Goal: Task Accomplishment & Management: Complete application form

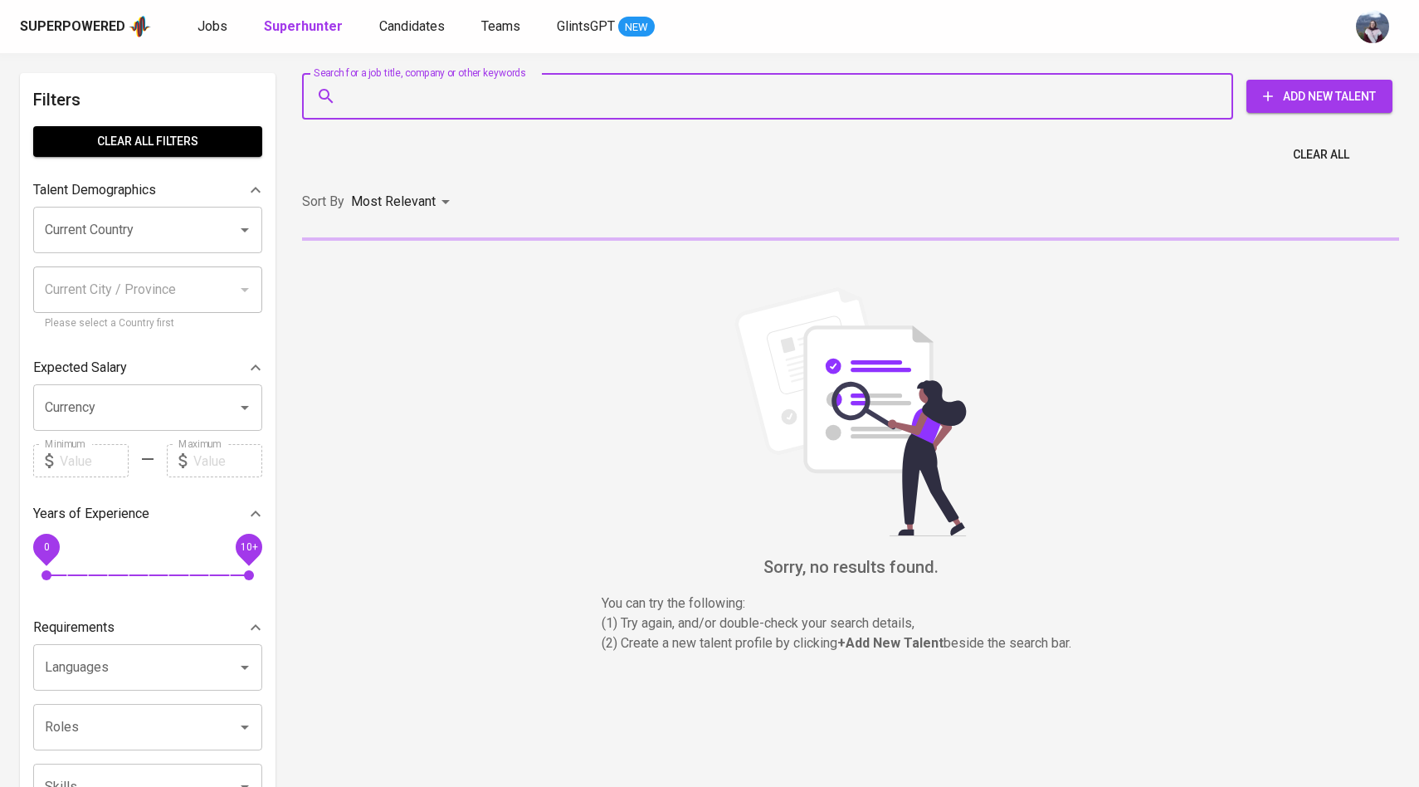
click at [359, 110] on input "Search for a job title, company or other keywords" at bounding box center [772, 96] width 858 height 32
paste input "[EMAIL_ADDRESS][DOMAIN_NAME]"
type input "[EMAIL_ADDRESS][DOMAIN_NAME]"
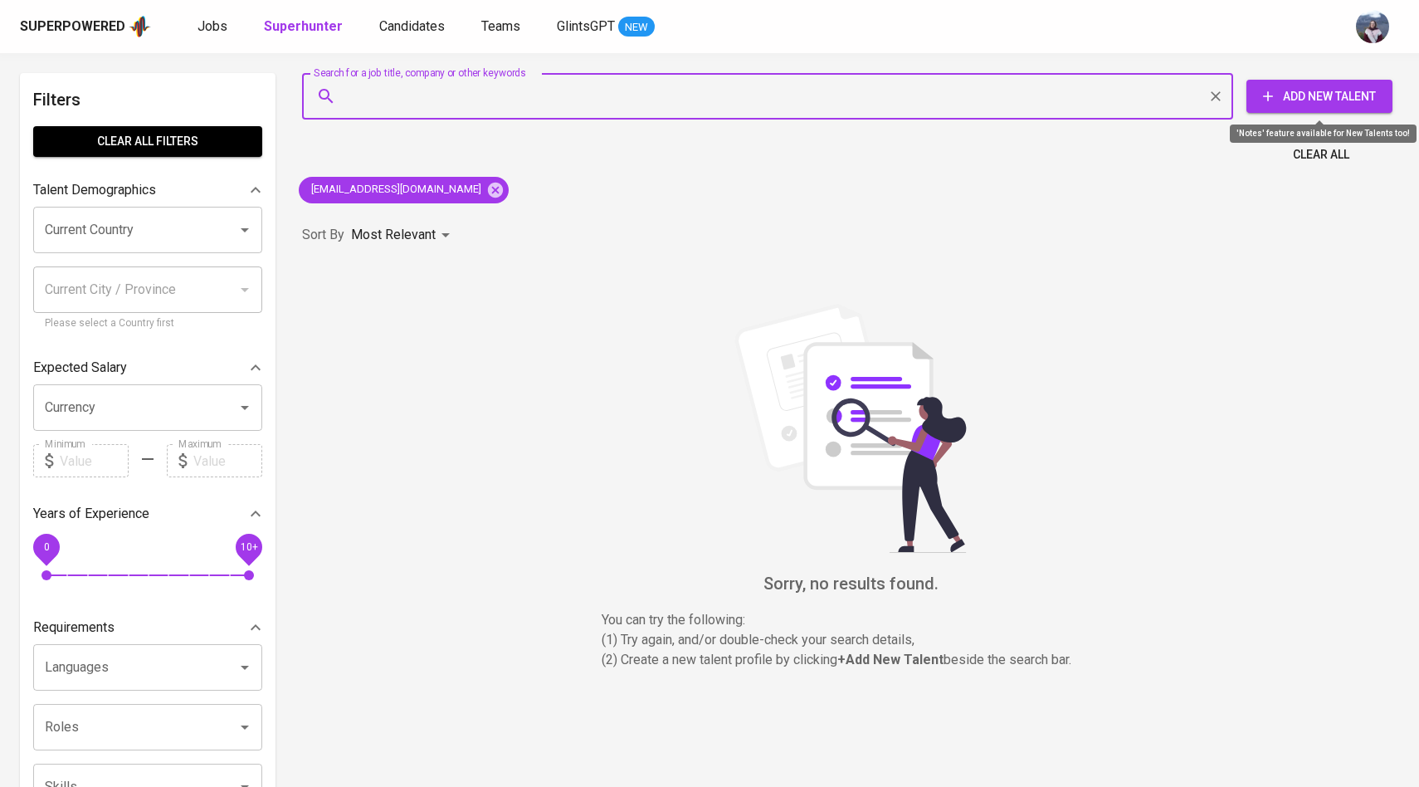
click at [1294, 97] on span "Add New Talent" at bounding box center [1319, 96] width 119 height 21
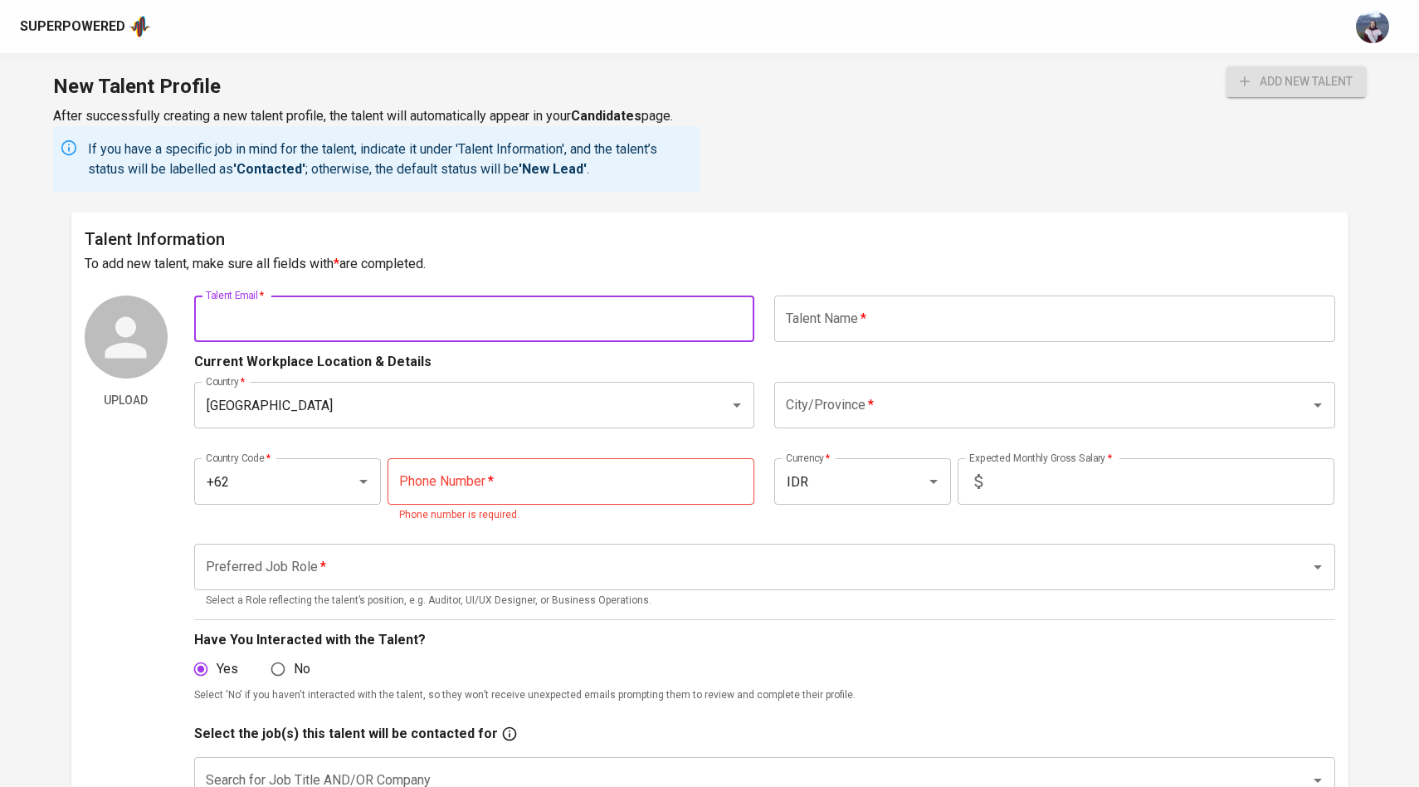
click at [588, 328] on input "text" at bounding box center [474, 318] width 561 height 46
paste input "[EMAIL_ADDRESS][DOMAIN_NAME]"
type input "[EMAIL_ADDRESS][DOMAIN_NAME]"
click at [875, 318] on input "text" at bounding box center [1054, 318] width 561 height 46
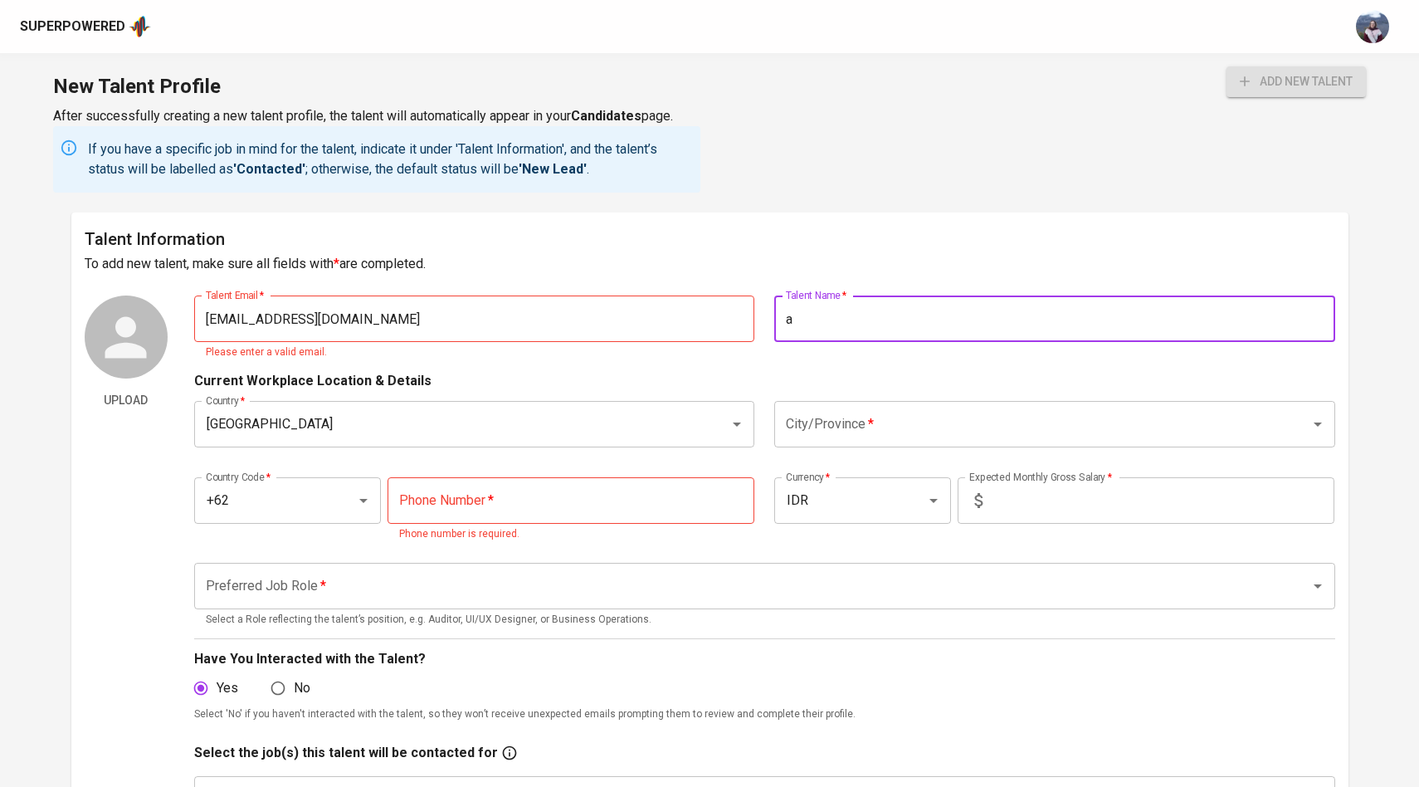
type input "a"
click at [207, 322] on input "[EMAIL_ADDRESS][DOMAIN_NAME]" at bounding box center [474, 318] width 561 height 46
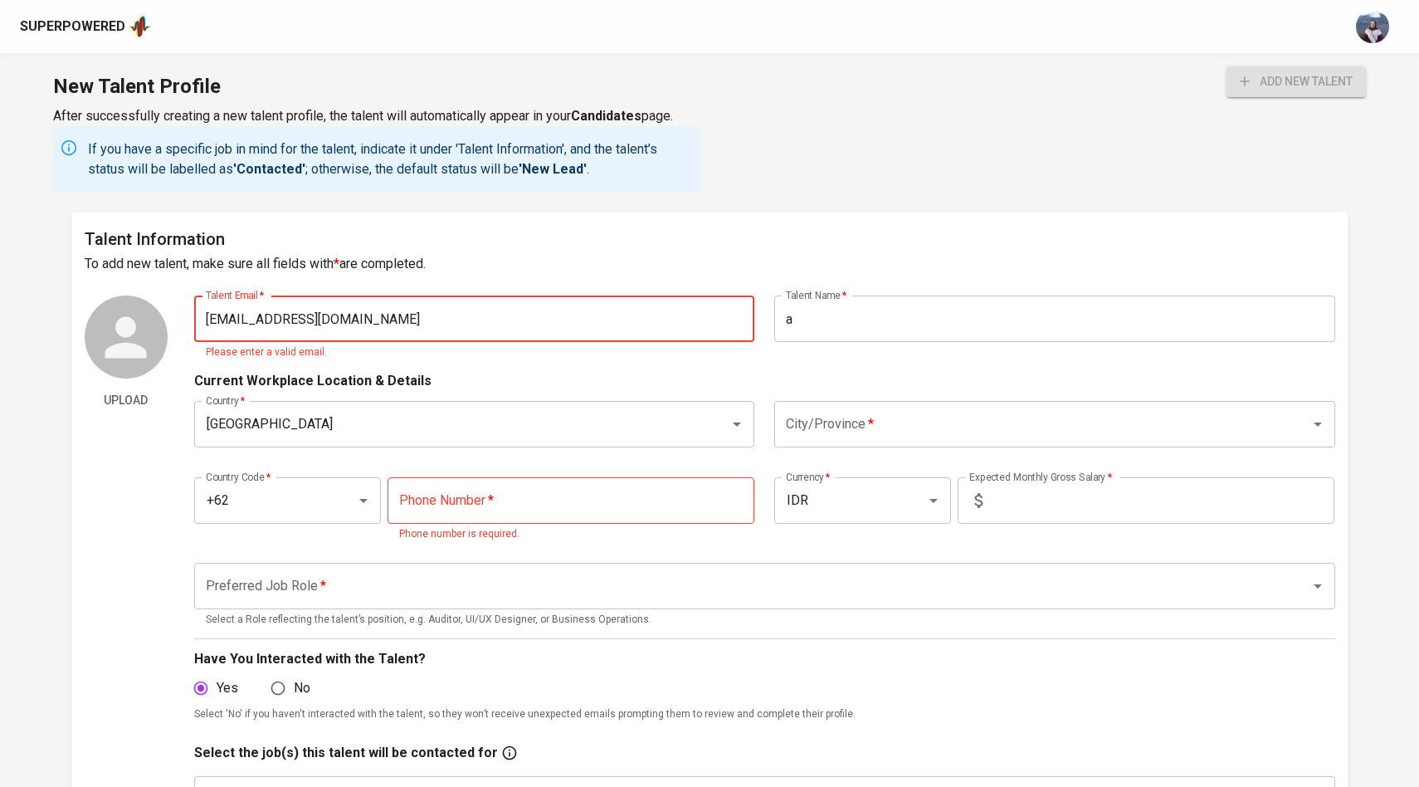
click at [379, 315] on input "[EMAIL_ADDRESS][DOMAIN_NAME]" at bounding box center [474, 318] width 561 height 46
click at [1227, 66] on button "add new talent" at bounding box center [1296, 81] width 139 height 31
click at [410, 359] on p "Please enter a valid email." at bounding box center [475, 352] width 538 height 17
click at [206, 320] on input "[EMAIL_ADDRESS][DOMAIN_NAME]" at bounding box center [474, 318] width 561 height 46
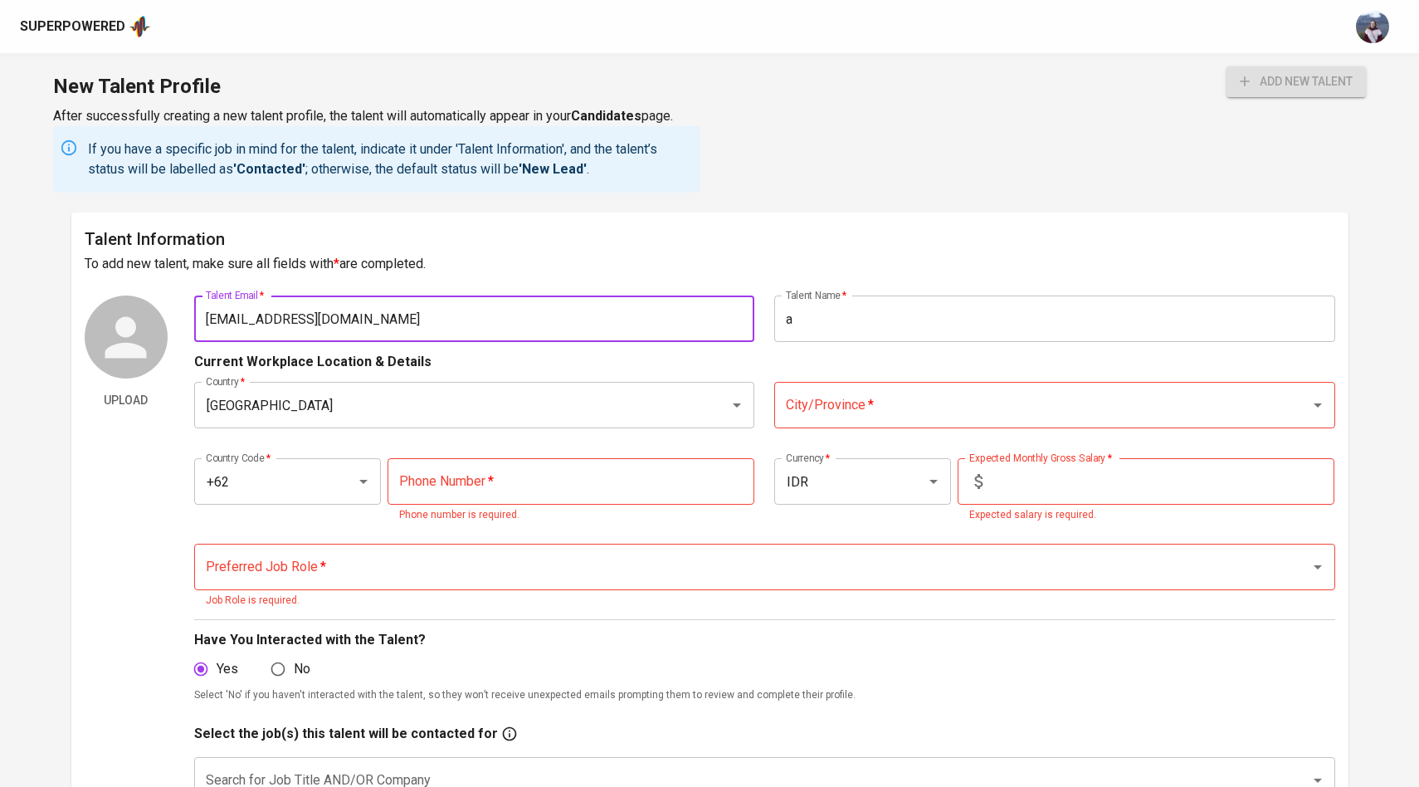
type input "[EMAIL_ADDRESS][DOMAIN_NAME]"
click at [935, 315] on input "a" at bounding box center [1054, 318] width 561 height 46
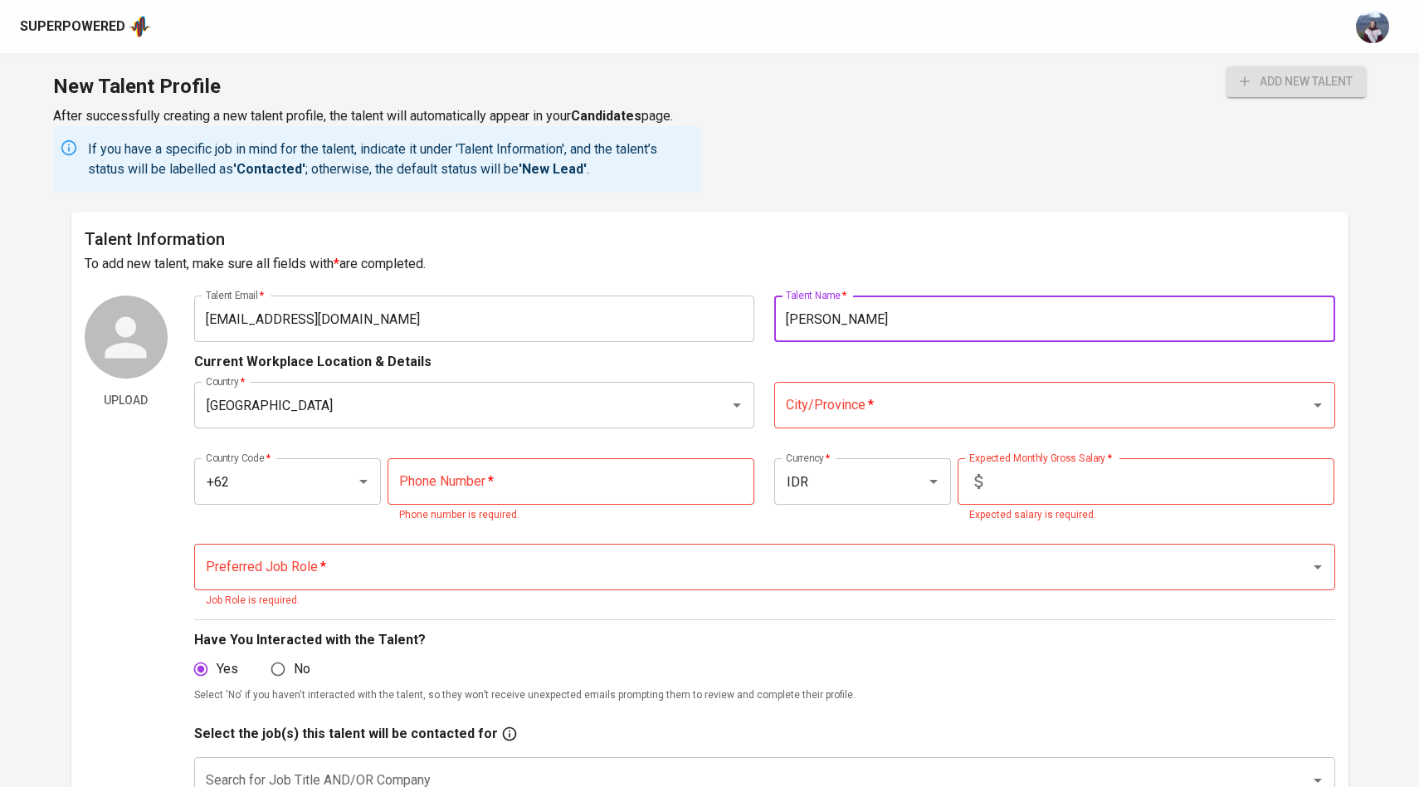
type input "Muhammad Andika"
click at [947, 401] on input "City/Province   *" at bounding box center [1032, 405] width 500 height 32
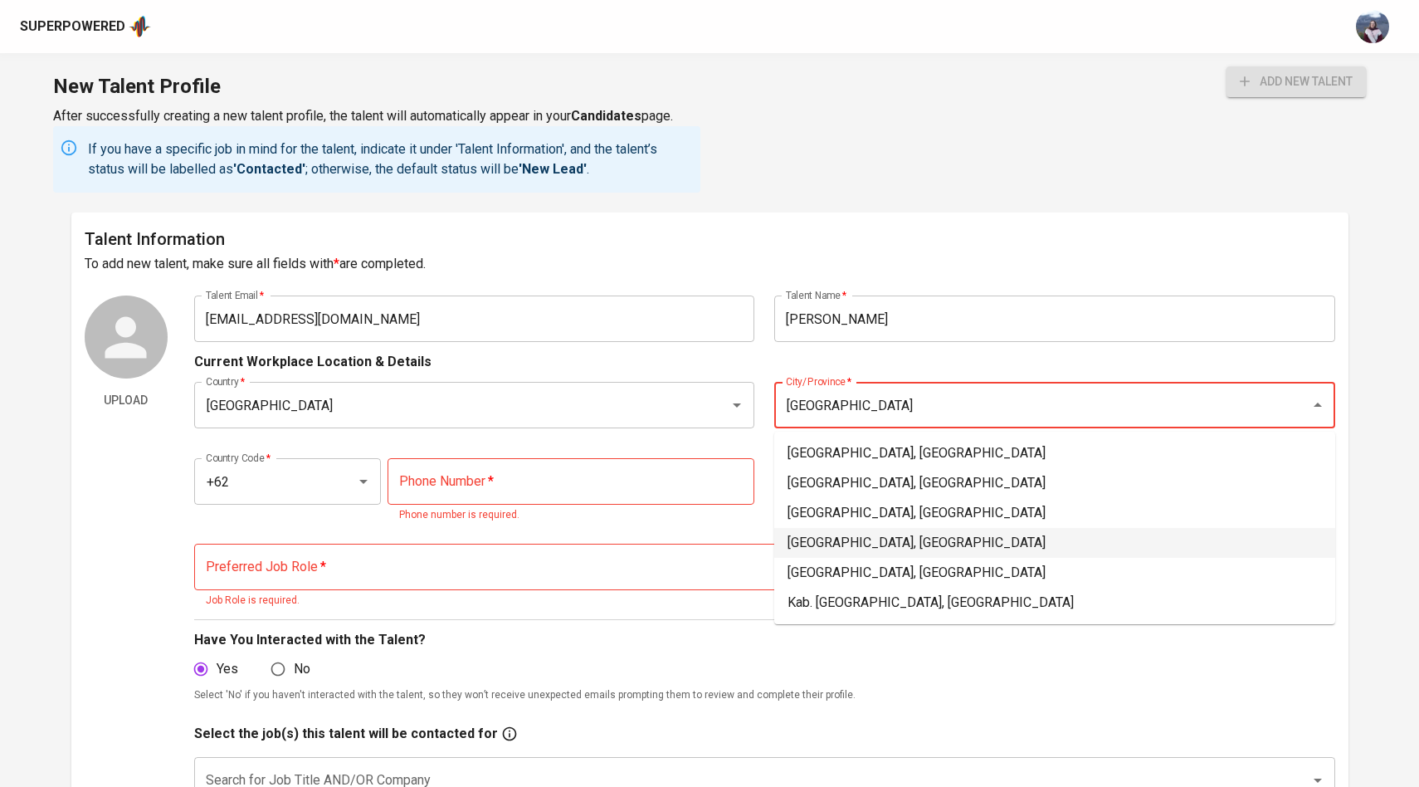
click at [907, 530] on li "Jakarta Pusat, DKI Jakarta" at bounding box center [1054, 543] width 561 height 30
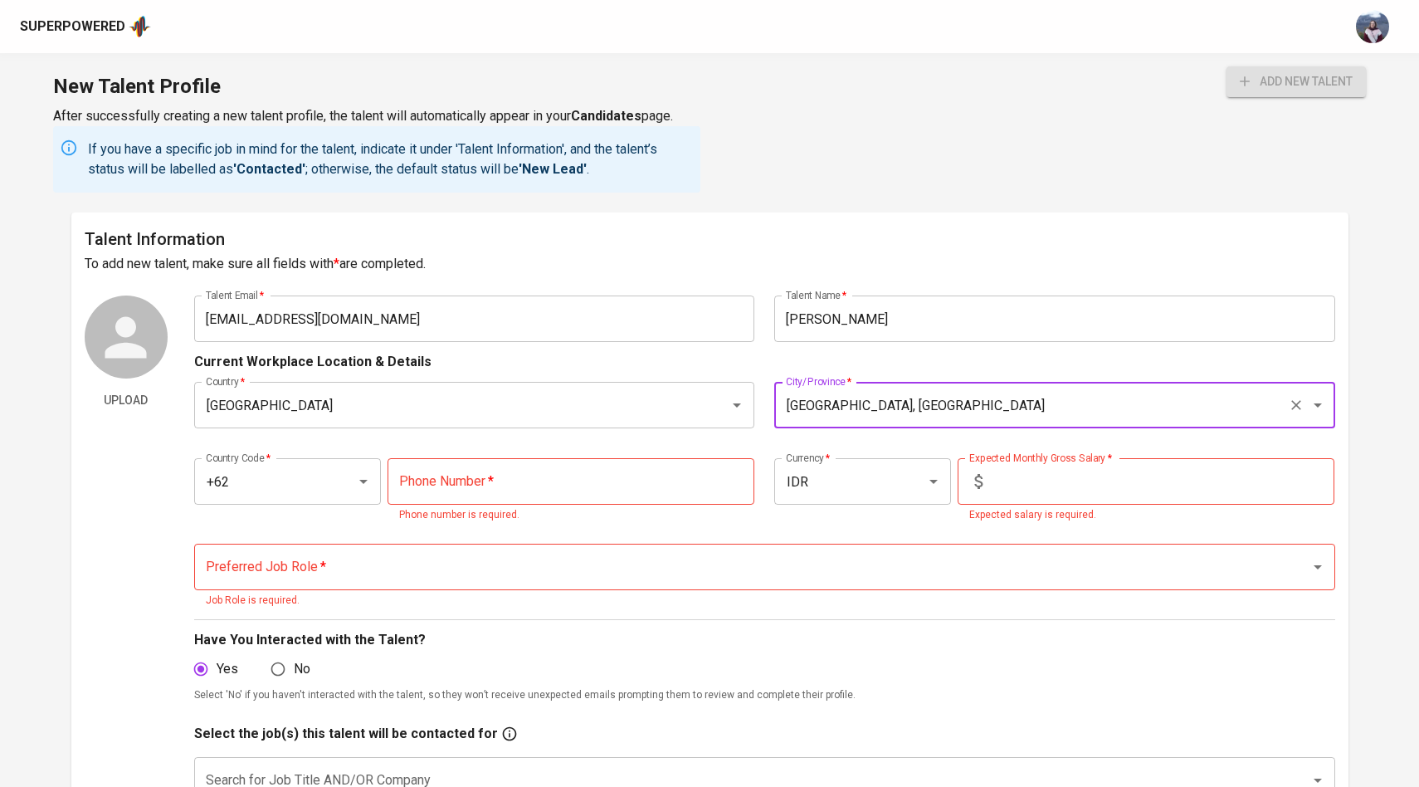
type input "Jakarta Pusat, DKI Jakarta"
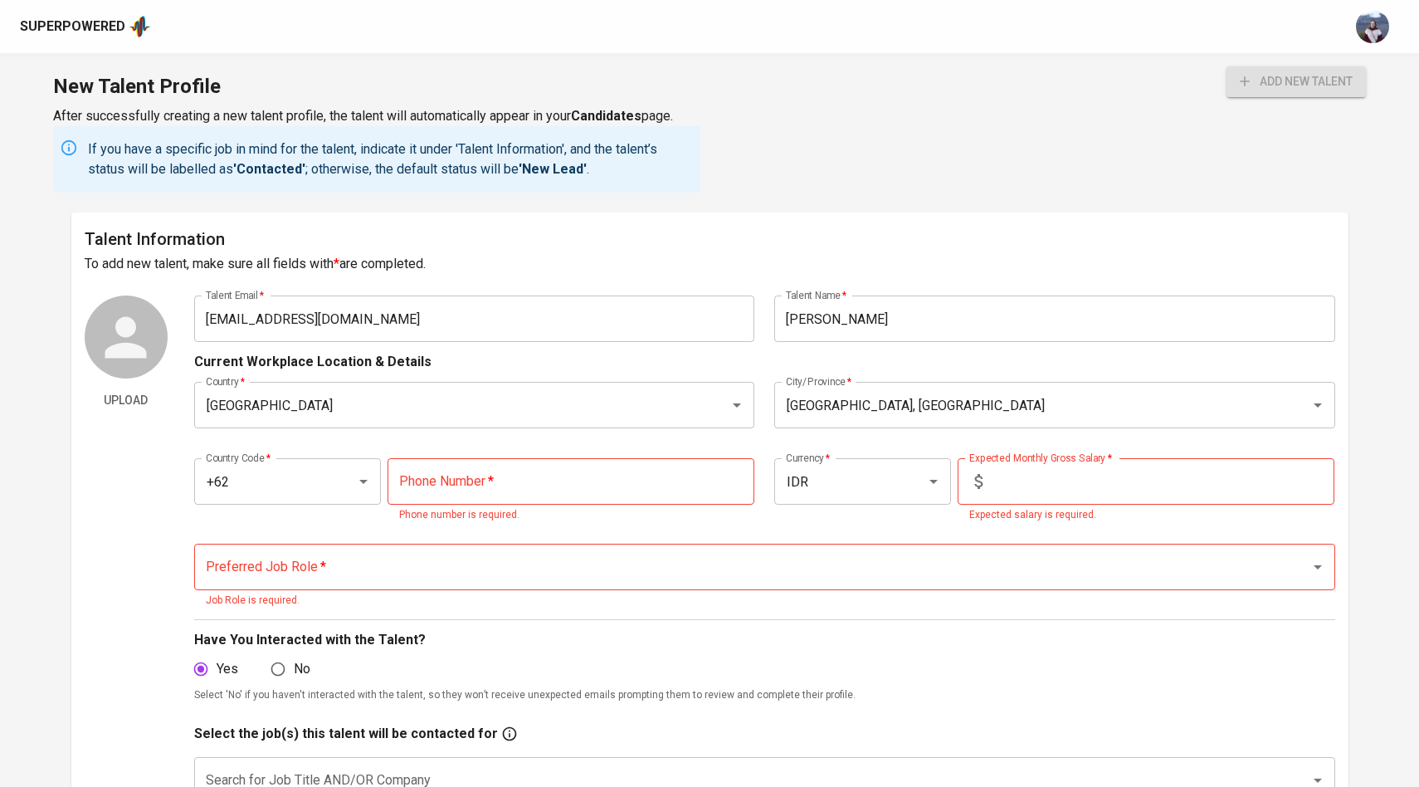
click at [988, 478] on icon at bounding box center [979, 481] width 20 height 20
click at [1002, 479] on input "text" at bounding box center [1161, 481] width 345 height 46
type input "12.000.000"
click at [1227, 66] on button "add new talent" at bounding box center [1296, 81] width 139 height 31
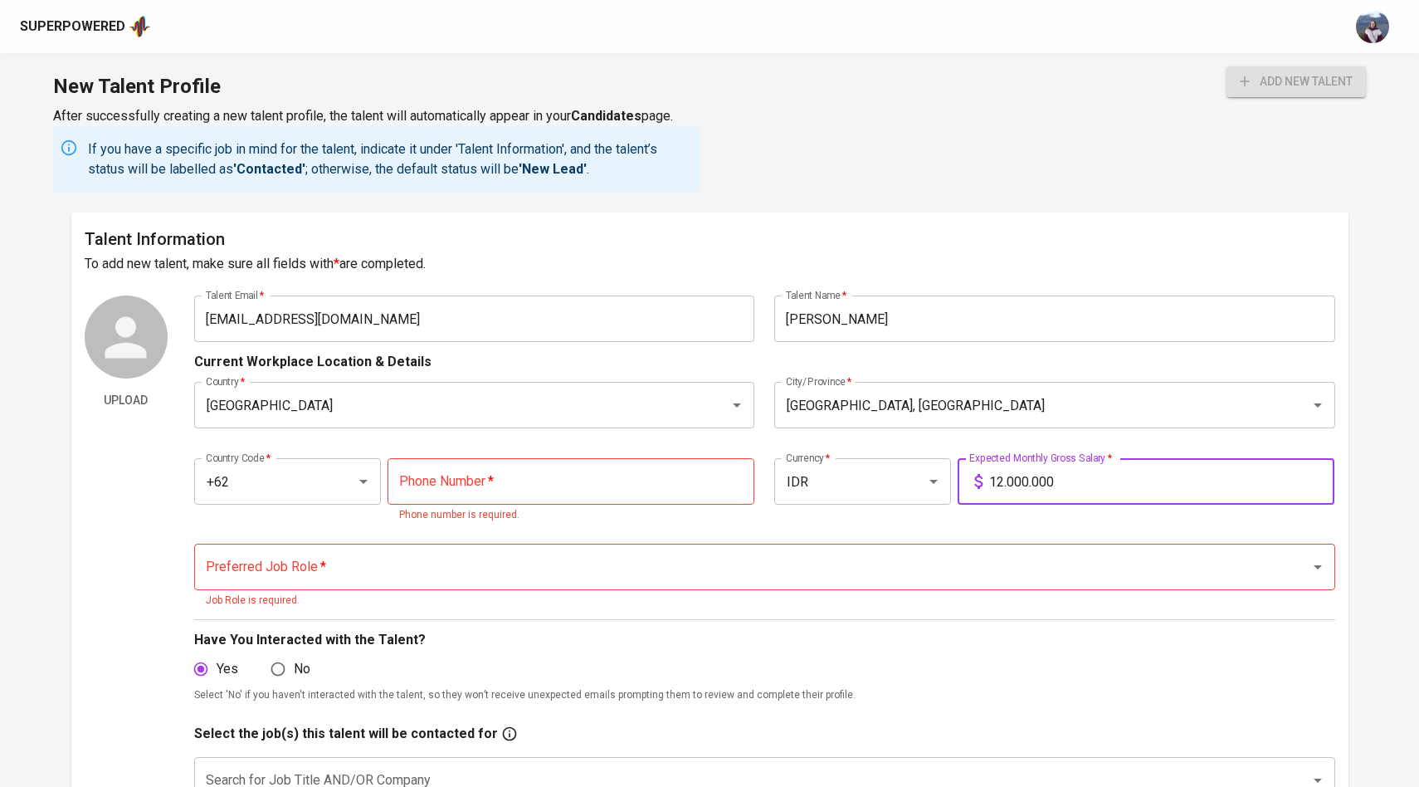
click at [622, 488] on input "tel" at bounding box center [571, 481] width 367 height 46
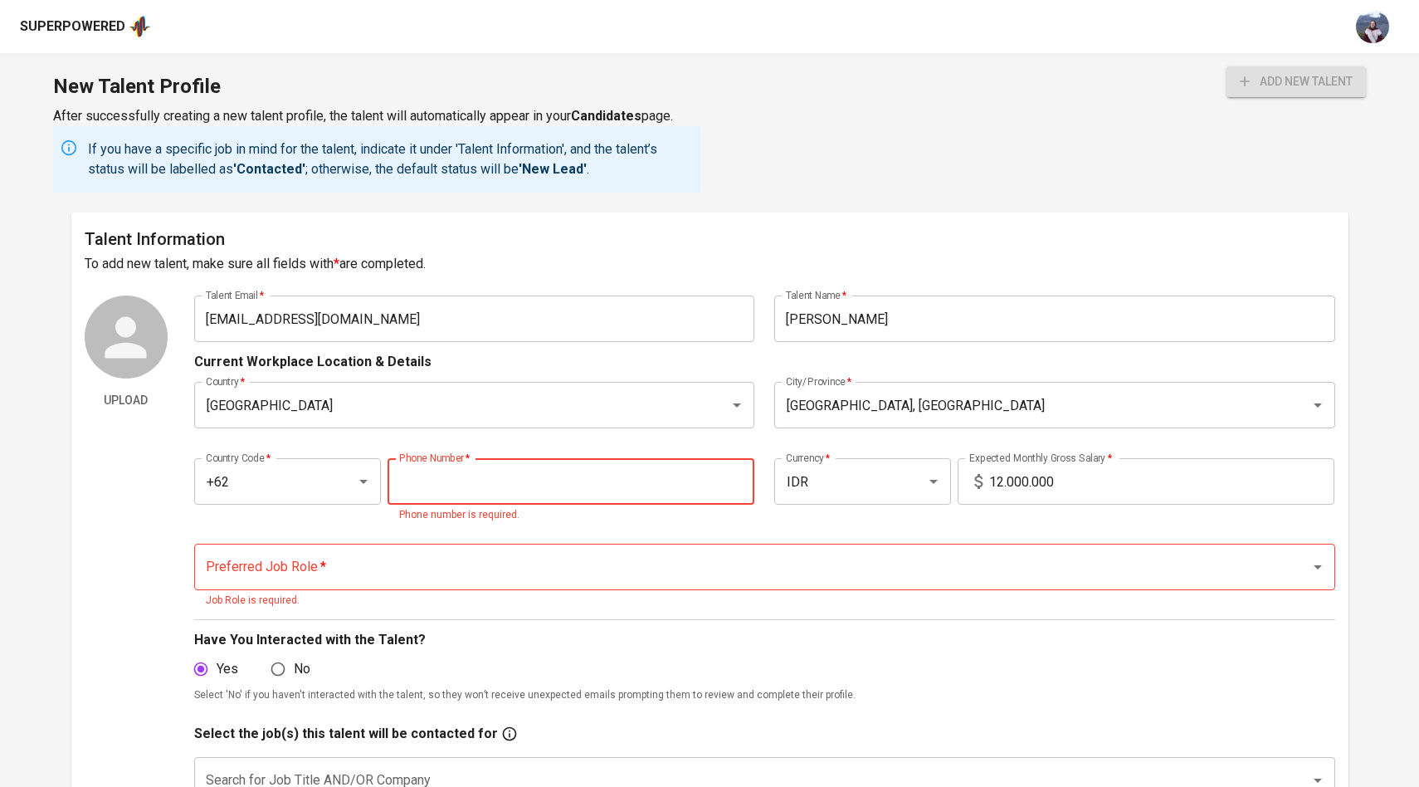
paste input "852-7722-1035"
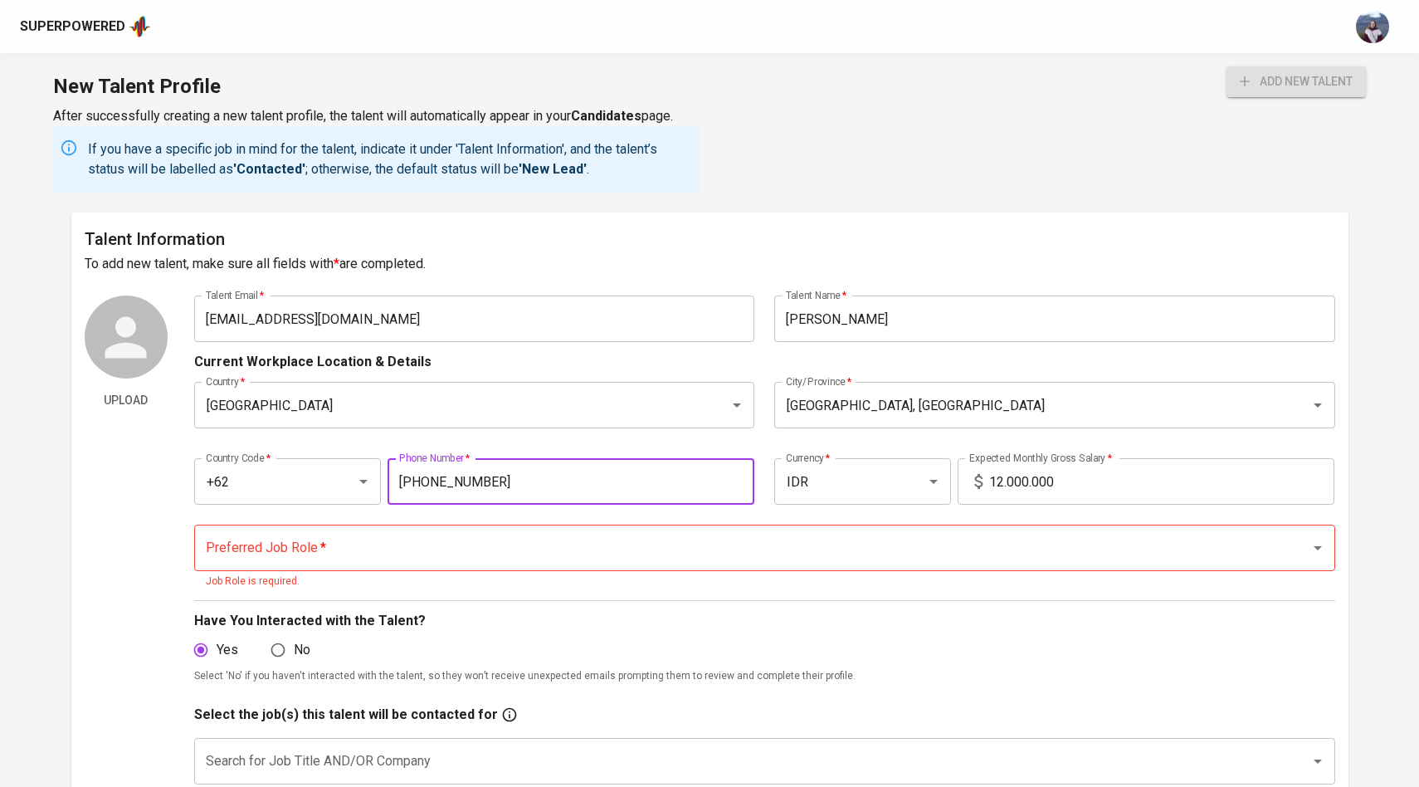
type input "852-7722-1035"
click at [391, 537] on input "Preferred Job Role   *" at bounding box center [742, 548] width 1080 height 32
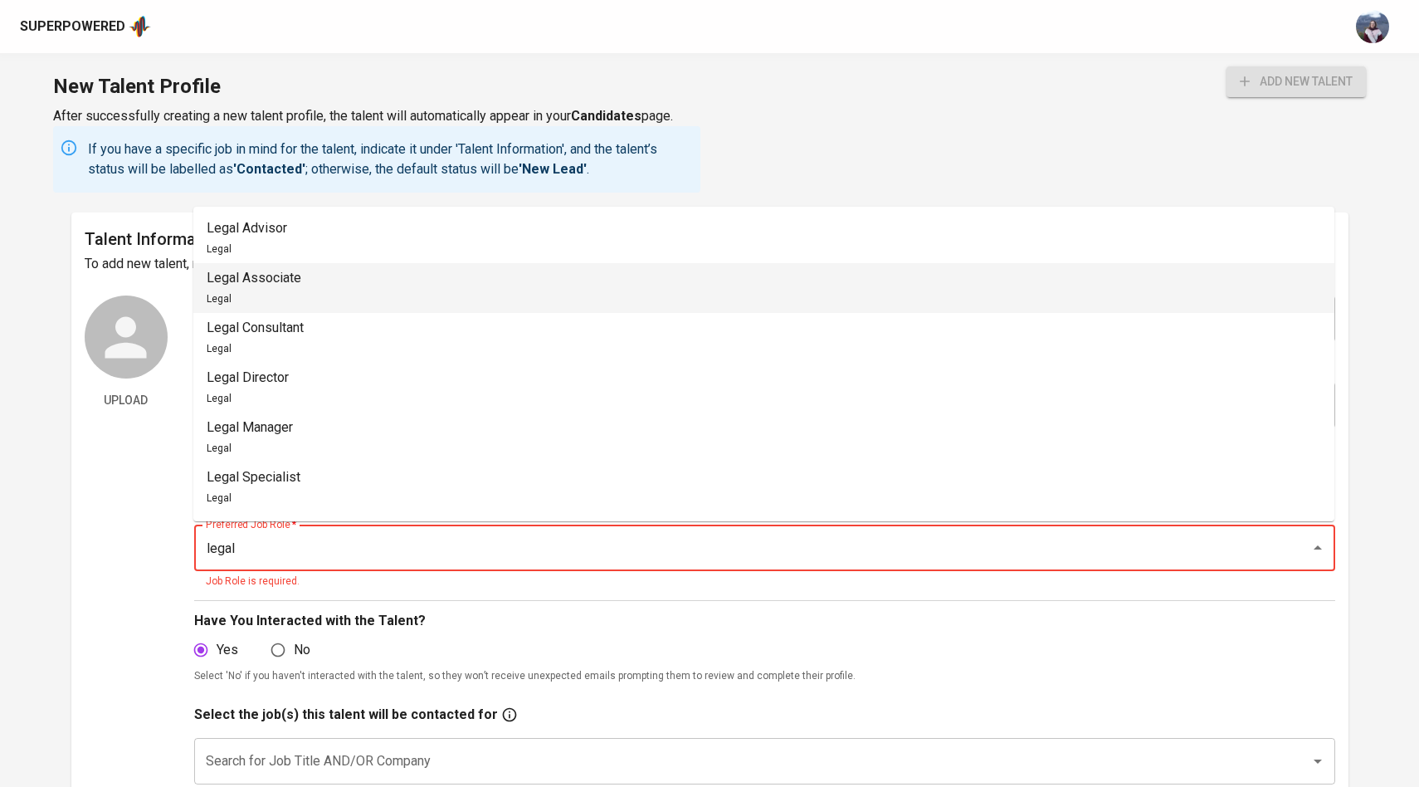
click at [363, 286] on li "Legal Associate Legal" at bounding box center [763, 288] width 1141 height 50
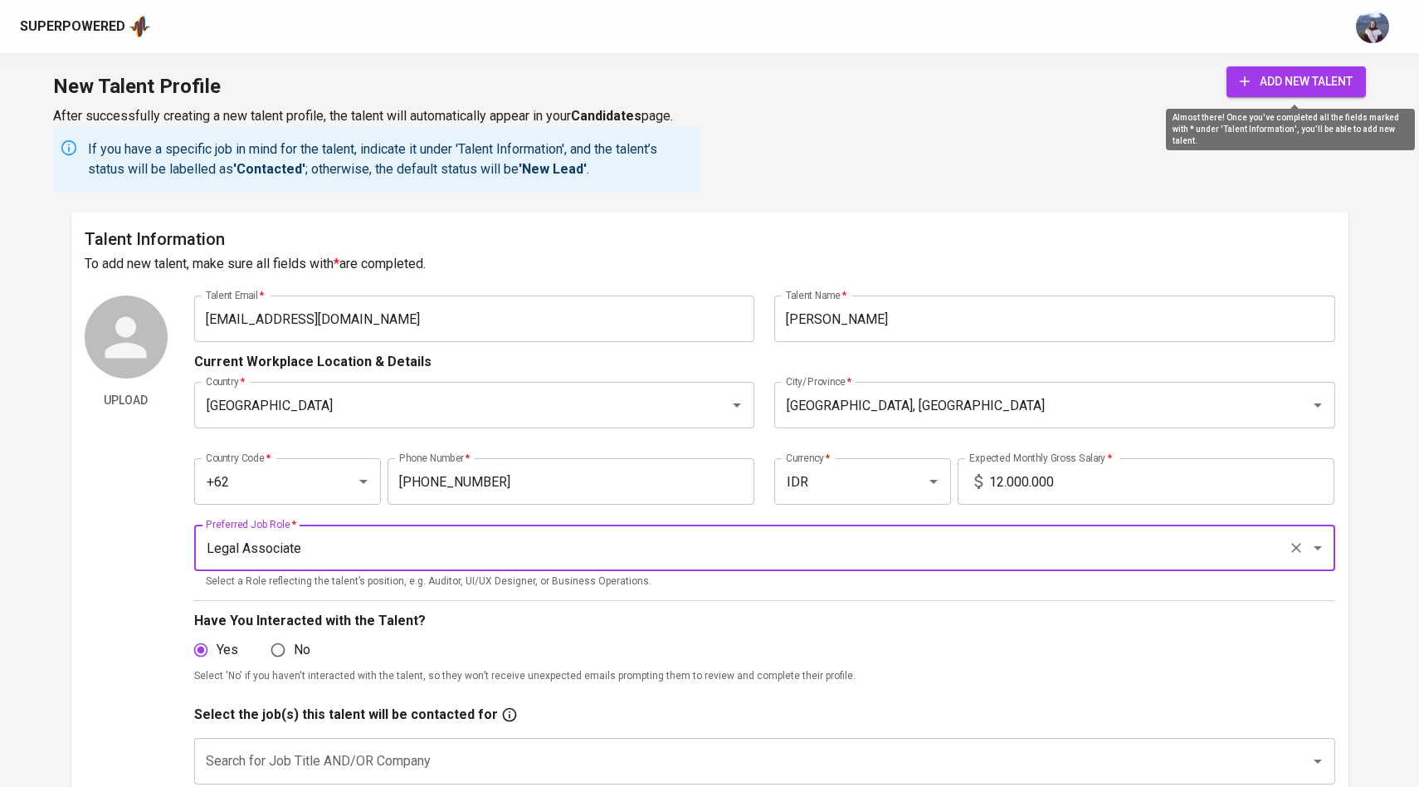
type input "Legal Associate"
click at [1263, 95] on button "add new talent" at bounding box center [1296, 81] width 139 height 31
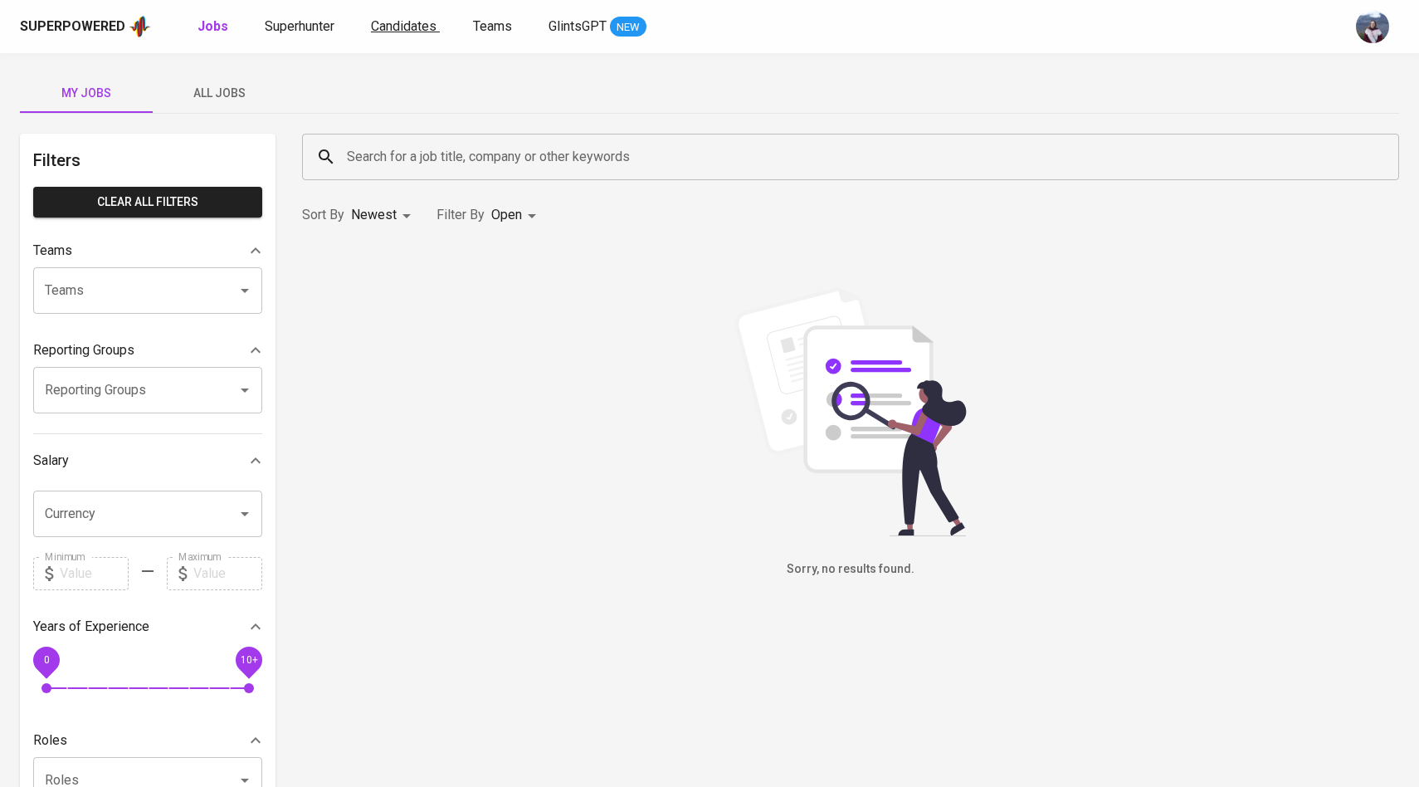
click at [378, 27] on span "Candidates" at bounding box center [404, 26] width 66 height 16
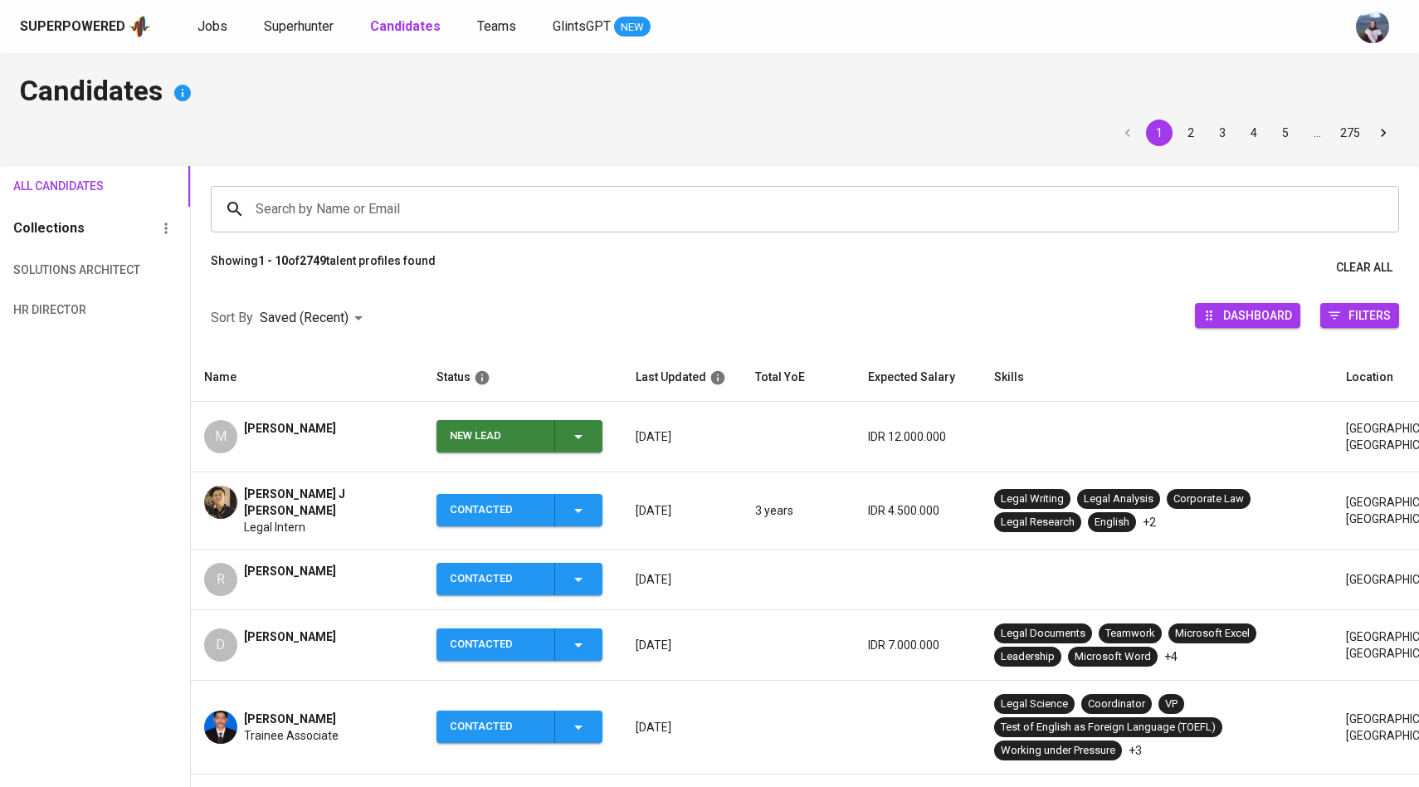
click at [591, 437] on span "New Lead" at bounding box center [519, 436] width 153 height 32
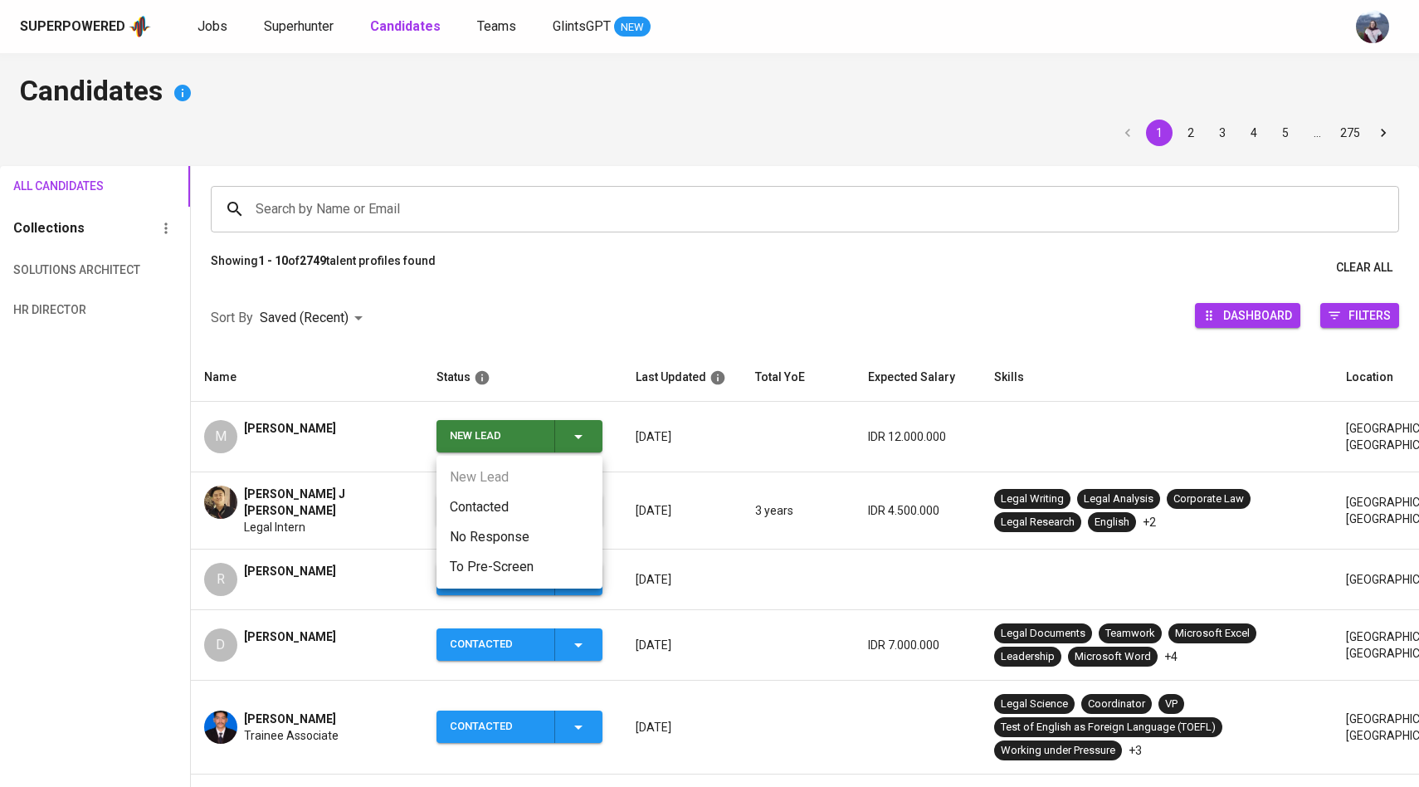
click at [534, 509] on li "Contacted" at bounding box center [520, 507] width 166 height 30
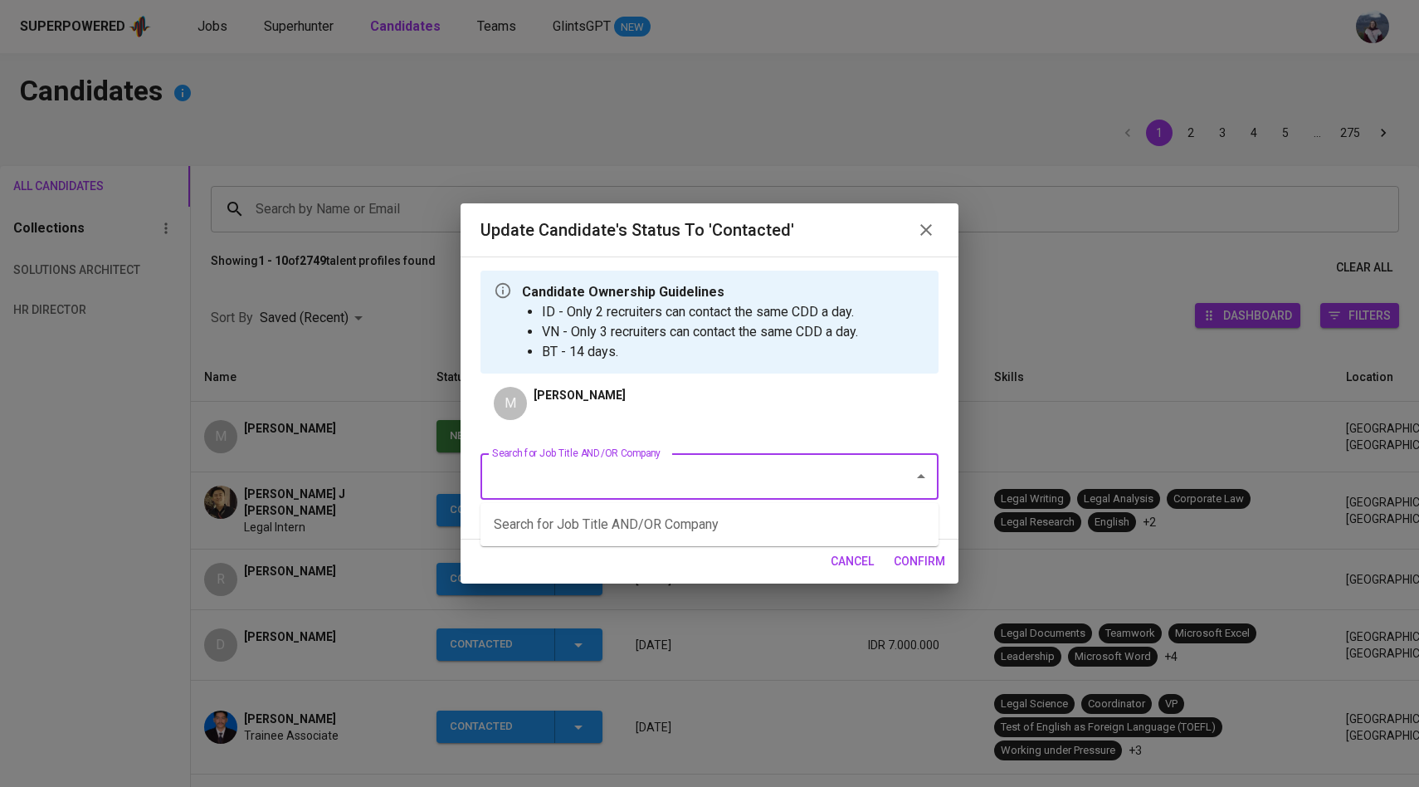
click at [592, 484] on input "Search for Job Title AND/OR Company" at bounding box center [686, 477] width 397 height 32
type input "a"
type input "n"
click at [648, 529] on li "Software Development in Test (SDET) (National University of Singapore)" at bounding box center [709, 525] width 458 height 30
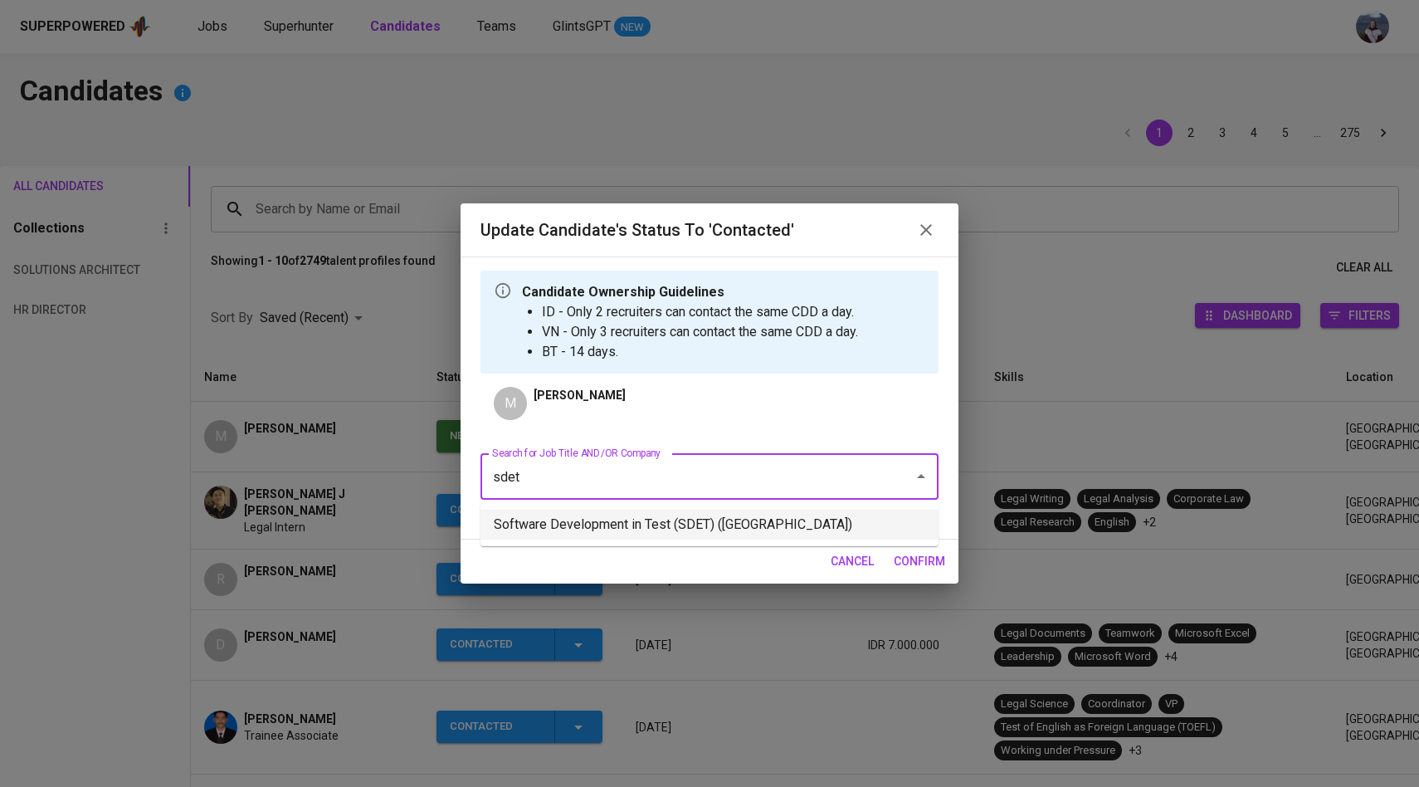
type input "sdet"
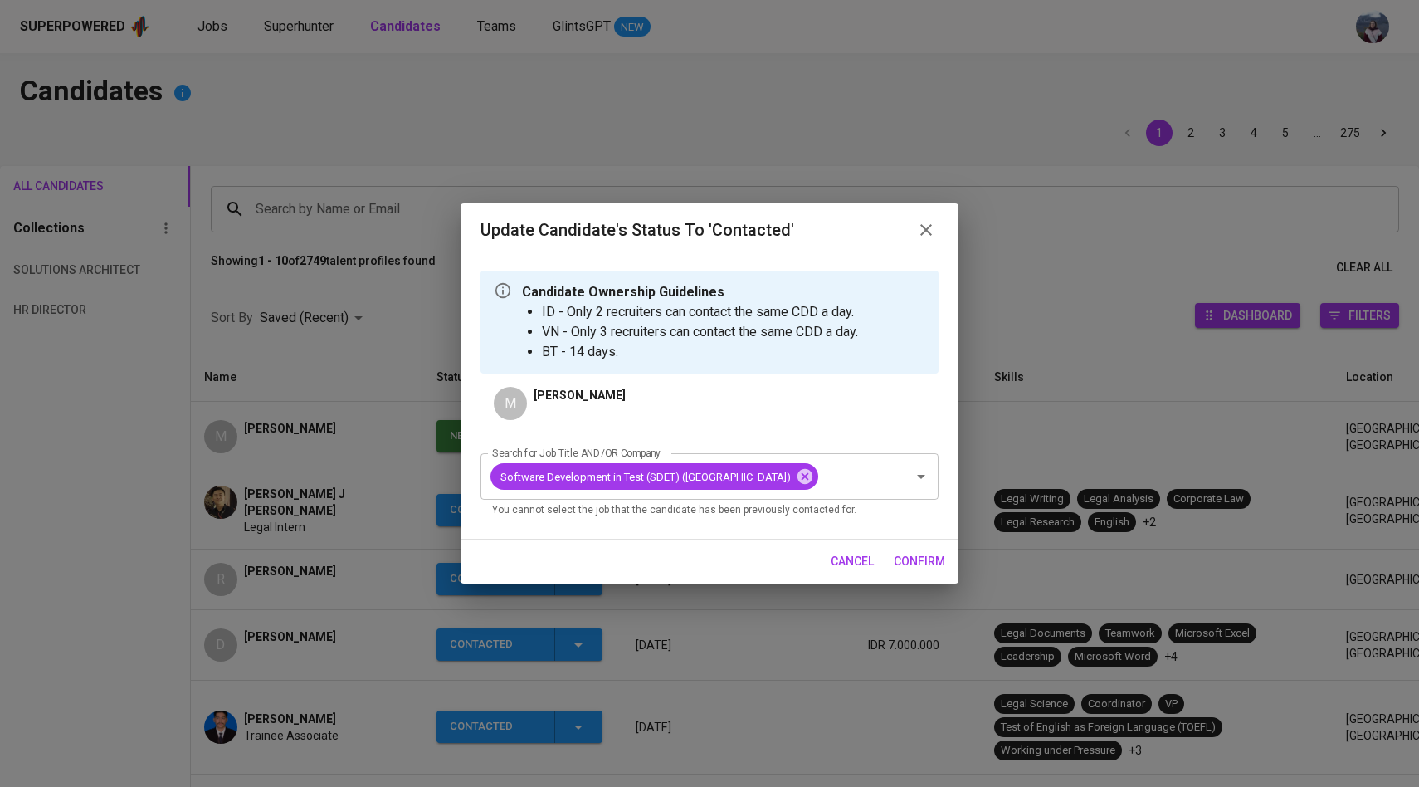
click at [917, 568] on span "confirm" at bounding box center [919, 561] width 51 height 21
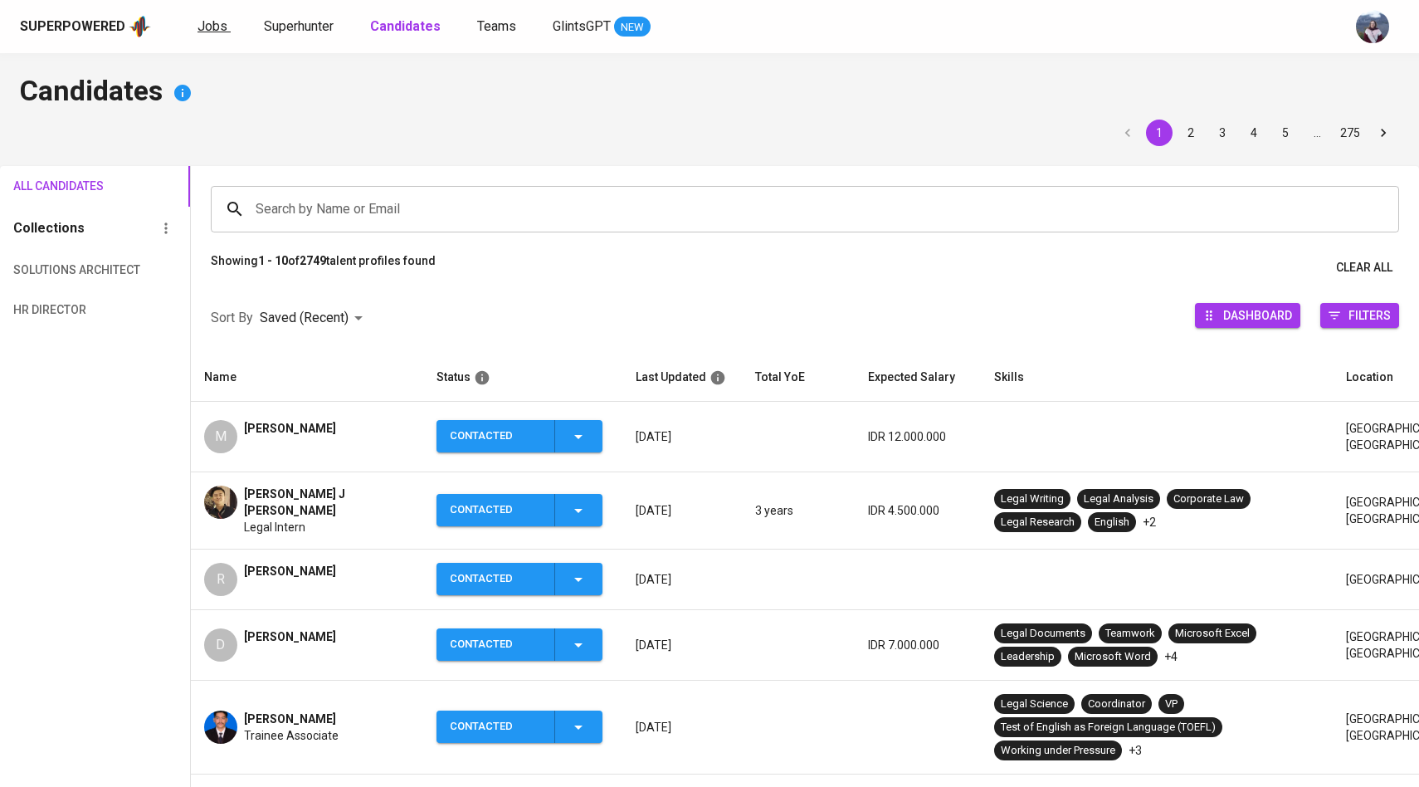
click at [212, 32] on span "Jobs" at bounding box center [213, 26] width 30 height 16
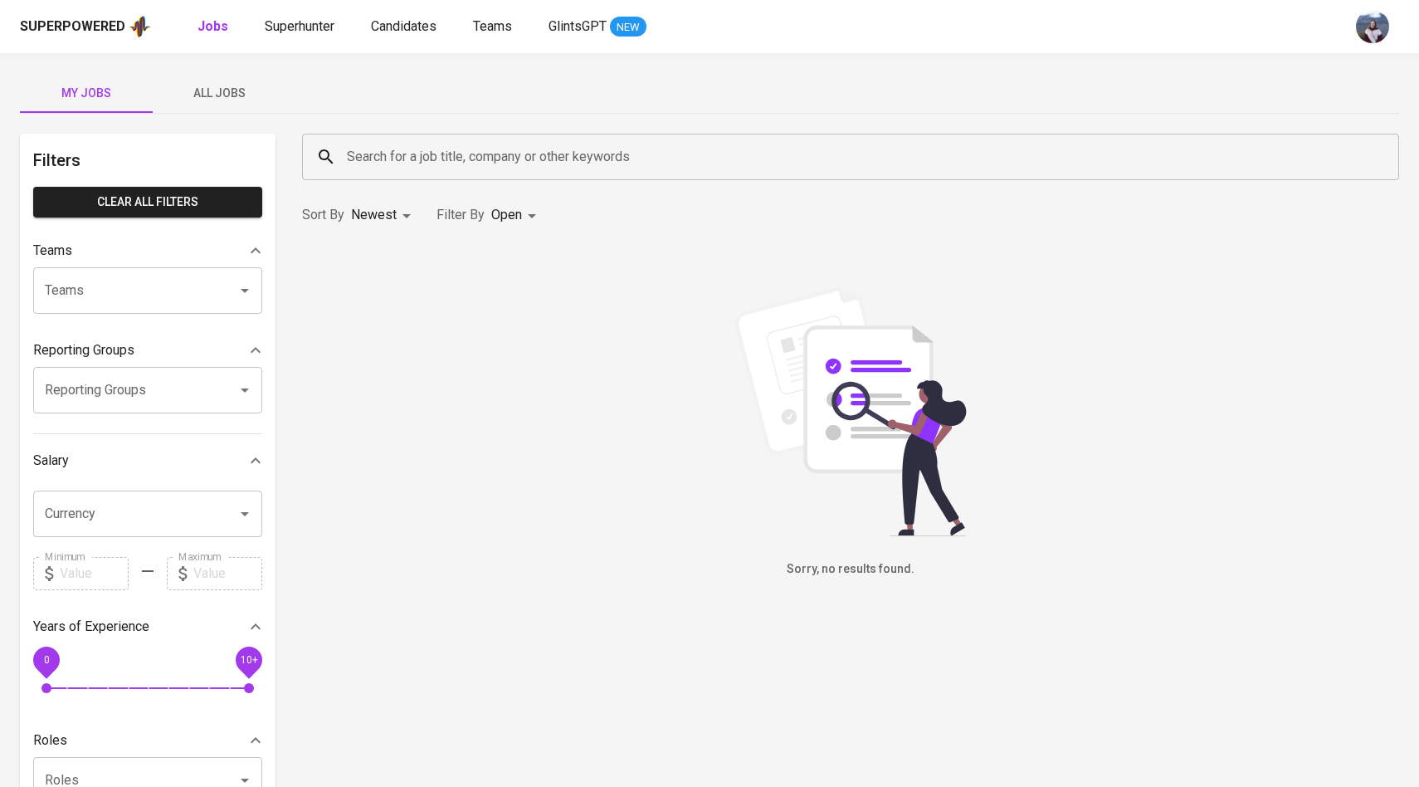
click at [237, 88] on span "All Jobs" at bounding box center [219, 93] width 113 height 21
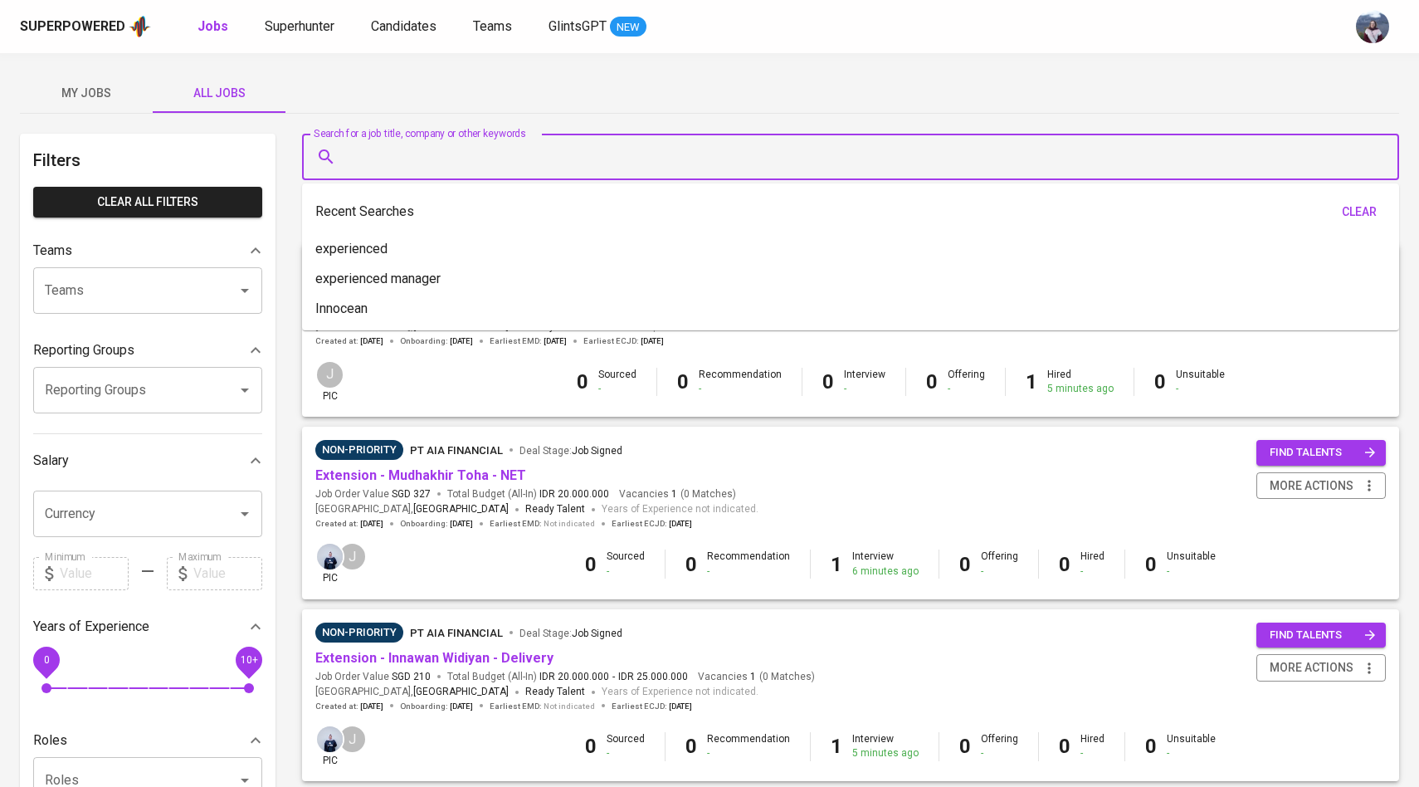
click at [380, 165] on input "Search for a job title, company or other keywords" at bounding box center [855, 157] width 1024 height 32
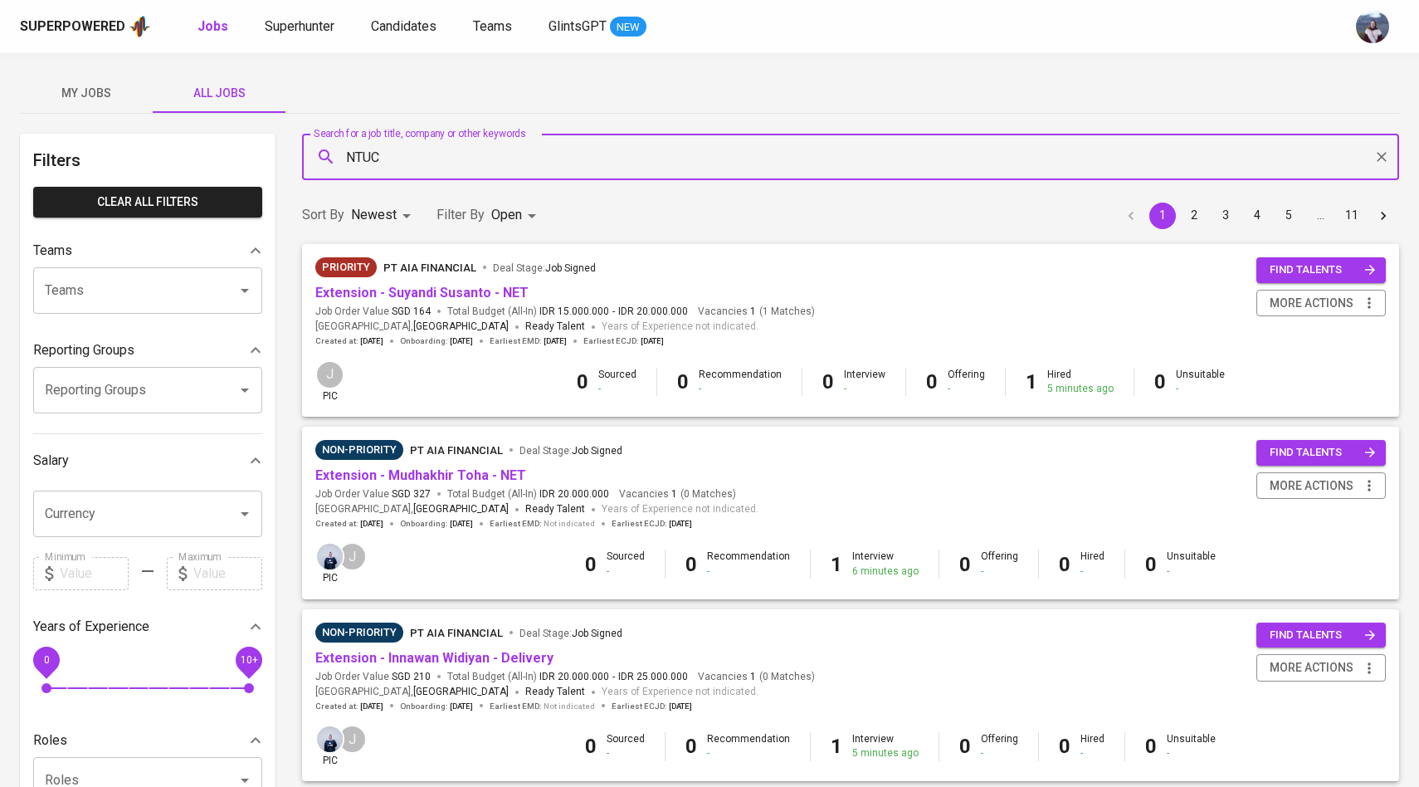
type input "NTUC"
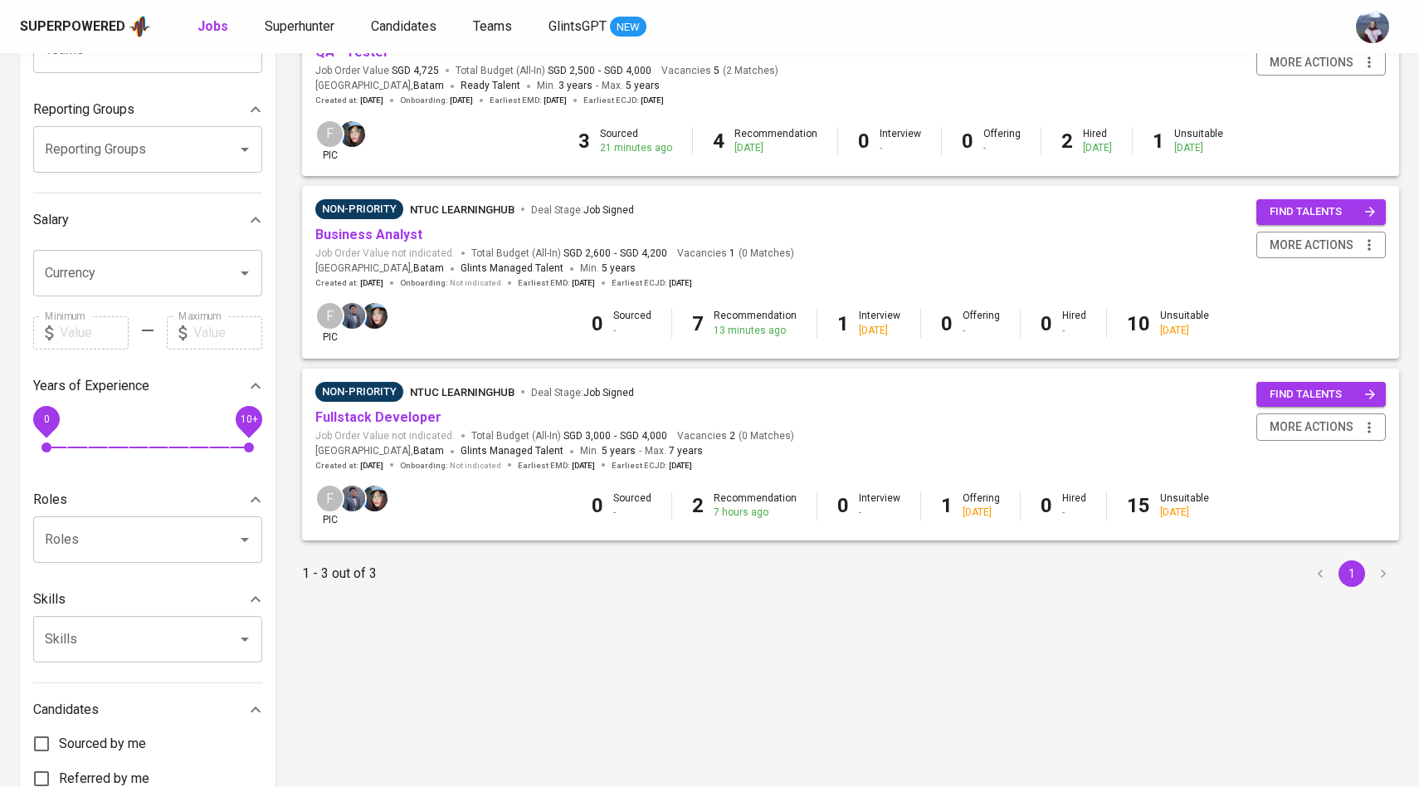
scroll to position [246, 0]
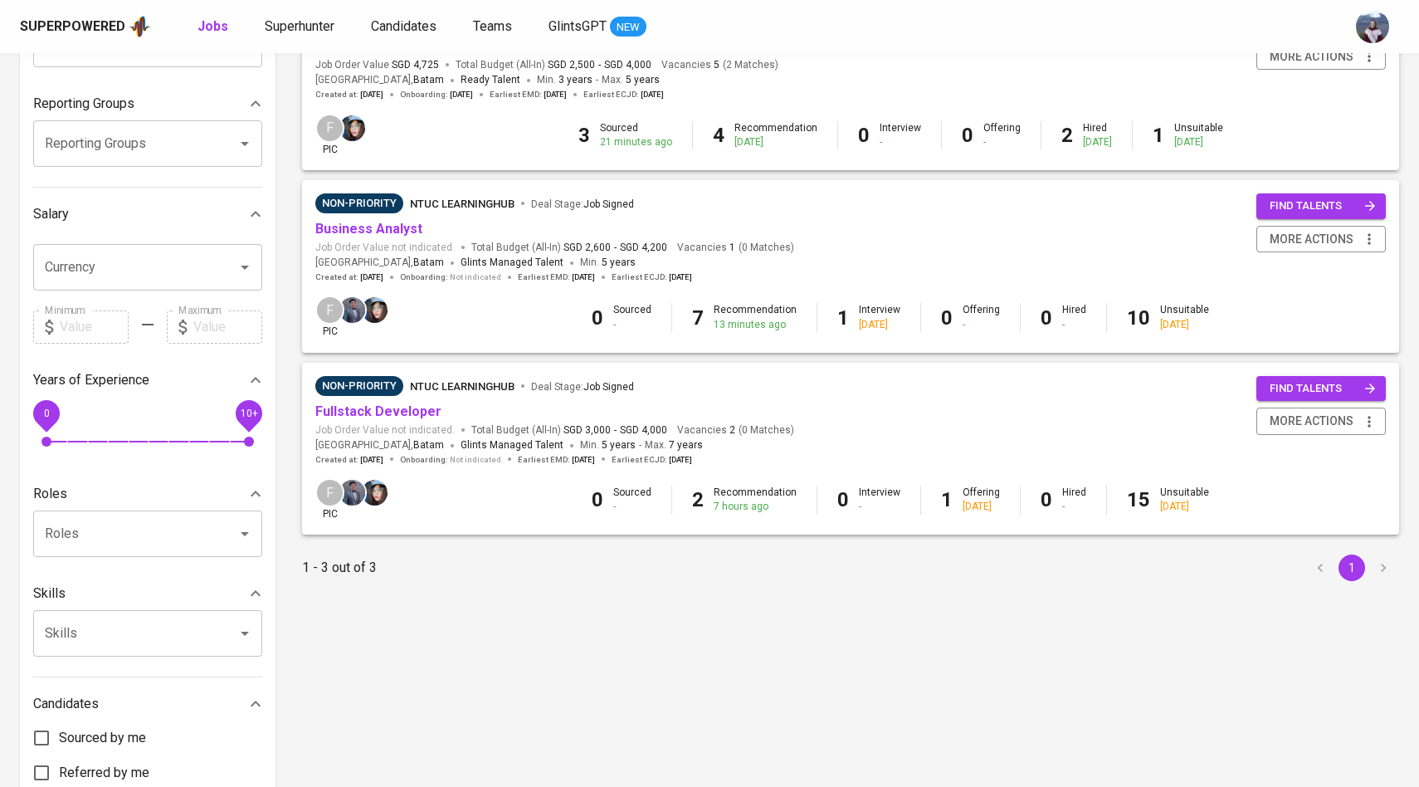
click at [378, 413] on link "Fullstack Developer" at bounding box center [378, 411] width 126 height 16
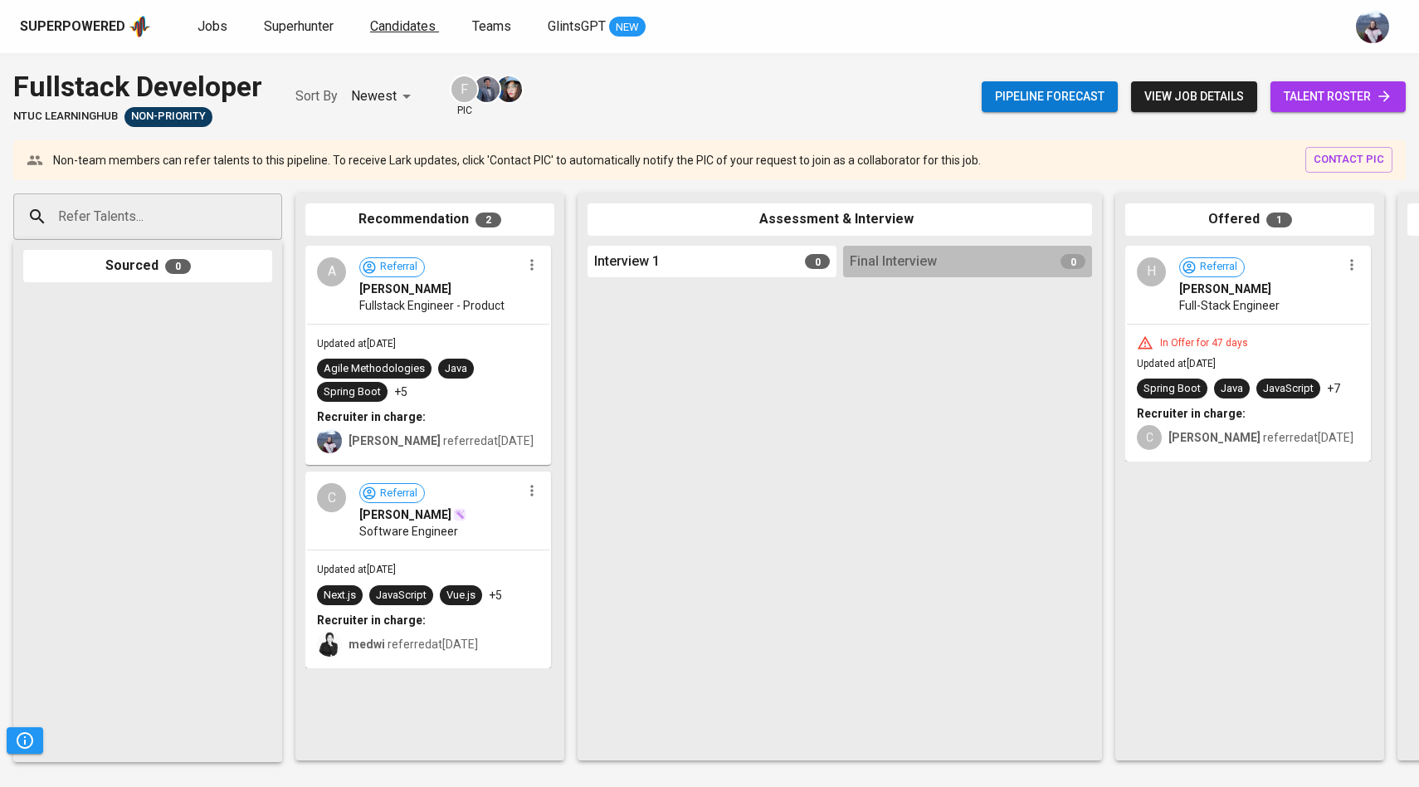
click at [422, 22] on span "Candidates" at bounding box center [403, 26] width 66 height 16
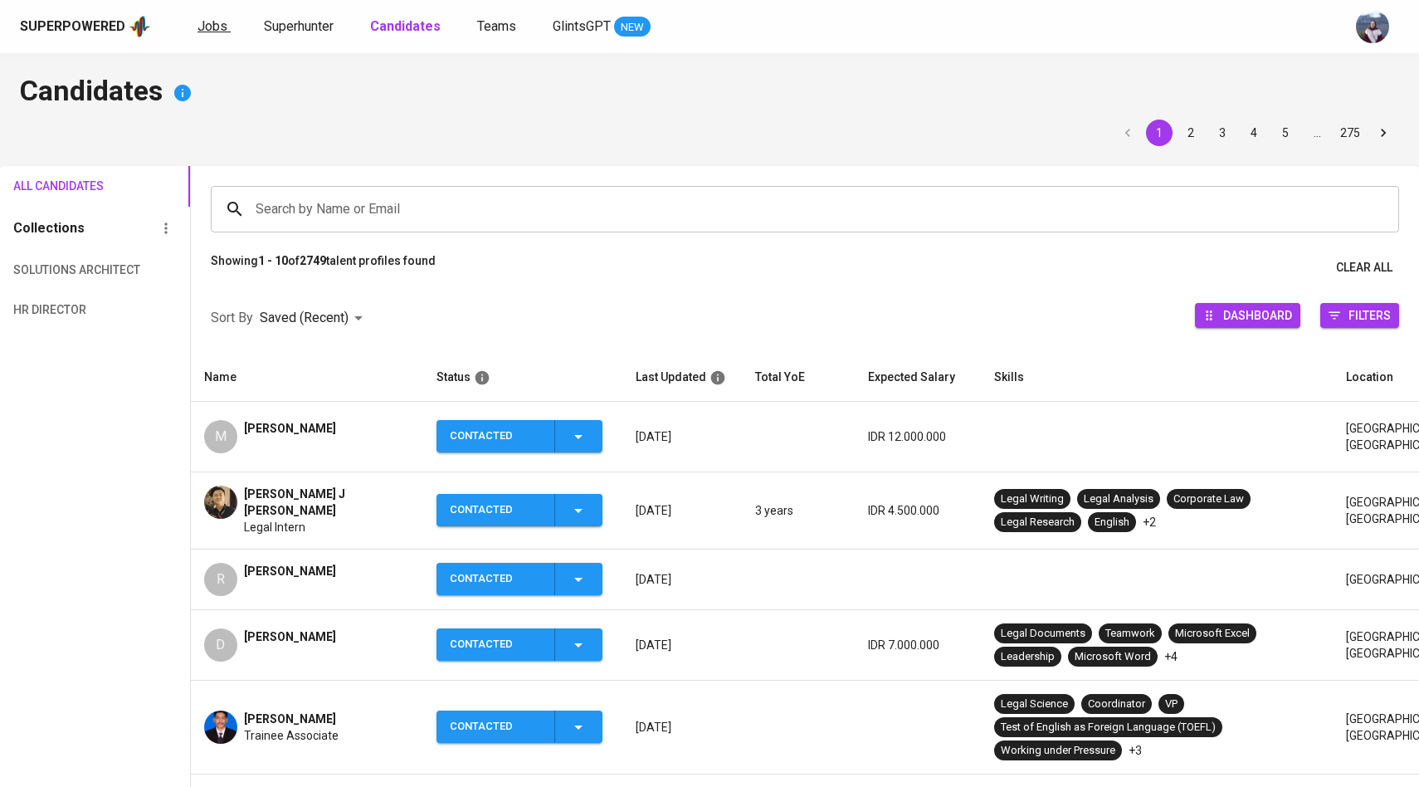
click at [218, 22] on span "Jobs" at bounding box center [213, 26] width 30 height 16
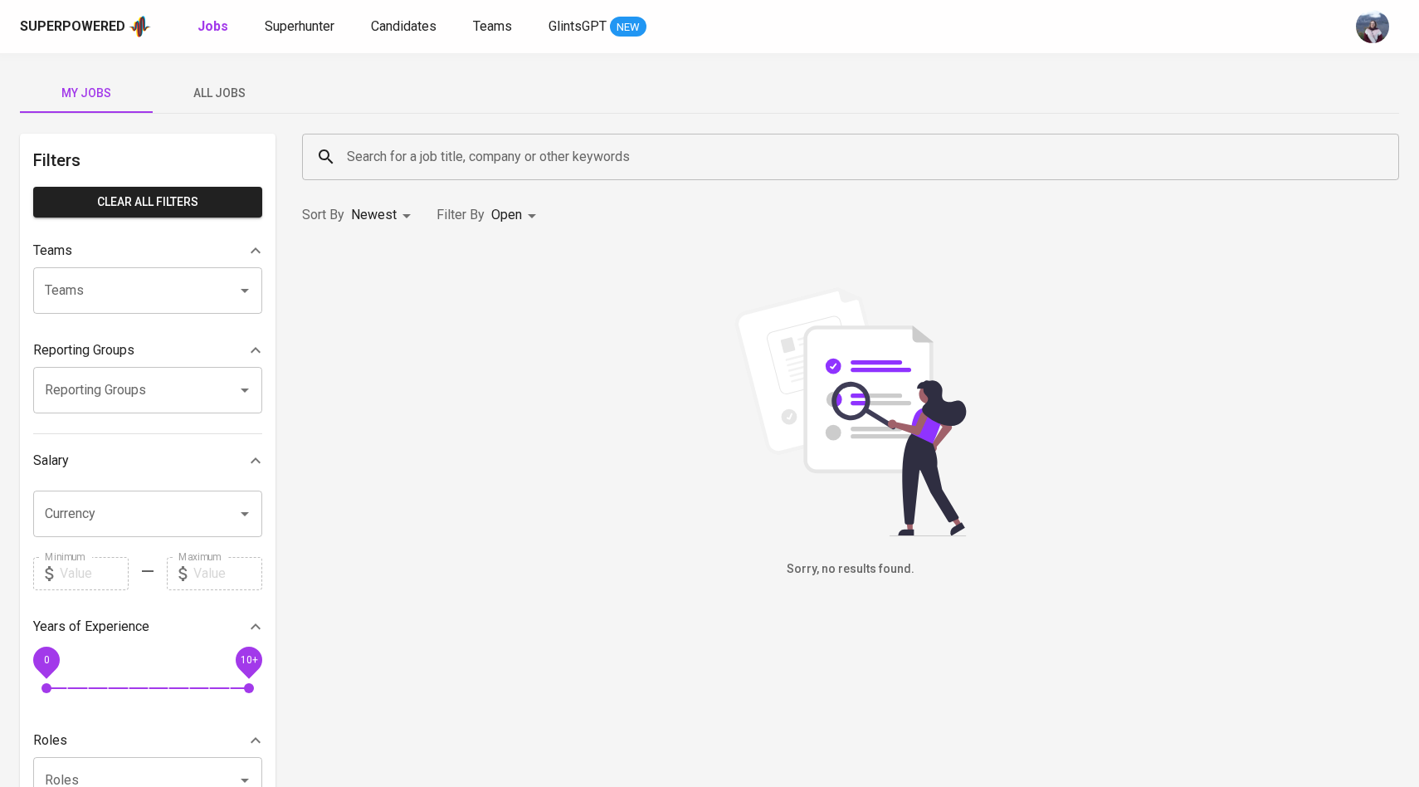
click at [198, 94] on span "All Jobs" at bounding box center [219, 93] width 113 height 21
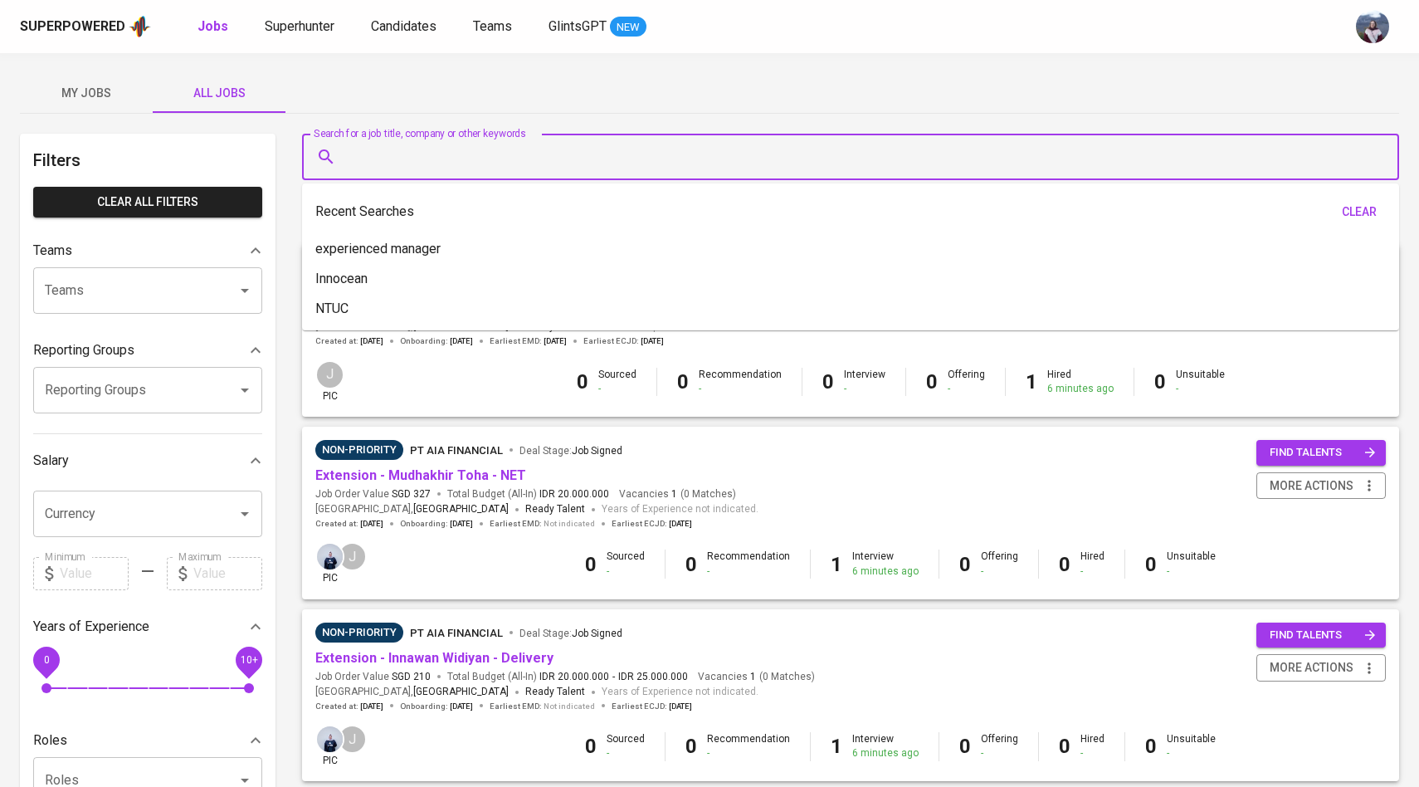
click at [395, 164] on input "Search for a job title, company or other keywords" at bounding box center [855, 157] width 1024 height 32
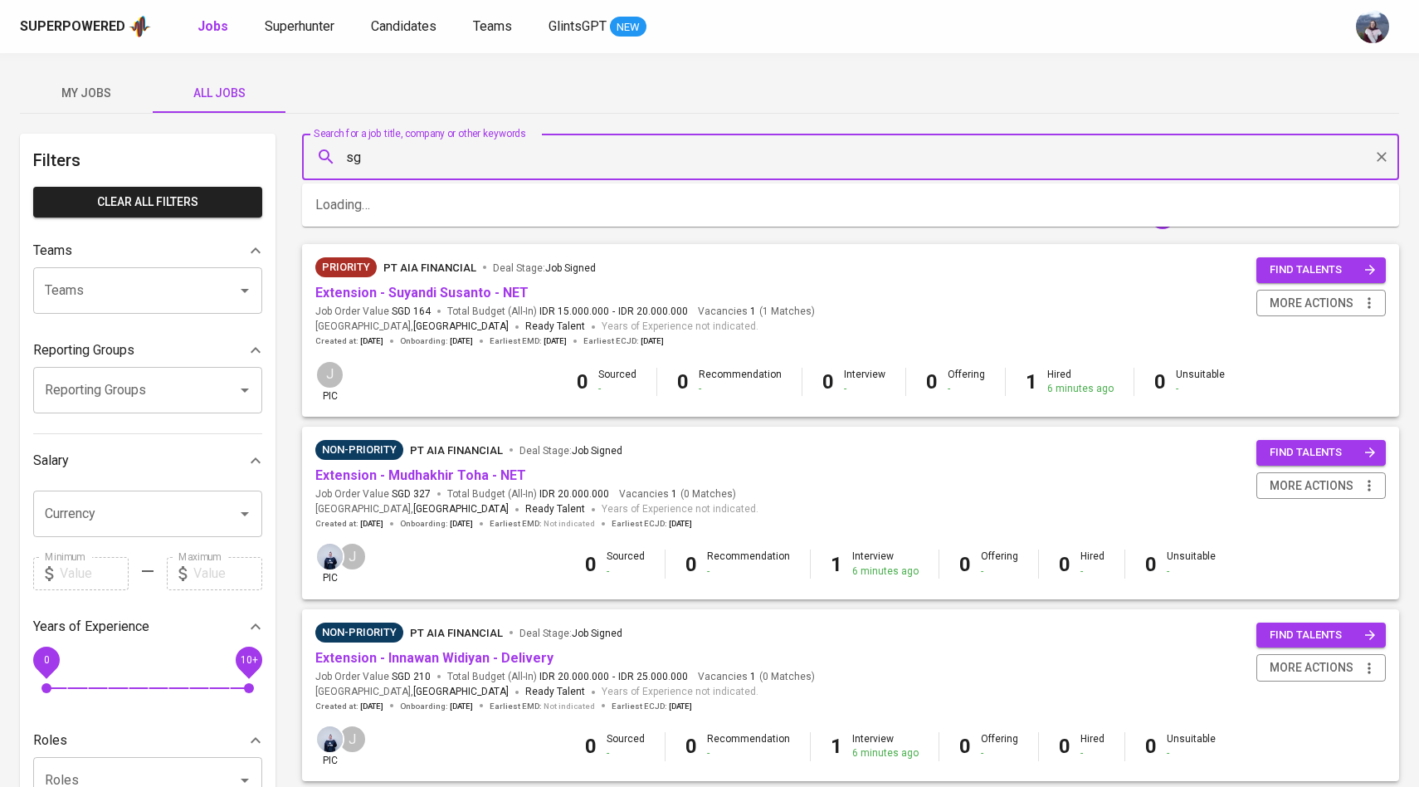
type input "s"
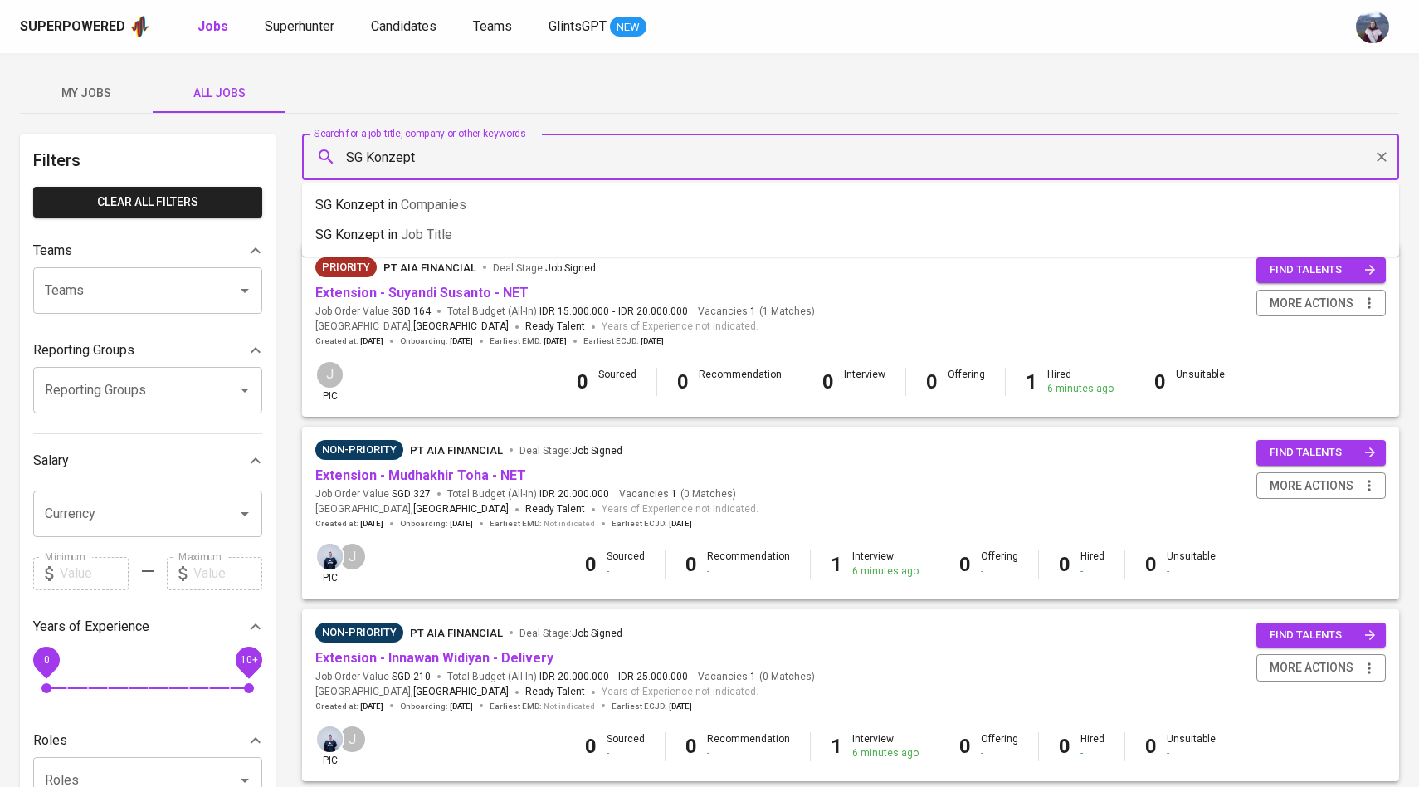
type input "SG Konzept"
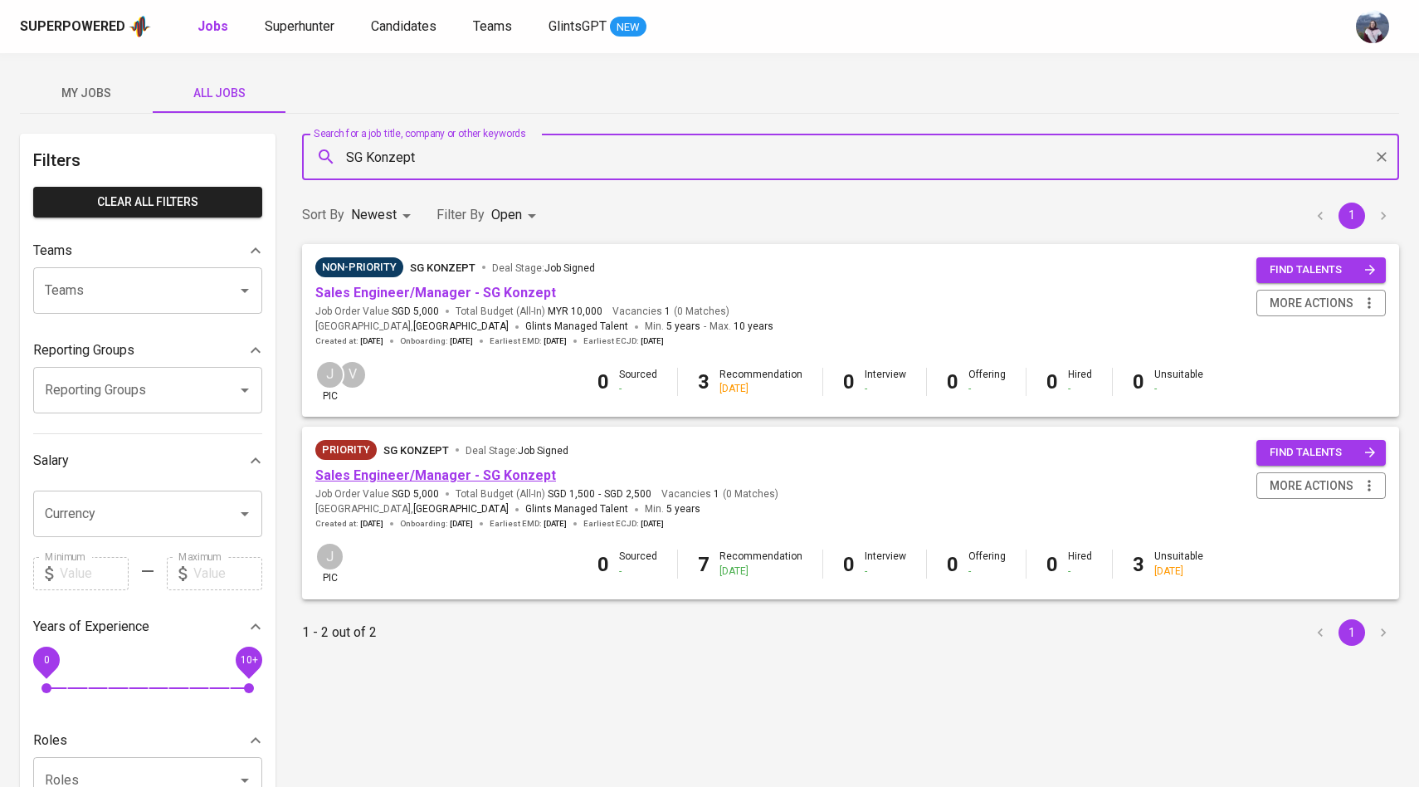
click at [411, 477] on link "Sales Engineer/Manager - SG Konzept" at bounding box center [435, 475] width 241 height 16
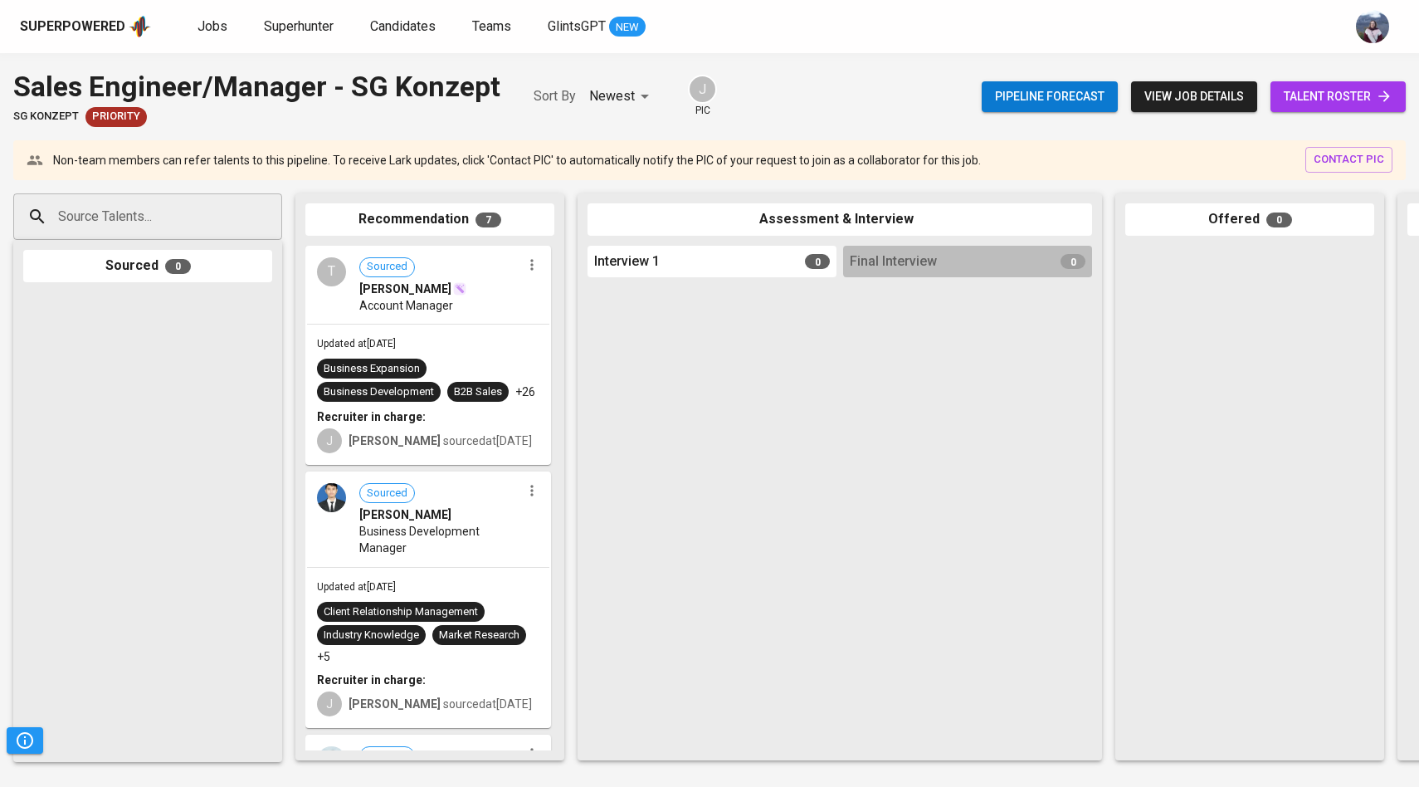
click at [150, 202] on input "Source Talents..." at bounding box center [141, 217] width 174 height 32
paste input "hasnaghifari030@gmail.com"
type input "hasnaghifari030@gmail.com"
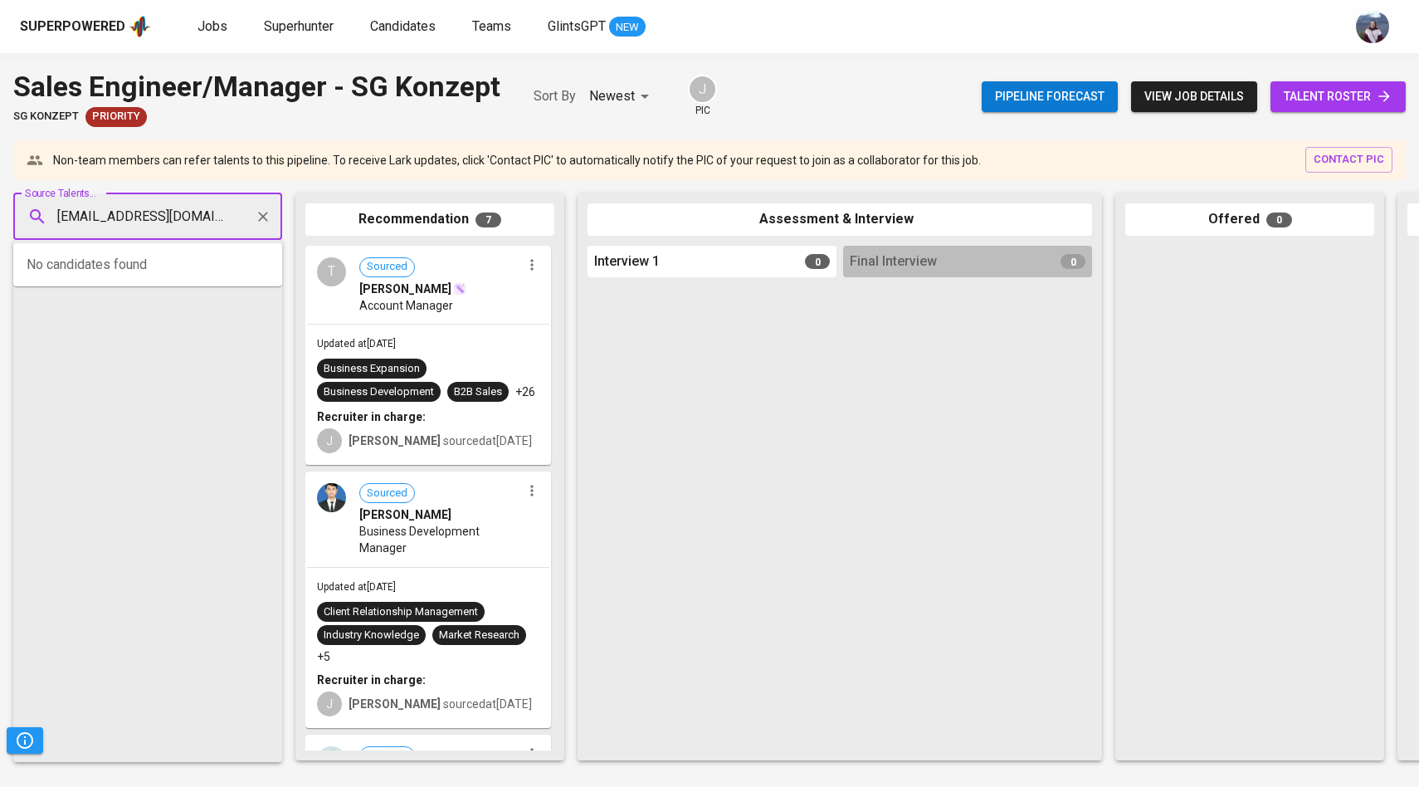
scroll to position [0, 2]
click at [143, 262] on div "hasna ghifari" at bounding box center [178, 263] width 218 height 17
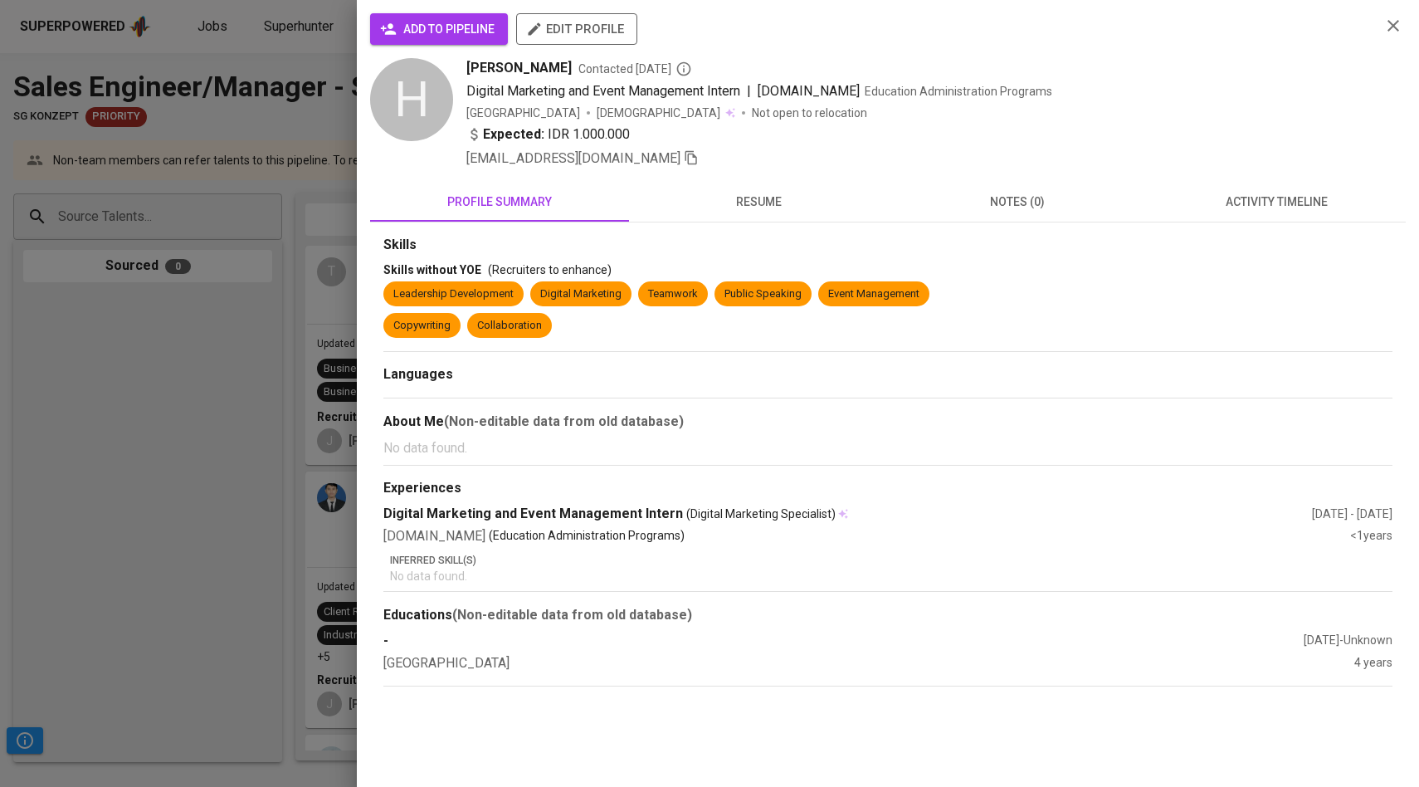
scroll to position [0, 0]
click at [420, 18] on button "add to pipeline" at bounding box center [439, 29] width 138 height 32
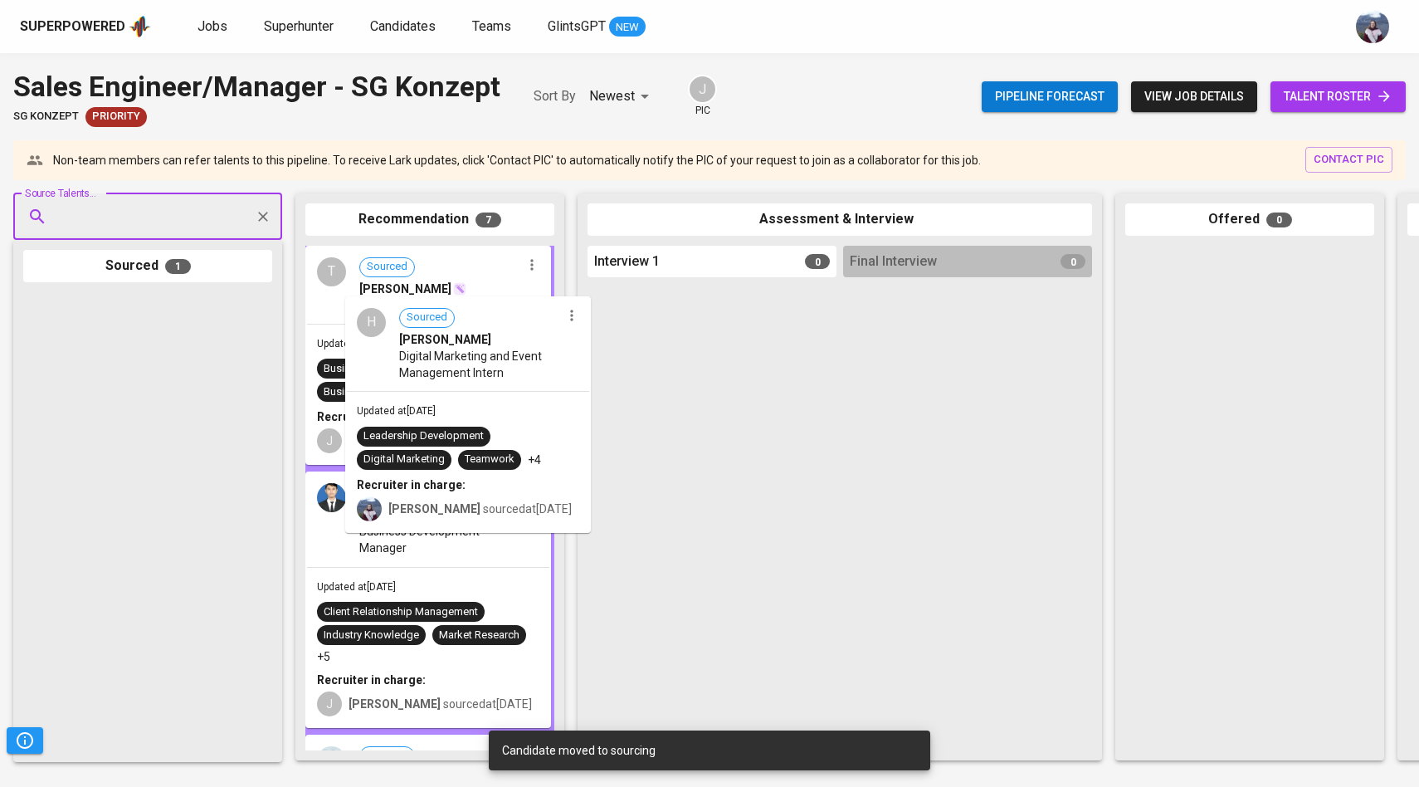
drag, startPoint x: 99, startPoint y: 367, endPoint x: 427, endPoint y: 371, distance: 327.8
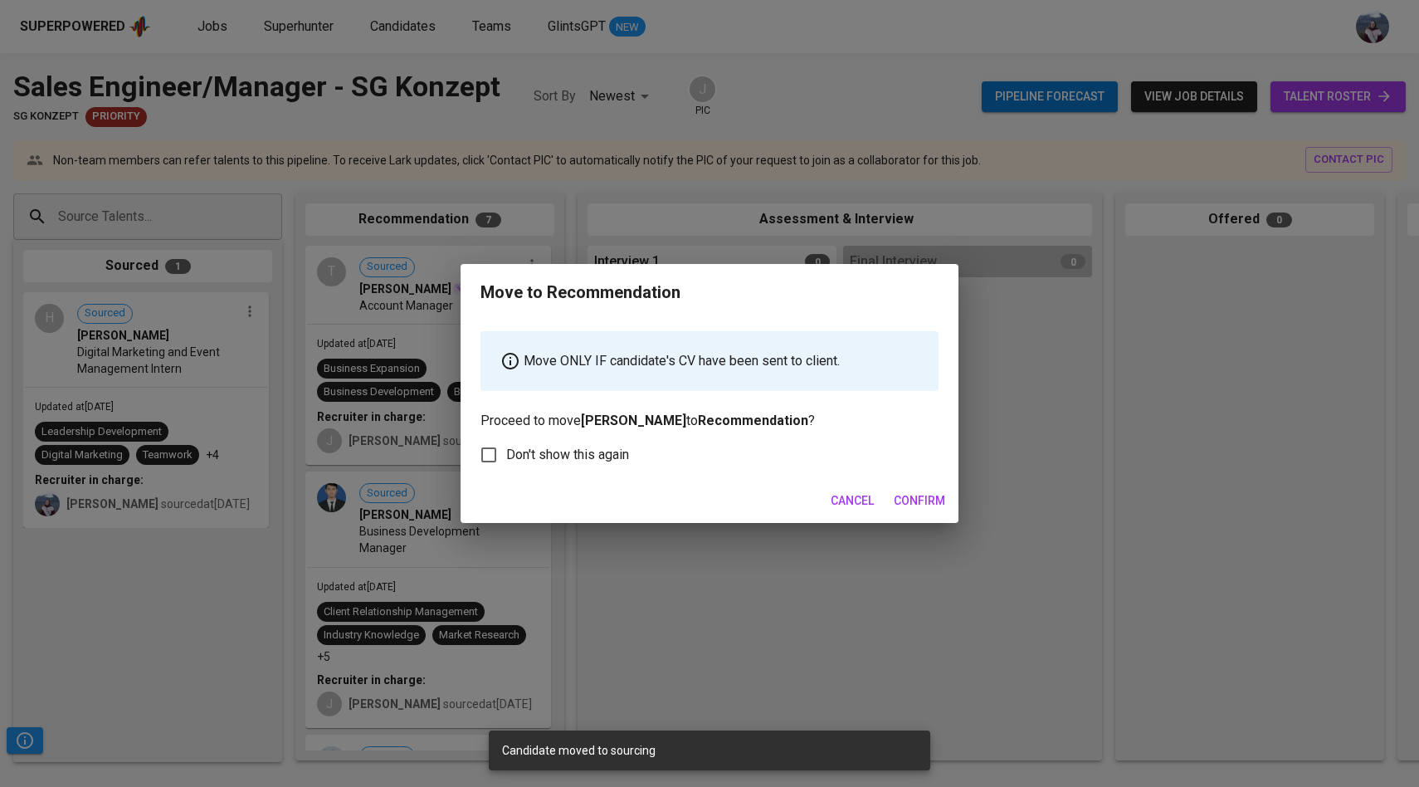
click at [920, 498] on span "Confirm" at bounding box center [919, 500] width 51 height 21
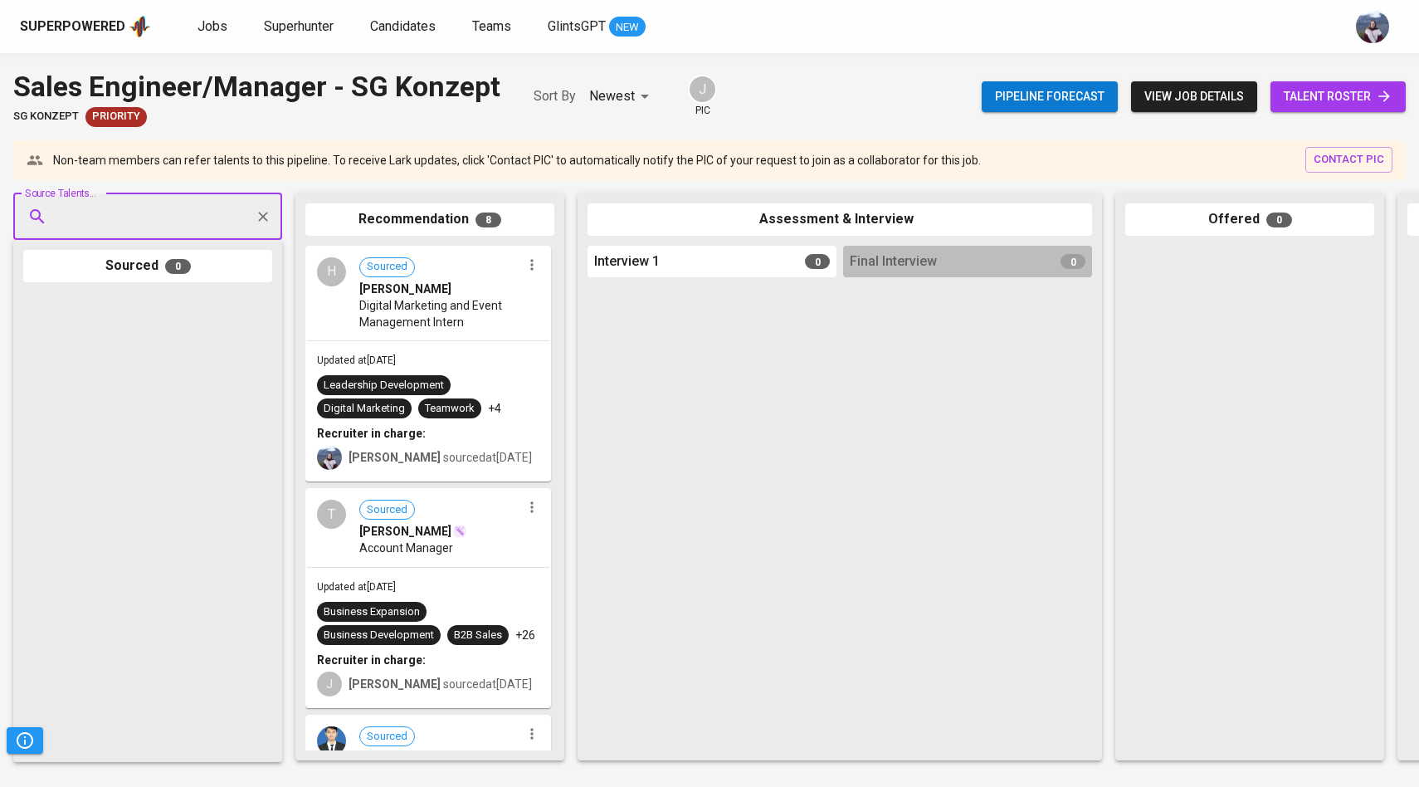
paste input "wellgaberlianti84@gmail.com"
type input "wellgaberlianti84@gmail.com"
click at [179, 277] on span "wellgaberlianti84@gmail.com" at bounding box center [147, 279] width 156 height 17
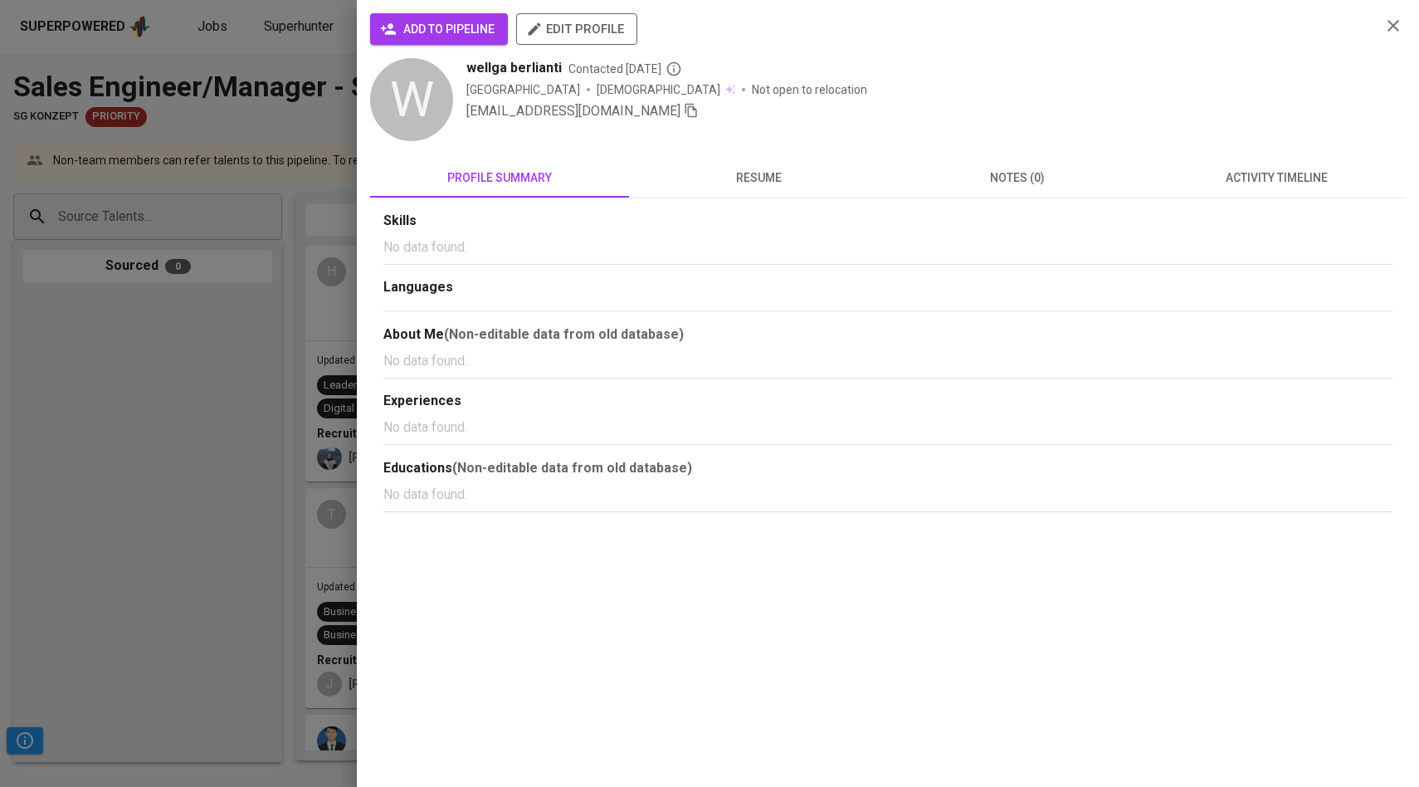
scroll to position [0, 0]
click at [437, 23] on span "add to pipeline" at bounding box center [438, 29] width 111 height 21
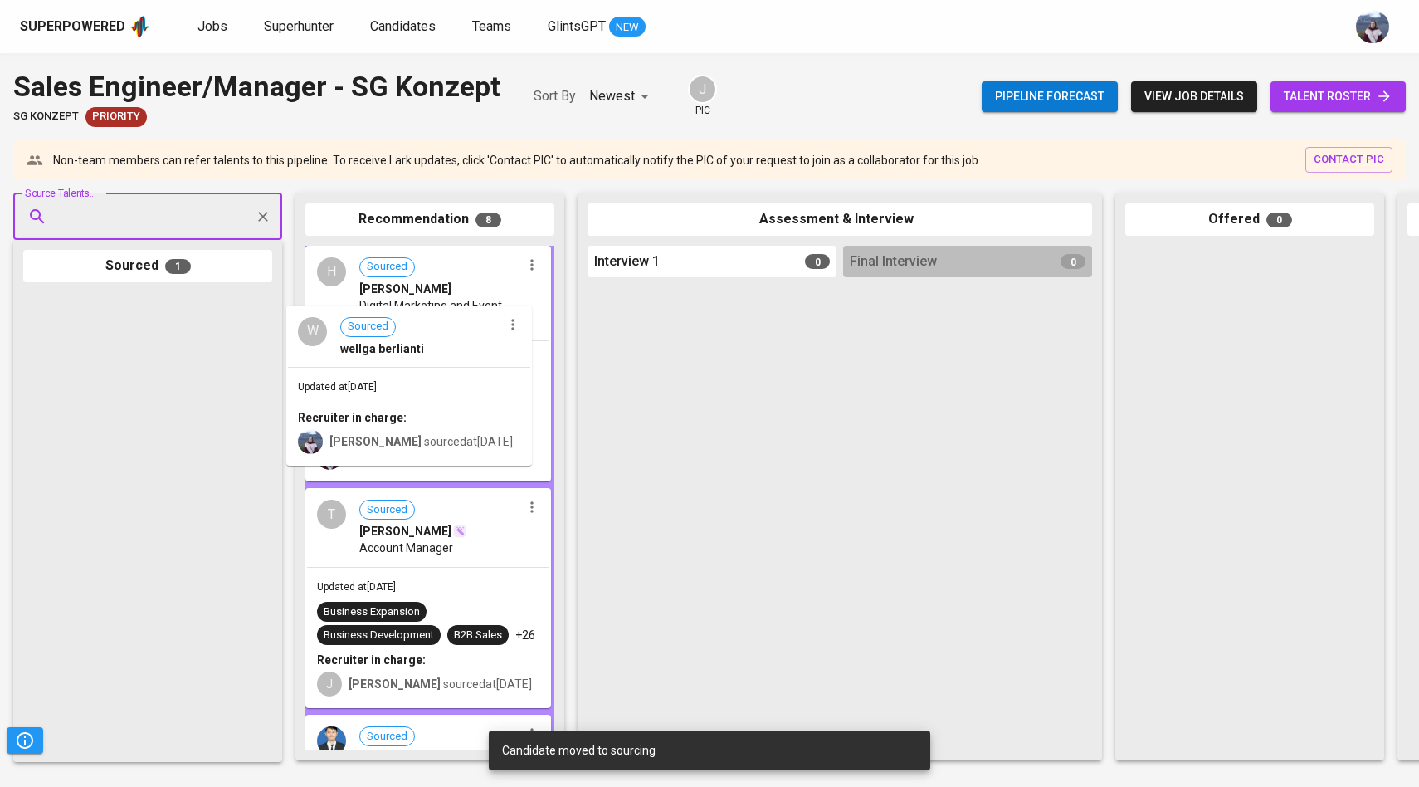
drag, startPoint x: 122, startPoint y: 402, endPoint x: 426, endPoint y: 416, distance: 304.1
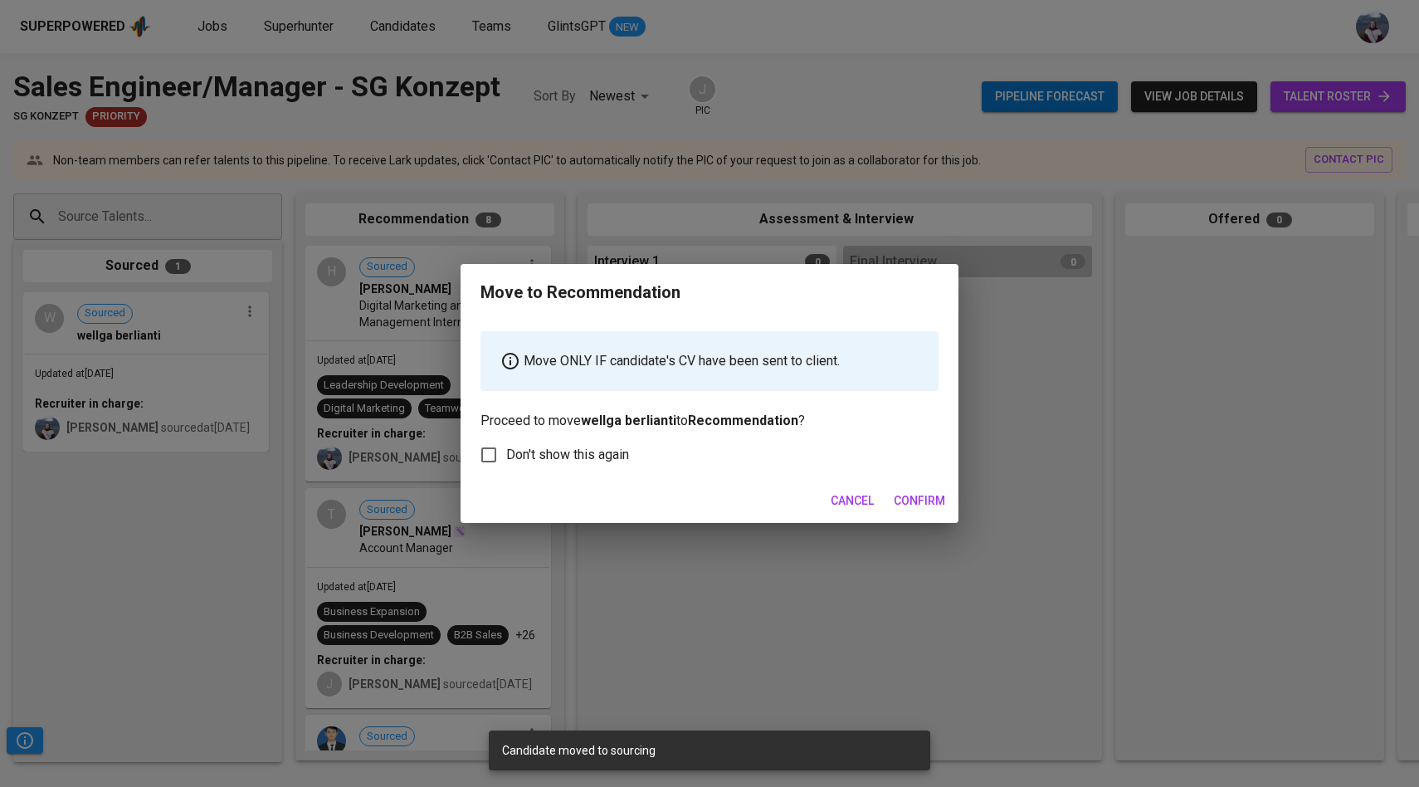
click at [927, 488] on button "Confirm" at bounding box center [919, 500] width 65 height 31
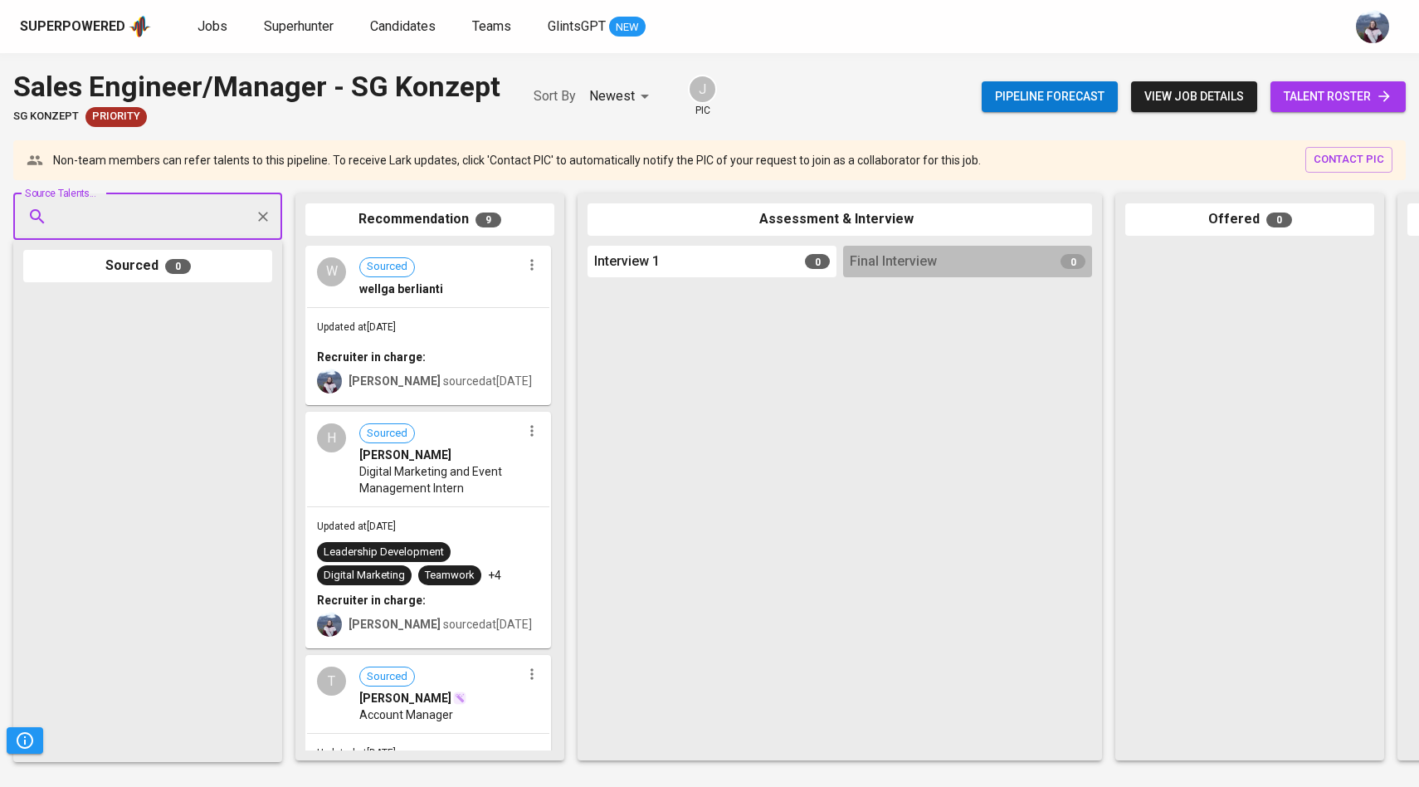
paste input "numalasrr@gmail.com"
type input "numalasrr@gmail.com"
click at [153, 271] on span "Social Media Specialist & Videographer" at bounding box center [158, 279] width 178 height 17
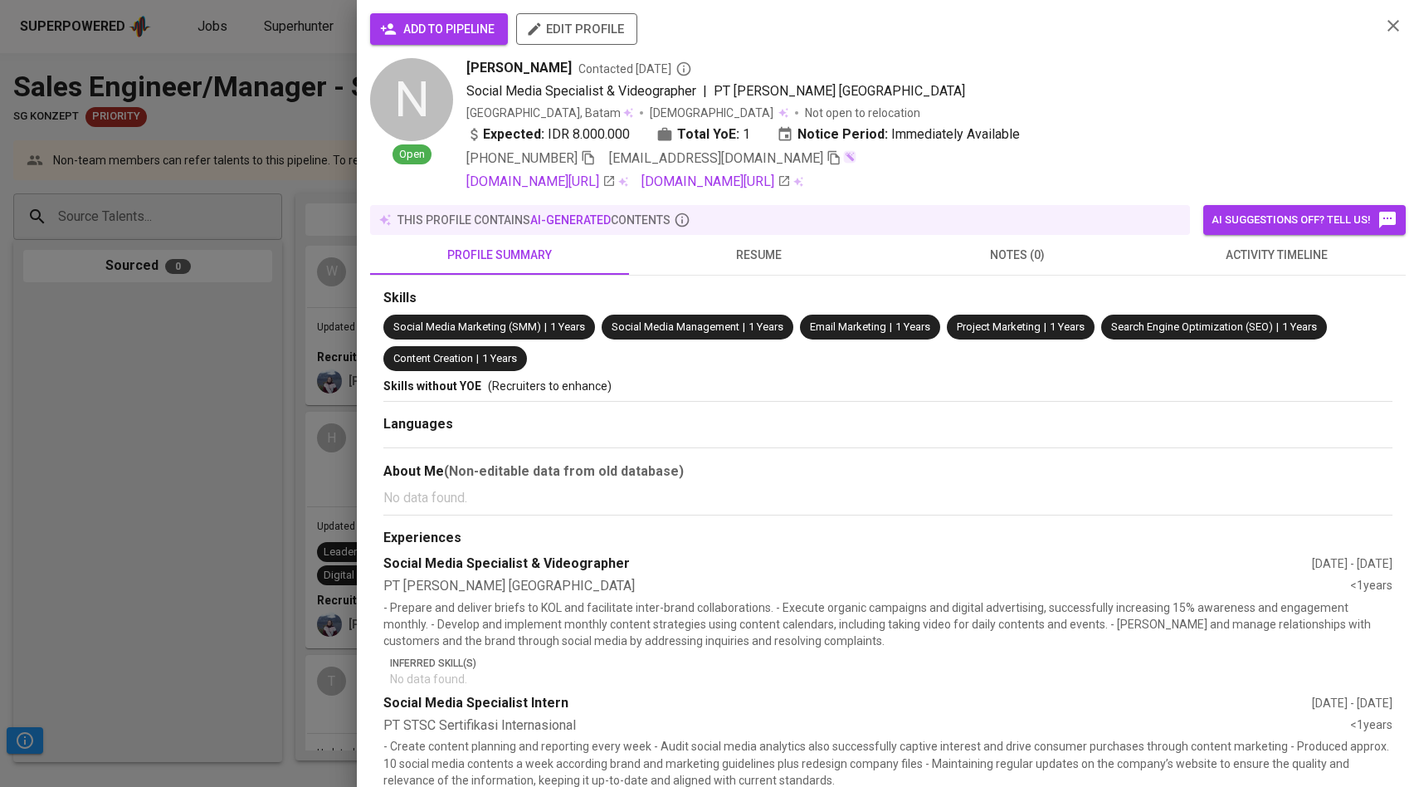
click at [412, 35] on span "add to pipeline" at bounding box center [438, 29] width 111 height 21
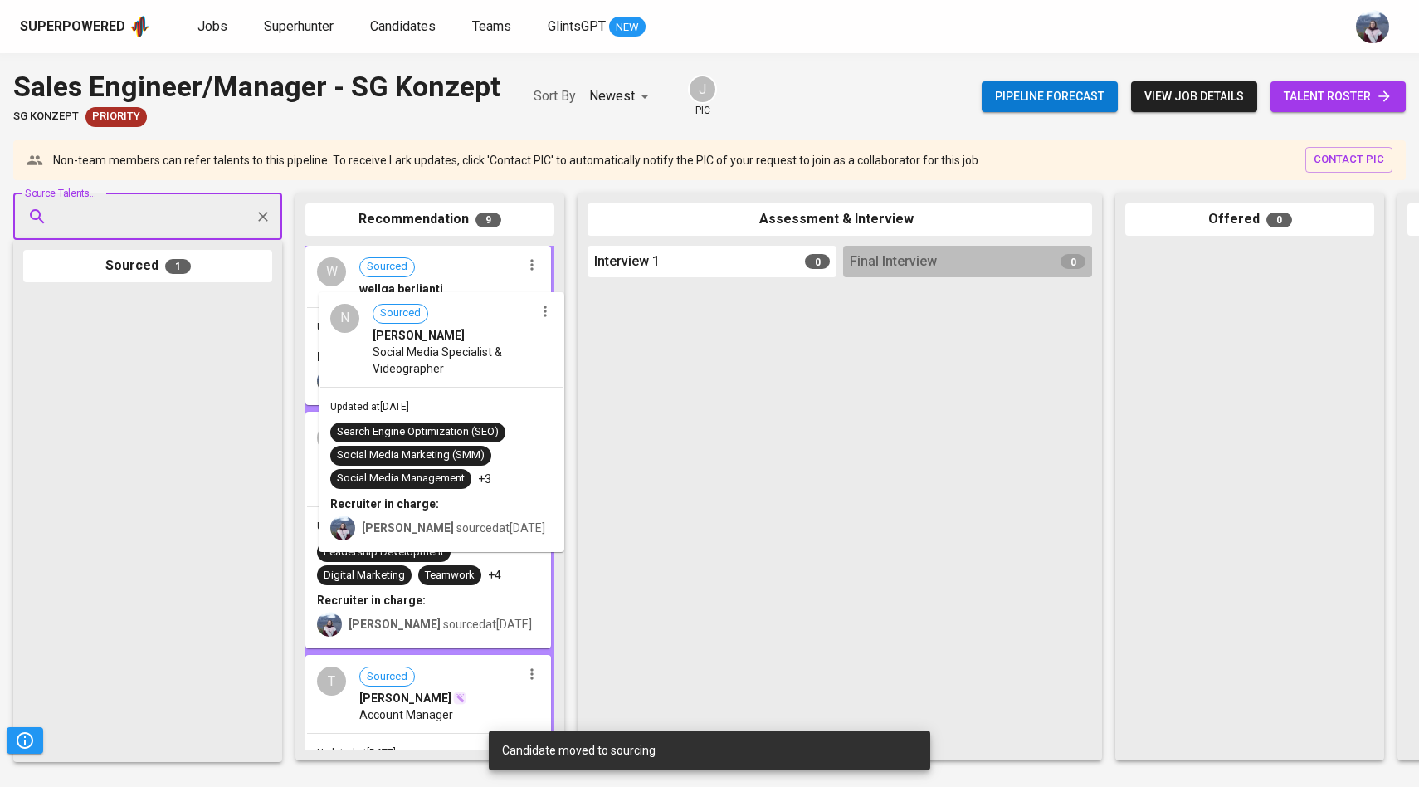
drag, startPoint x: 170, startPoint y: 407, endPoint x: 472, endPoint y: 408, distance: 302.1
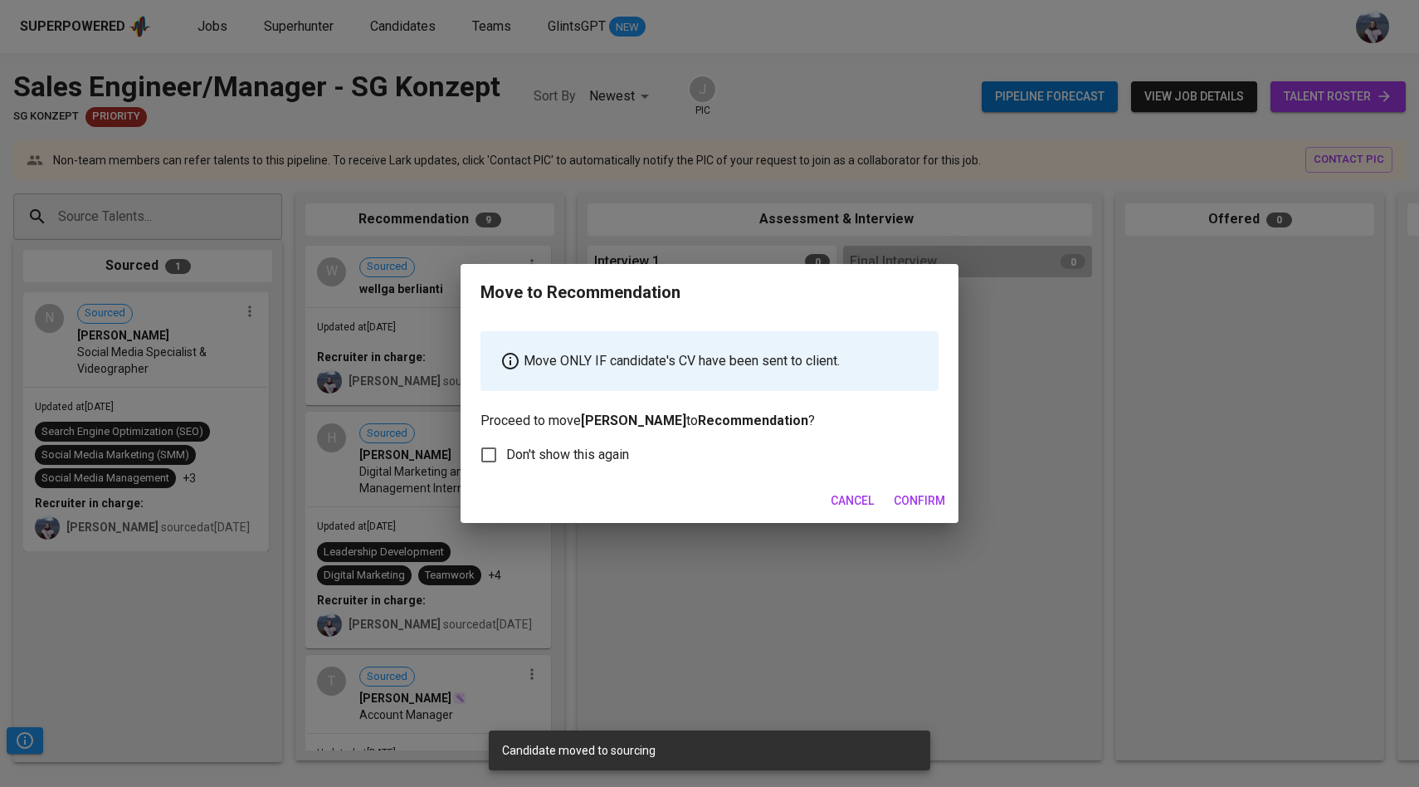
click at [916, 496] on span "Confirm" at bounding box center [919, 500] width 51 height 21
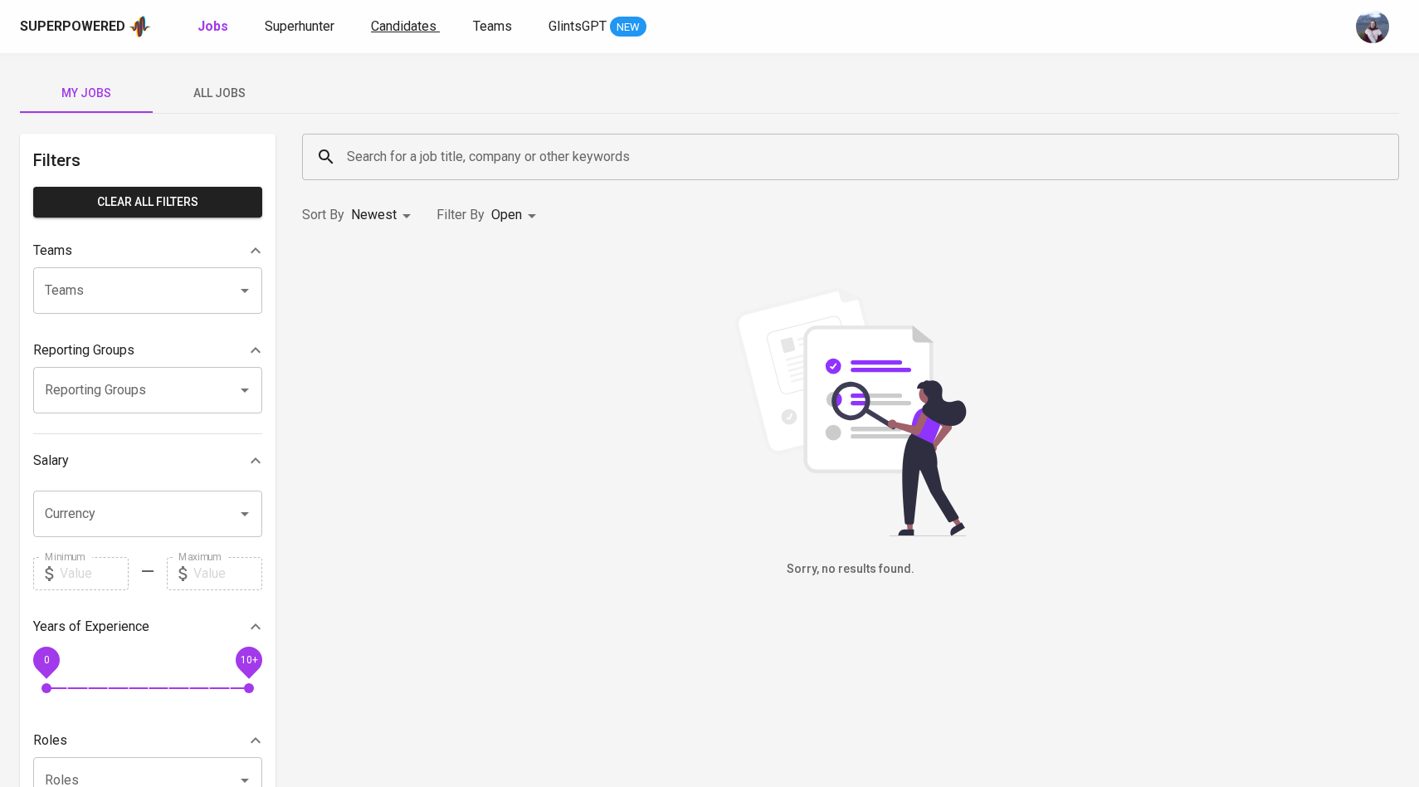
click at [414, 28] on span "Candidates" at bounding box center [404, 26] width 66 height 16
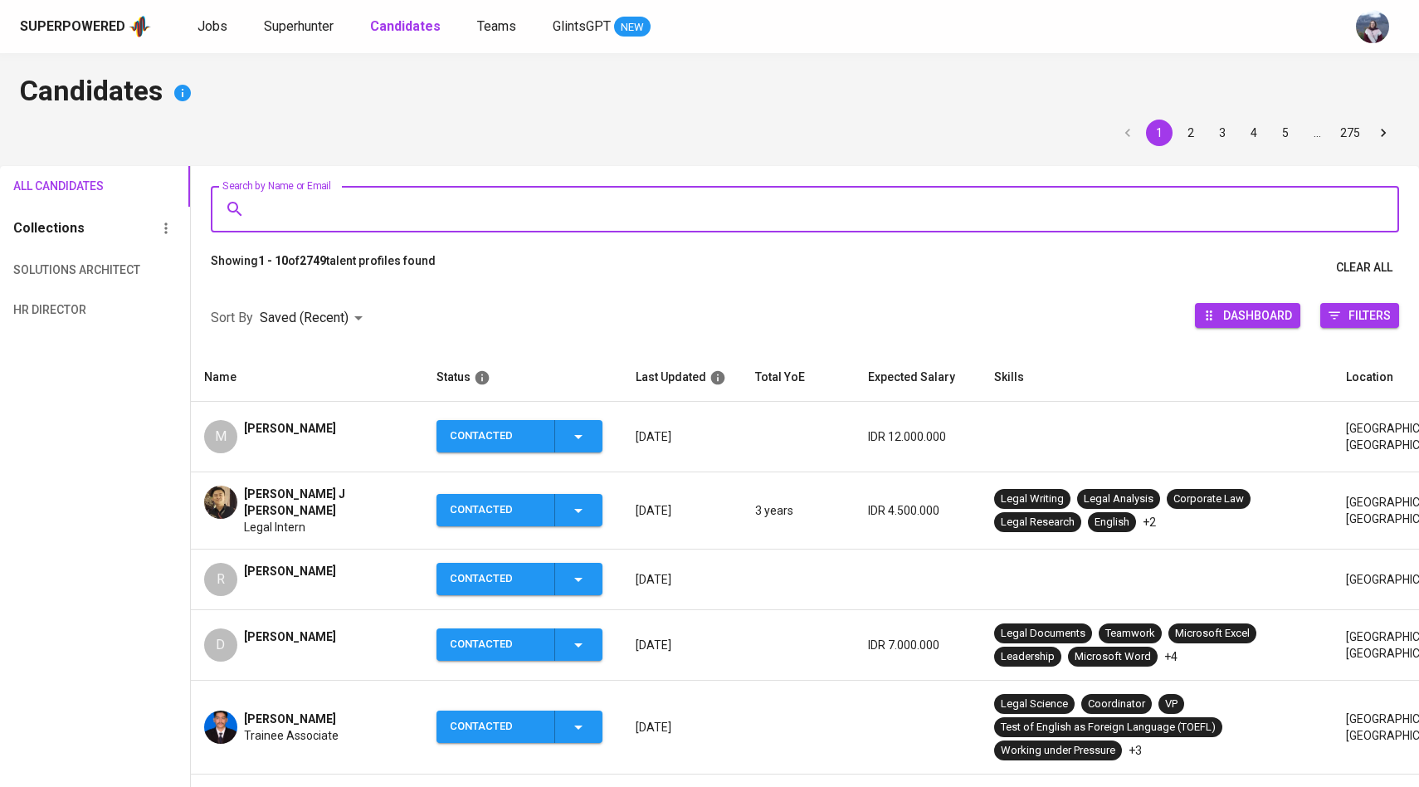
click at [408, 223] on input "Search by Name or Email" at bounding box center [808, 209] width 1115 height 32
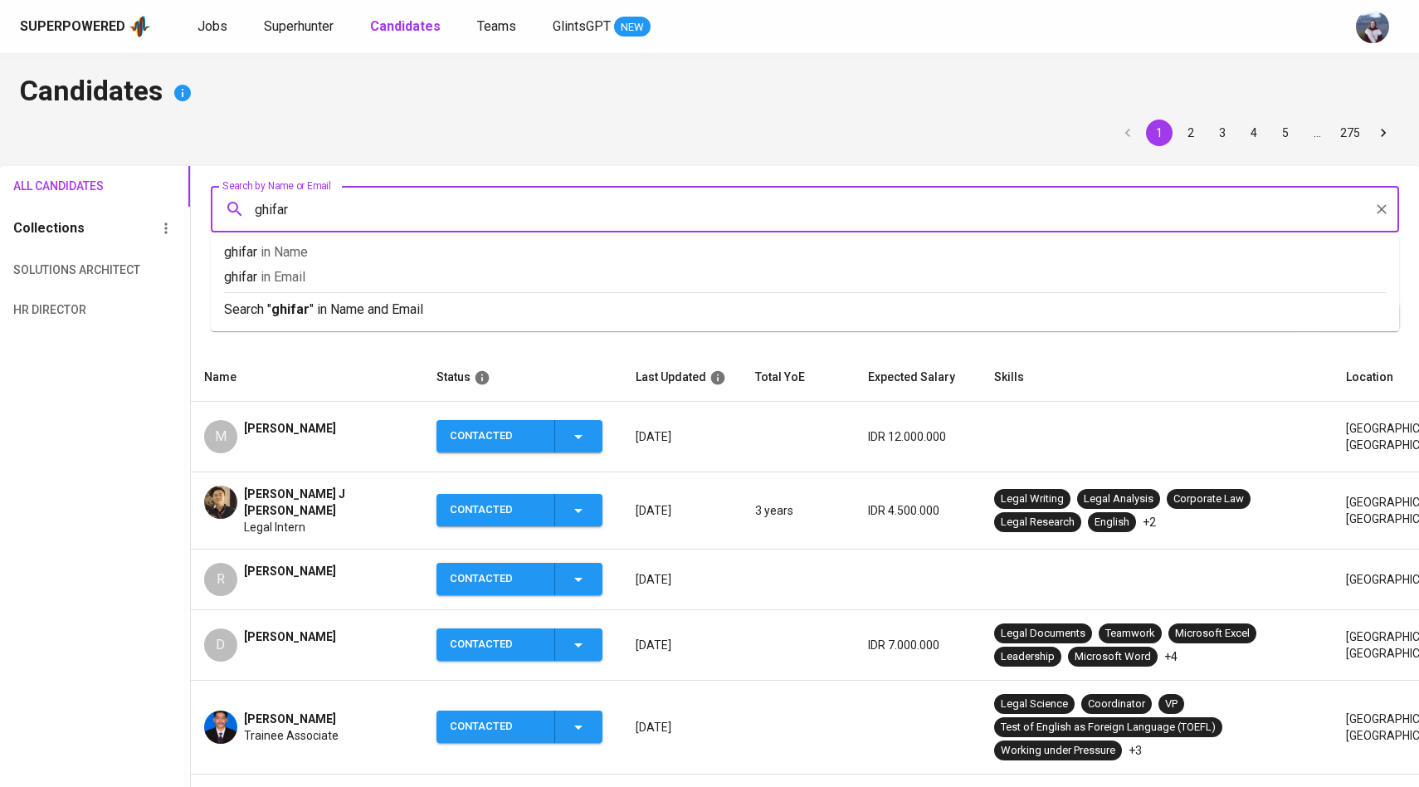
type input "ghifari"
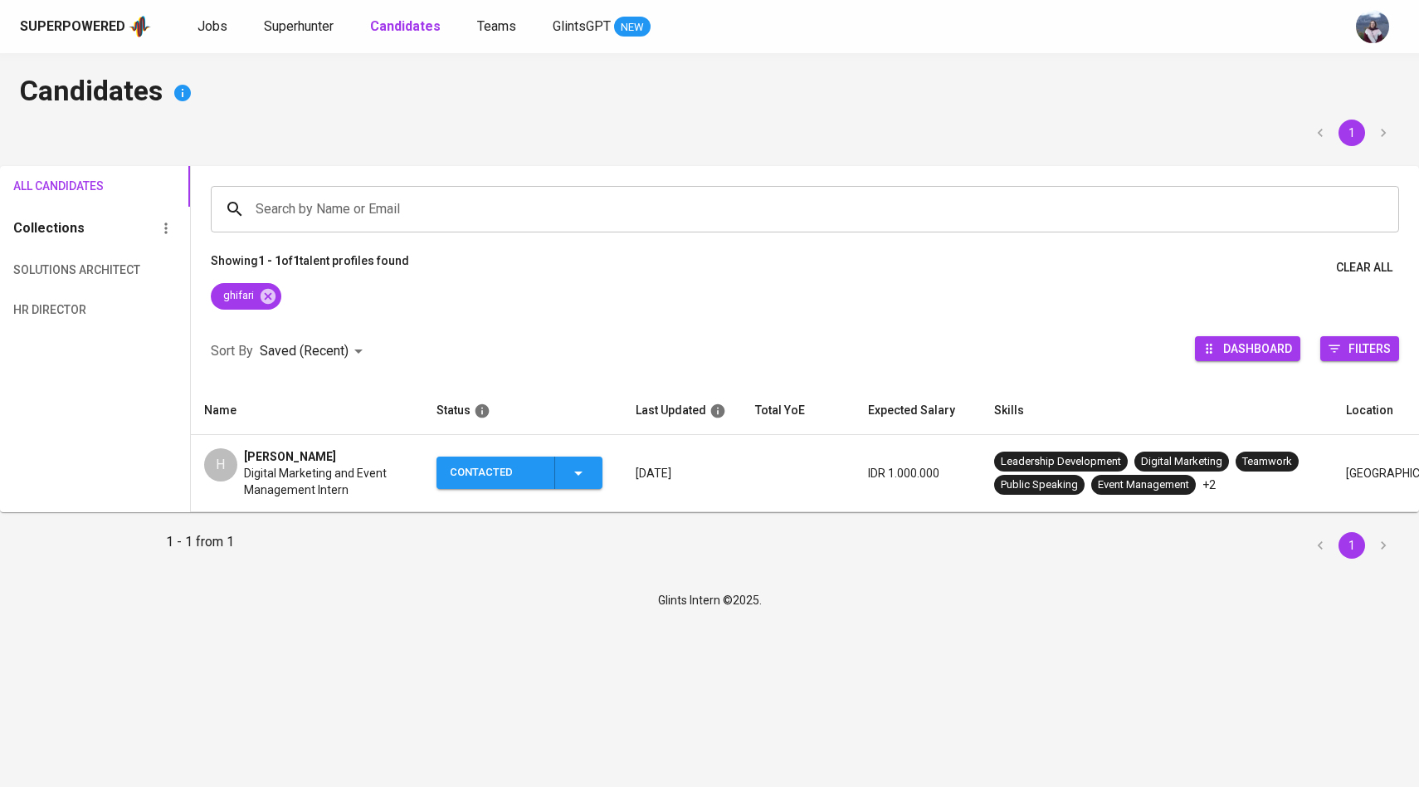
click at [227, 470] on div "H" at bounding box center [220, 464] width 33 height 33
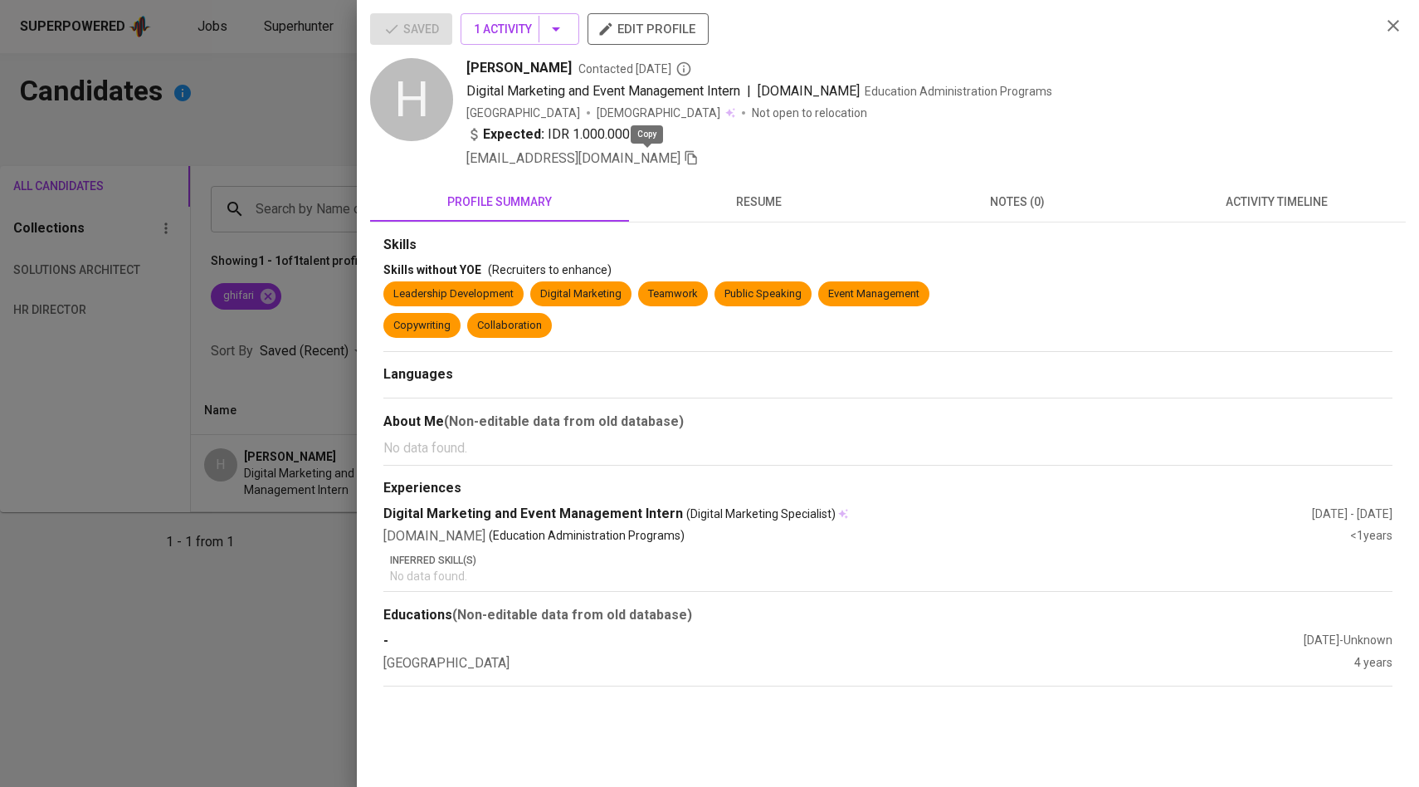
click at [684, 156] on icon "button" at bounding box center [691, 157] width 15 height 15
click at [268, 202] on div at bounding box center [709, 393] width 1419 height 787
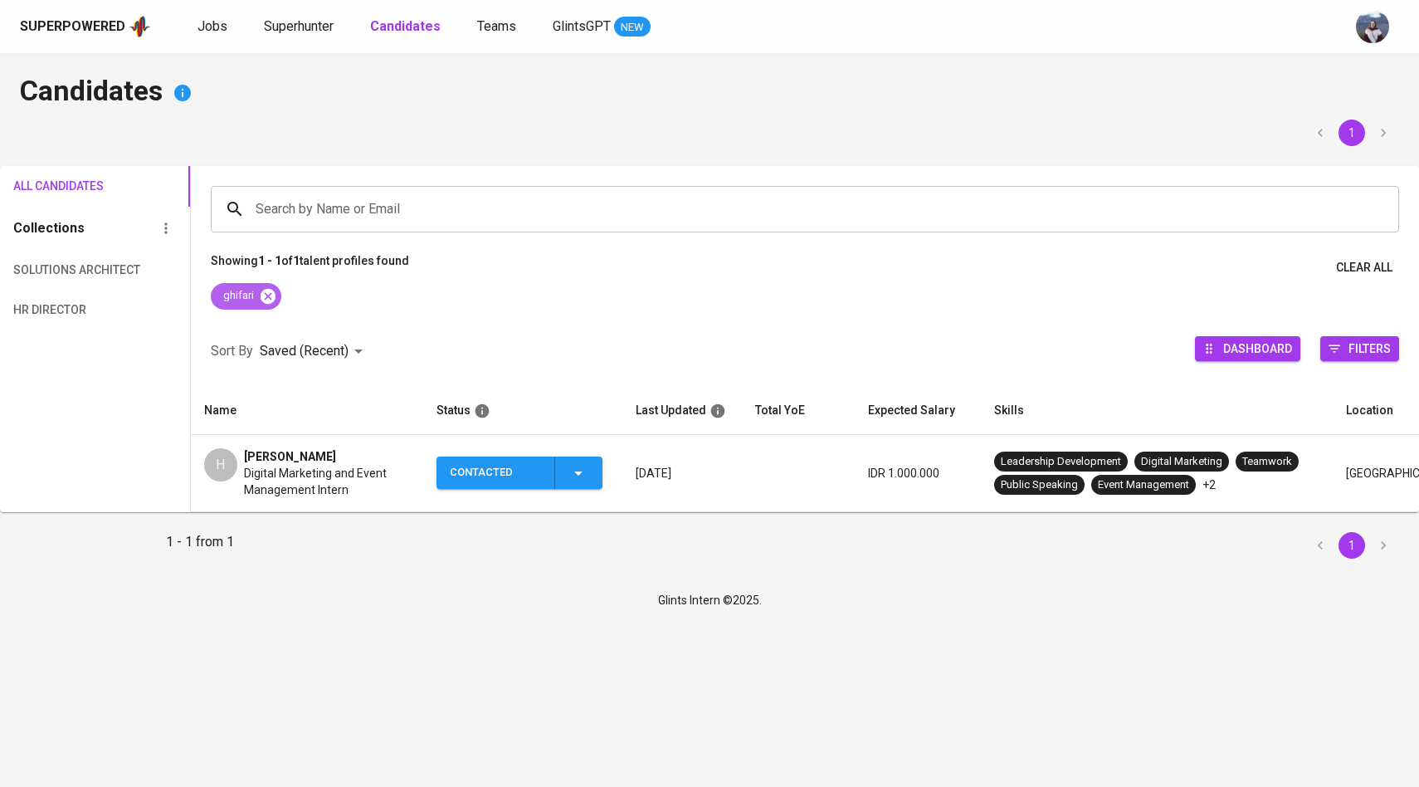
click at [266, 300] on icon at bounding box center [267, 295] width 15 height 15
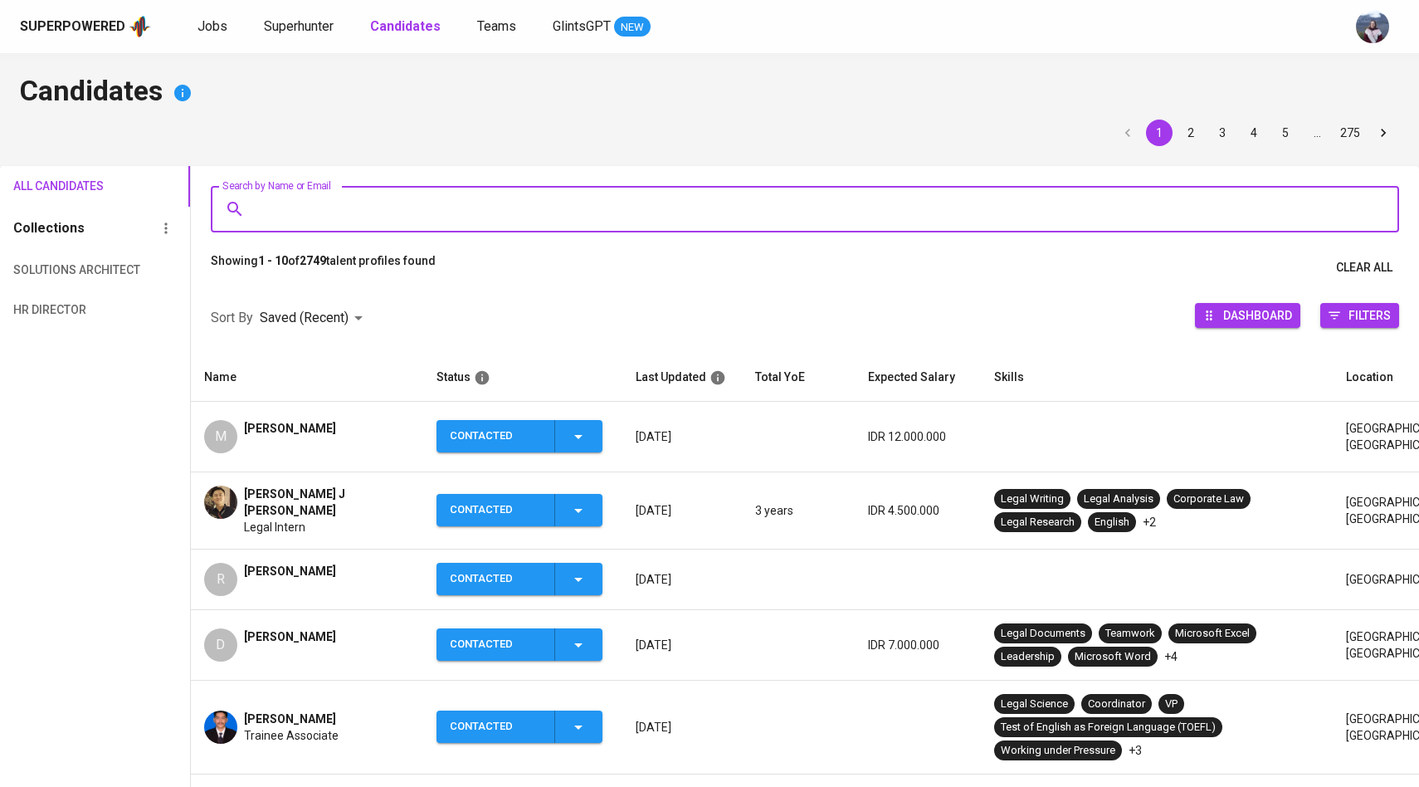
click at [313, 203] on input "Search by Name or Email" at bounding box center [808, 209] width 1115 height 32
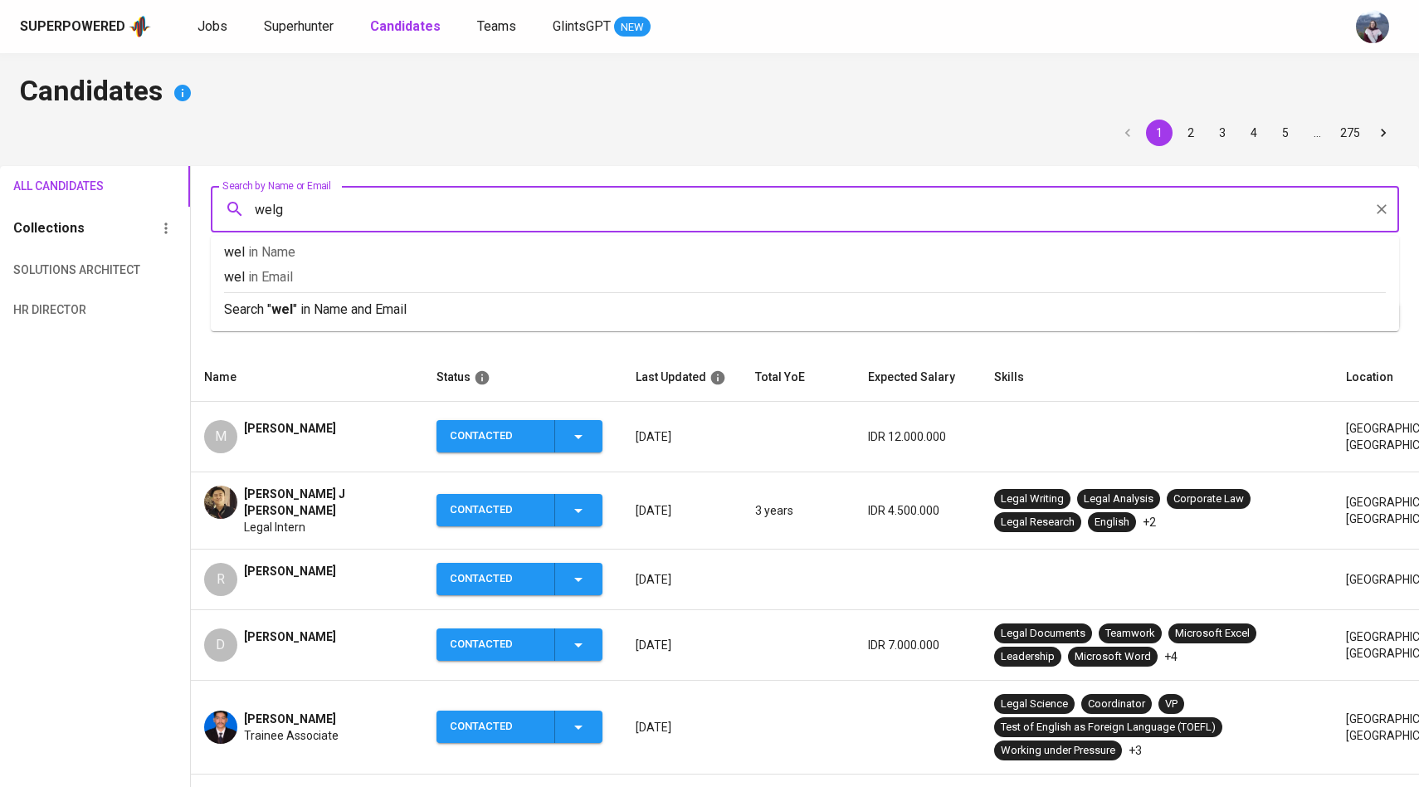
type input "welga"
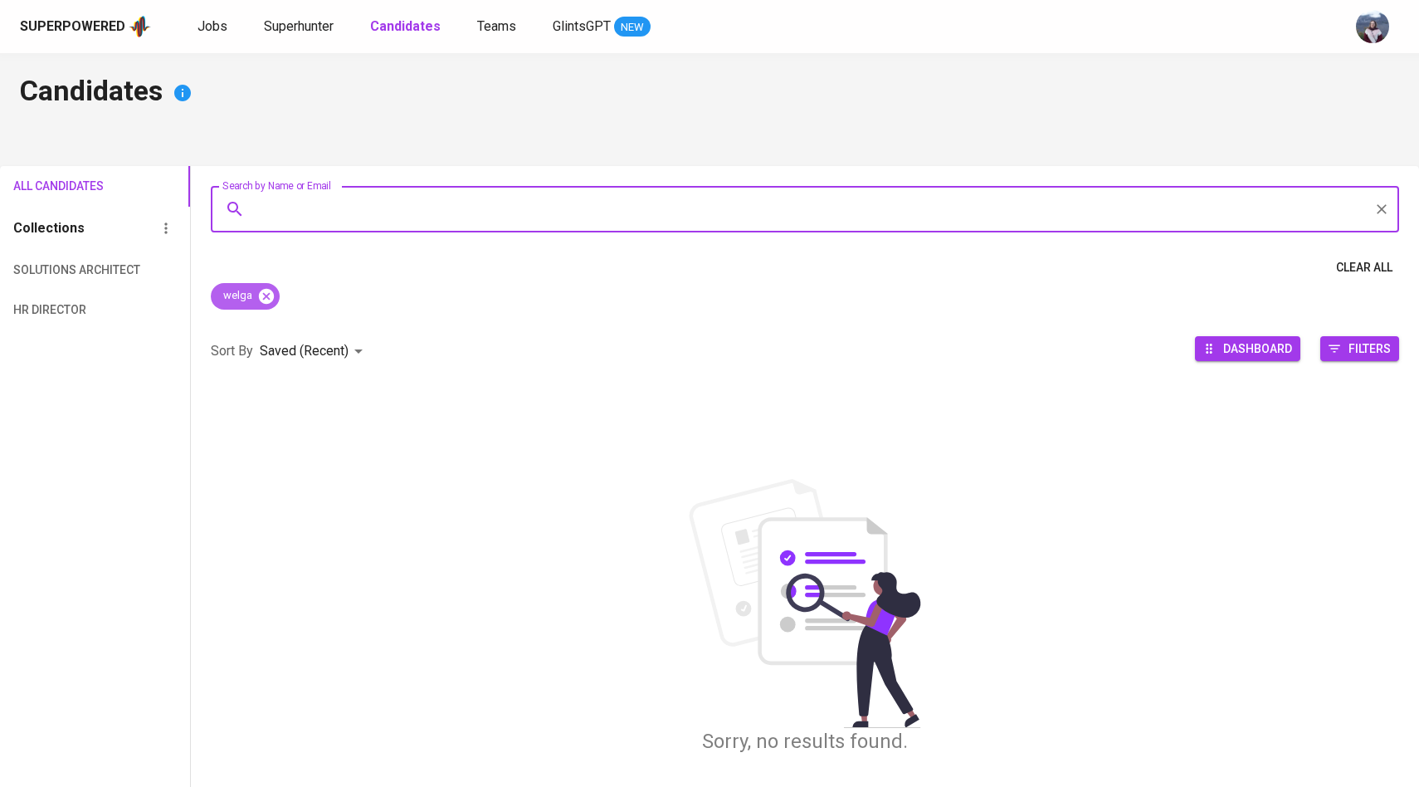
click at [270, 295] on icon at bounding box center [265, 295] width 15 height 15
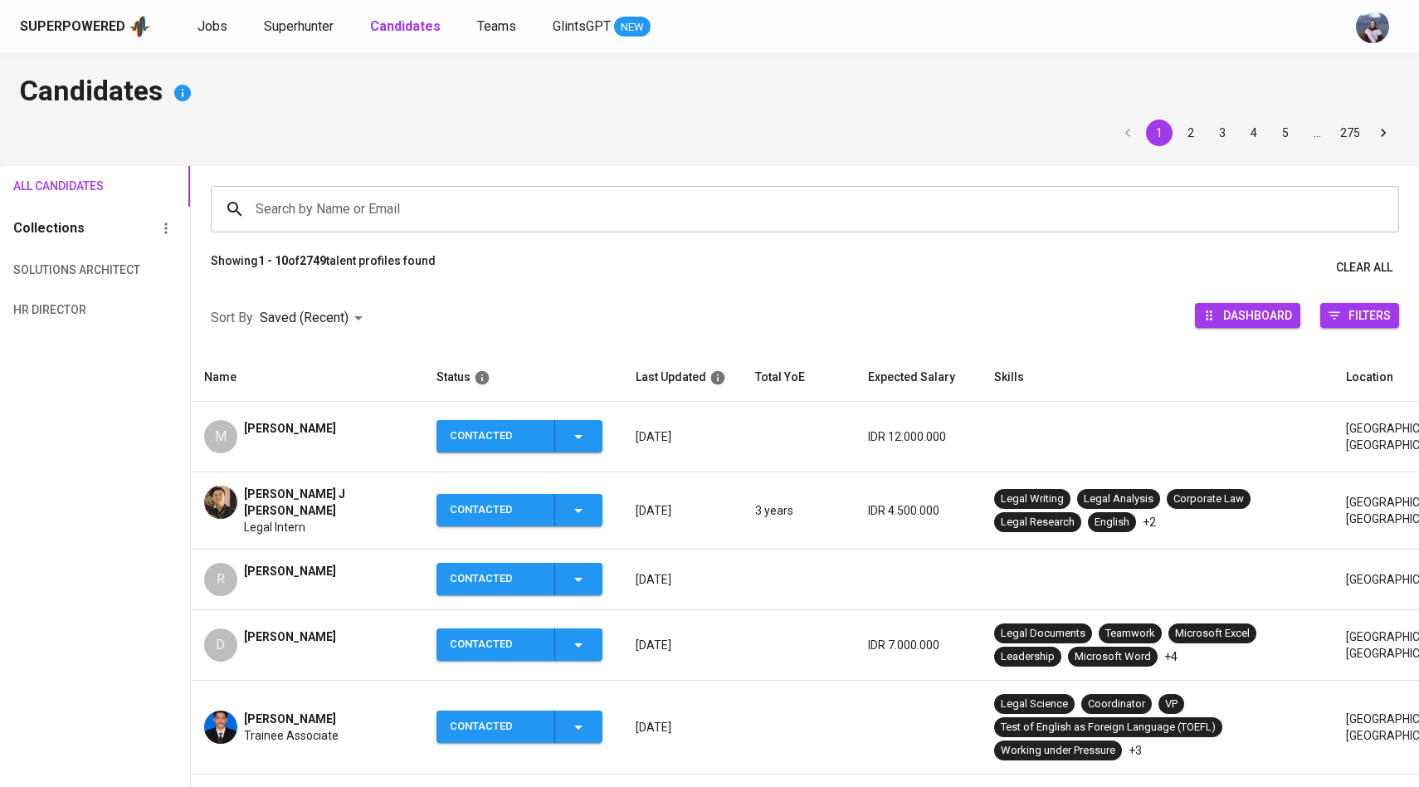
click at [300, 217] on input "Search by Name or Email" at bounding box center [808, 209] width 1115 height 32
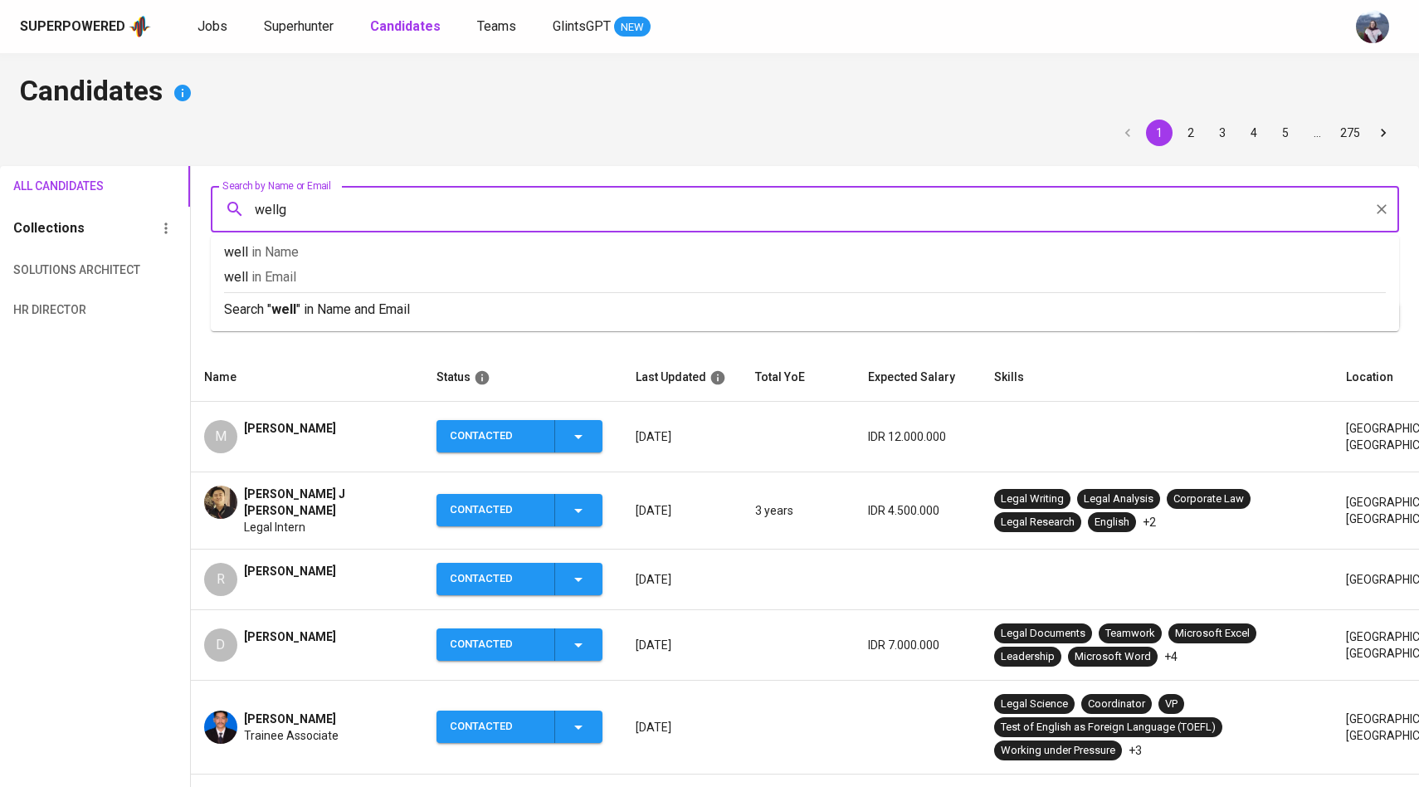
type input "wellga"
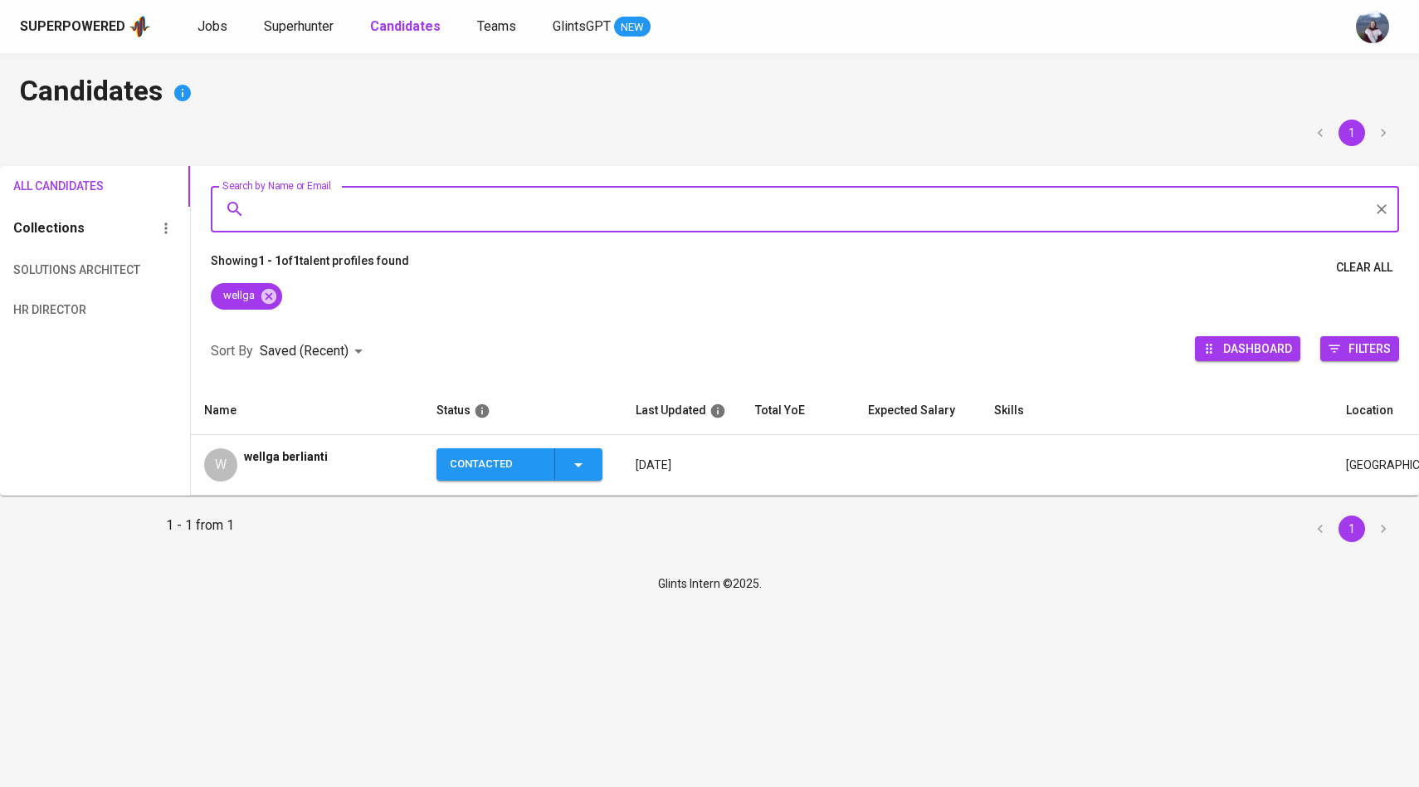
click at [226, 461] on div "W" at bounding box center [220, 464] width 33 height 33
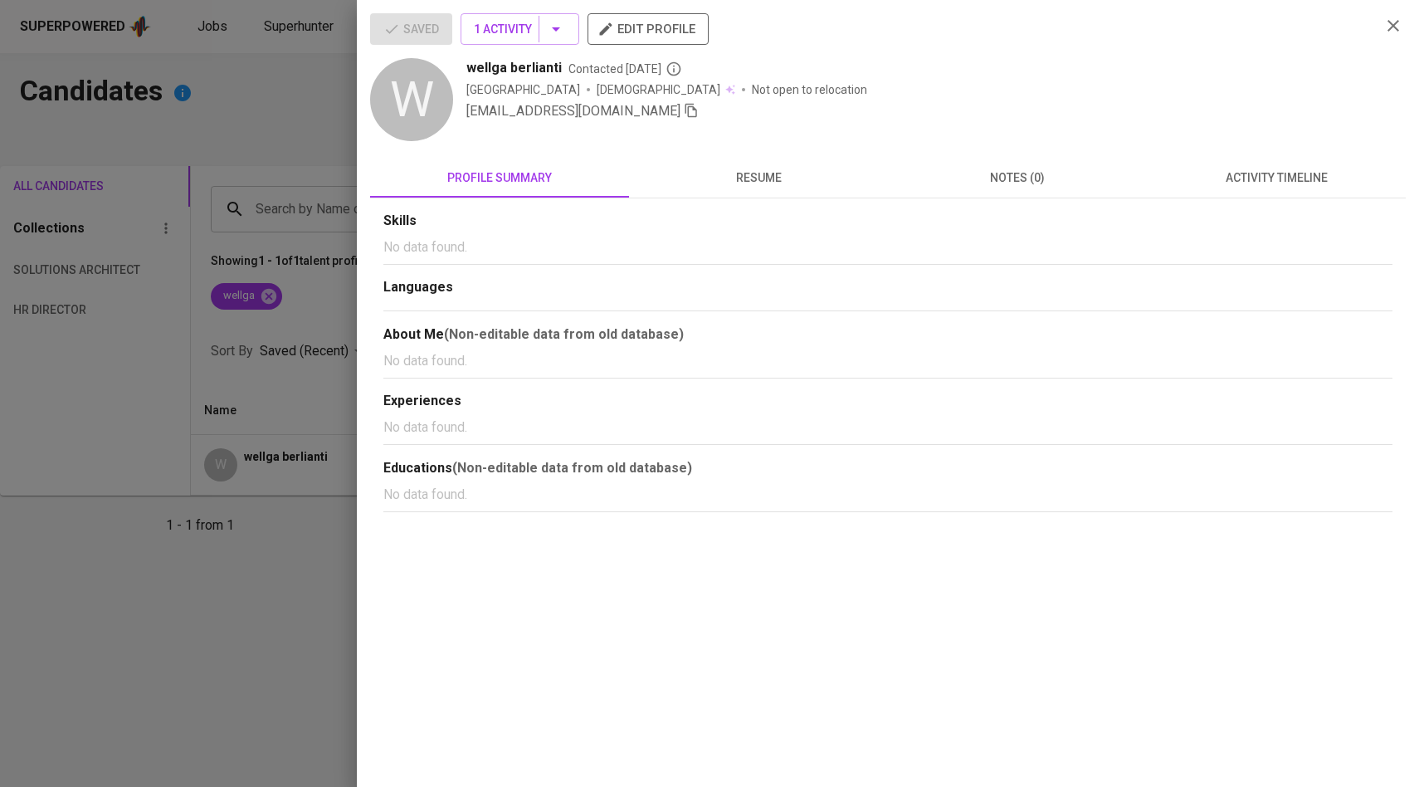
click at [684, 109] on icon "button" at bounding box center [691, 110] width 15 height 15
click at [127, 262] on div at bounding box center [709, 393] width 1419 height 787
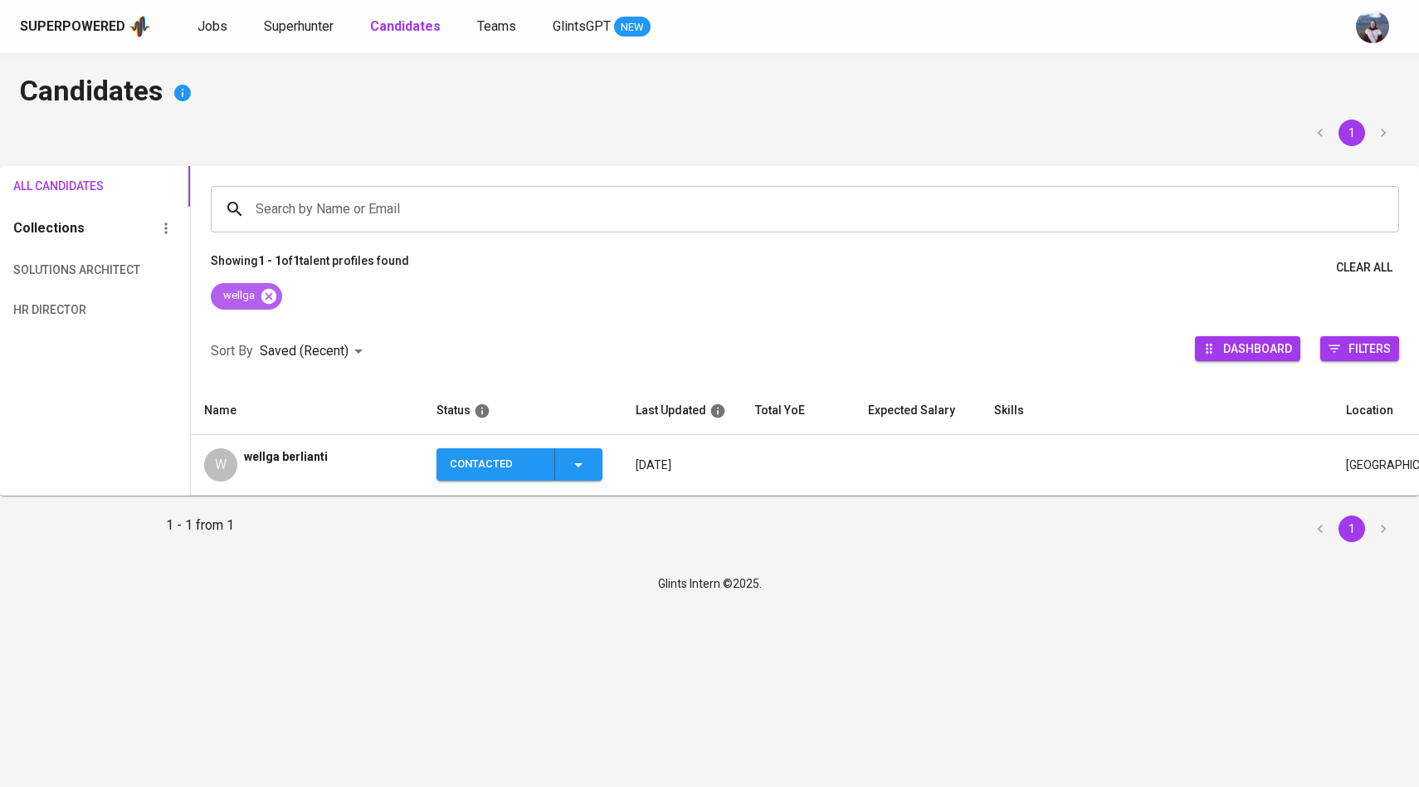
click at [266, 303] on icon at bounding box center [269, 296] width 18 height 18
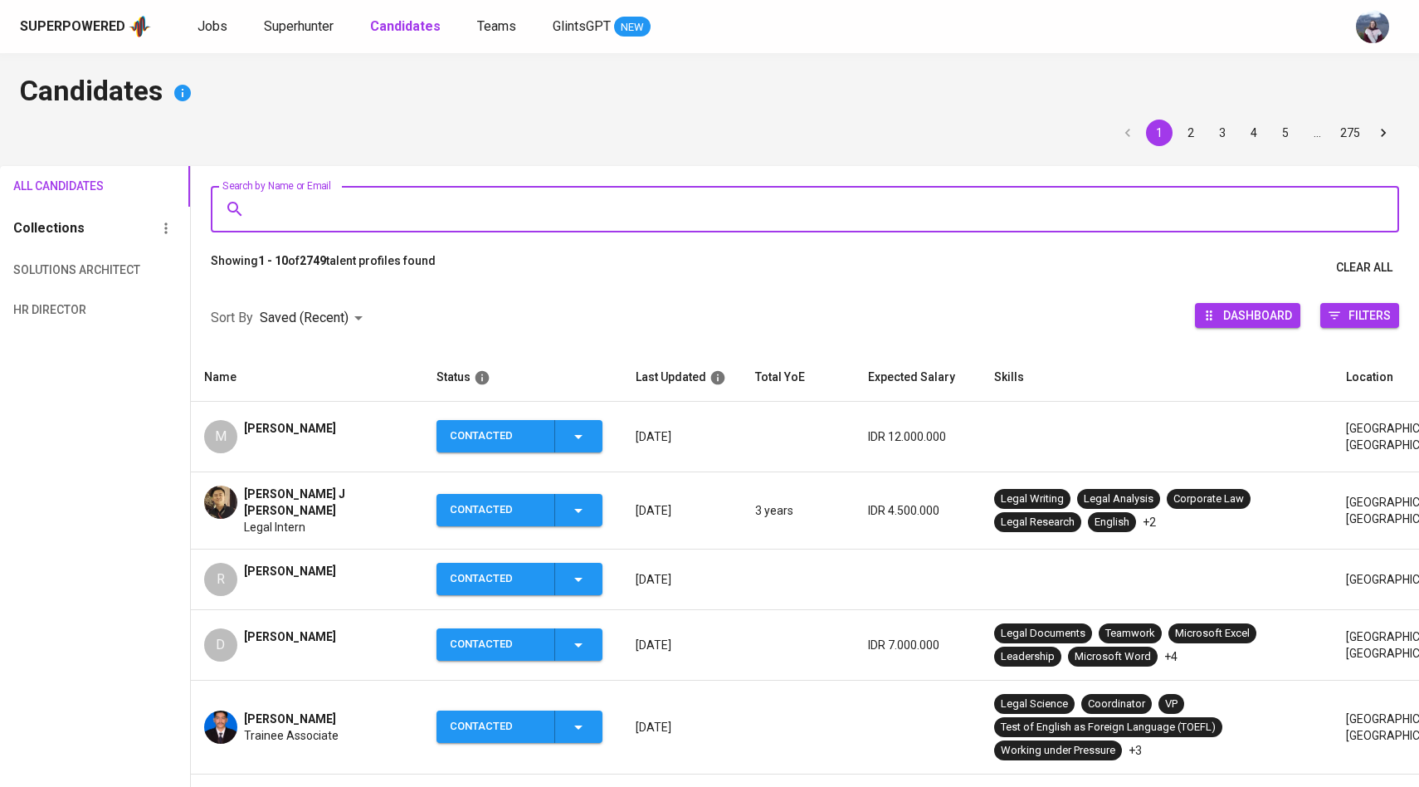
click at [329, 219] on input "Search by Name or Email" at bounding box center [808, 209] width 1115 height 32
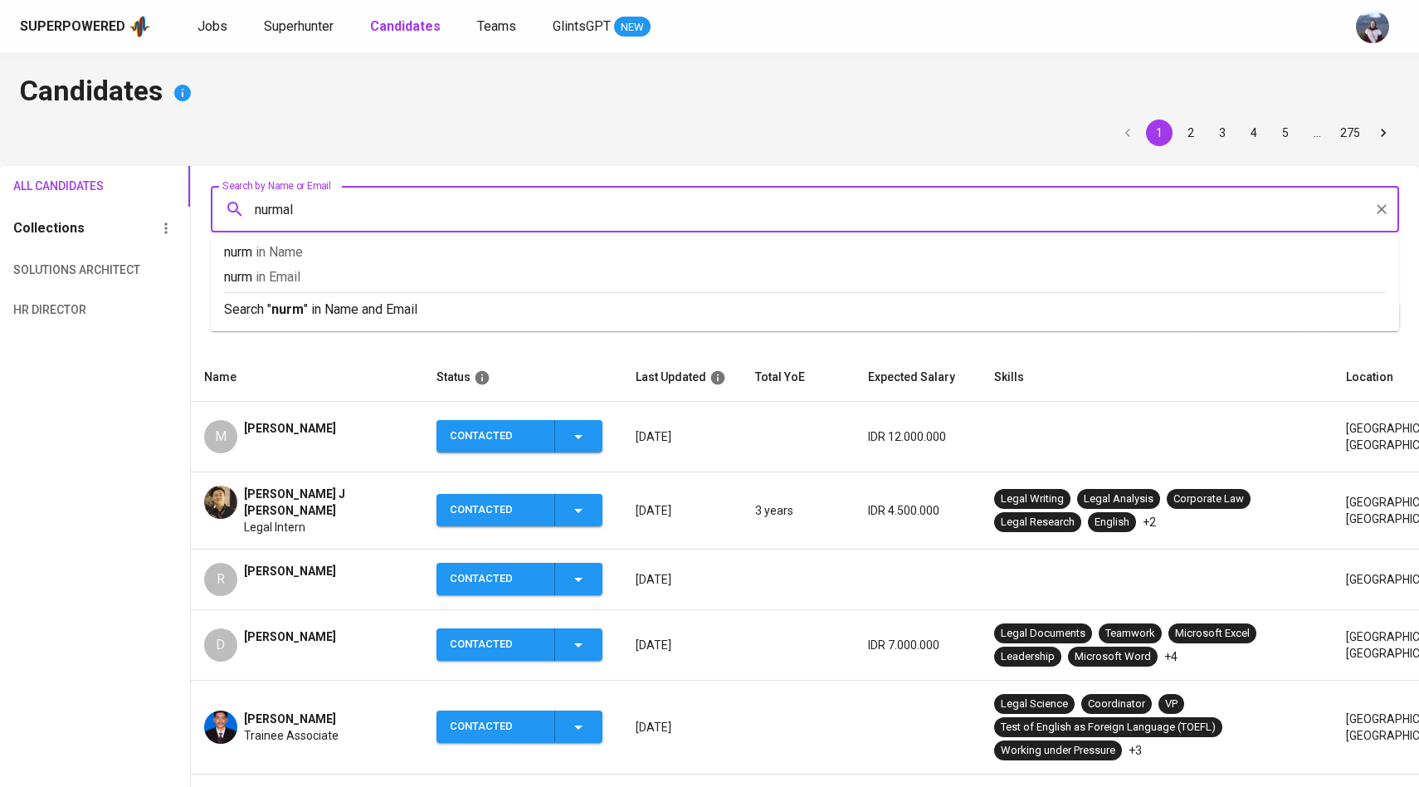
type input "nurmala"
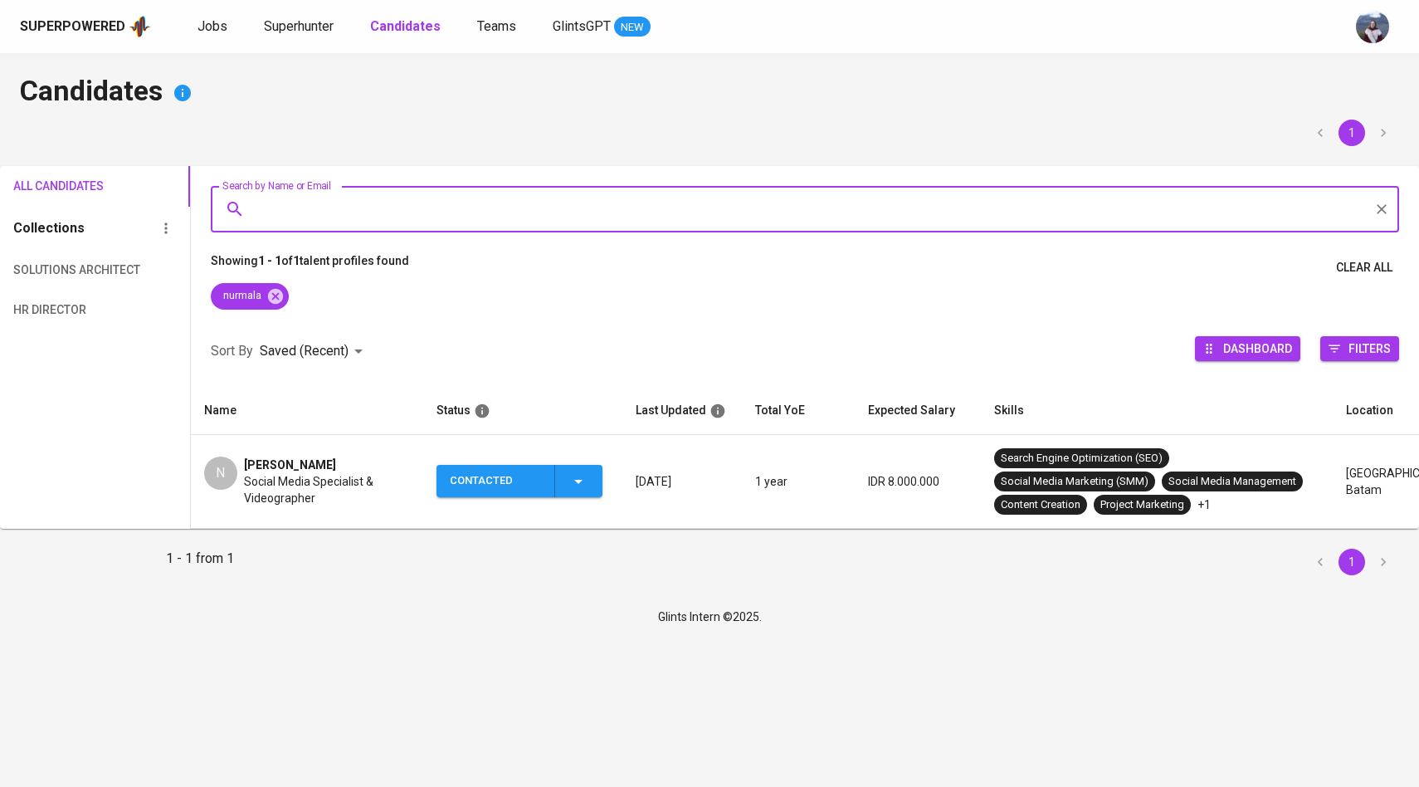
click at [235, 469] on div "N" at bounding box center [220, 472] width 33 height 33
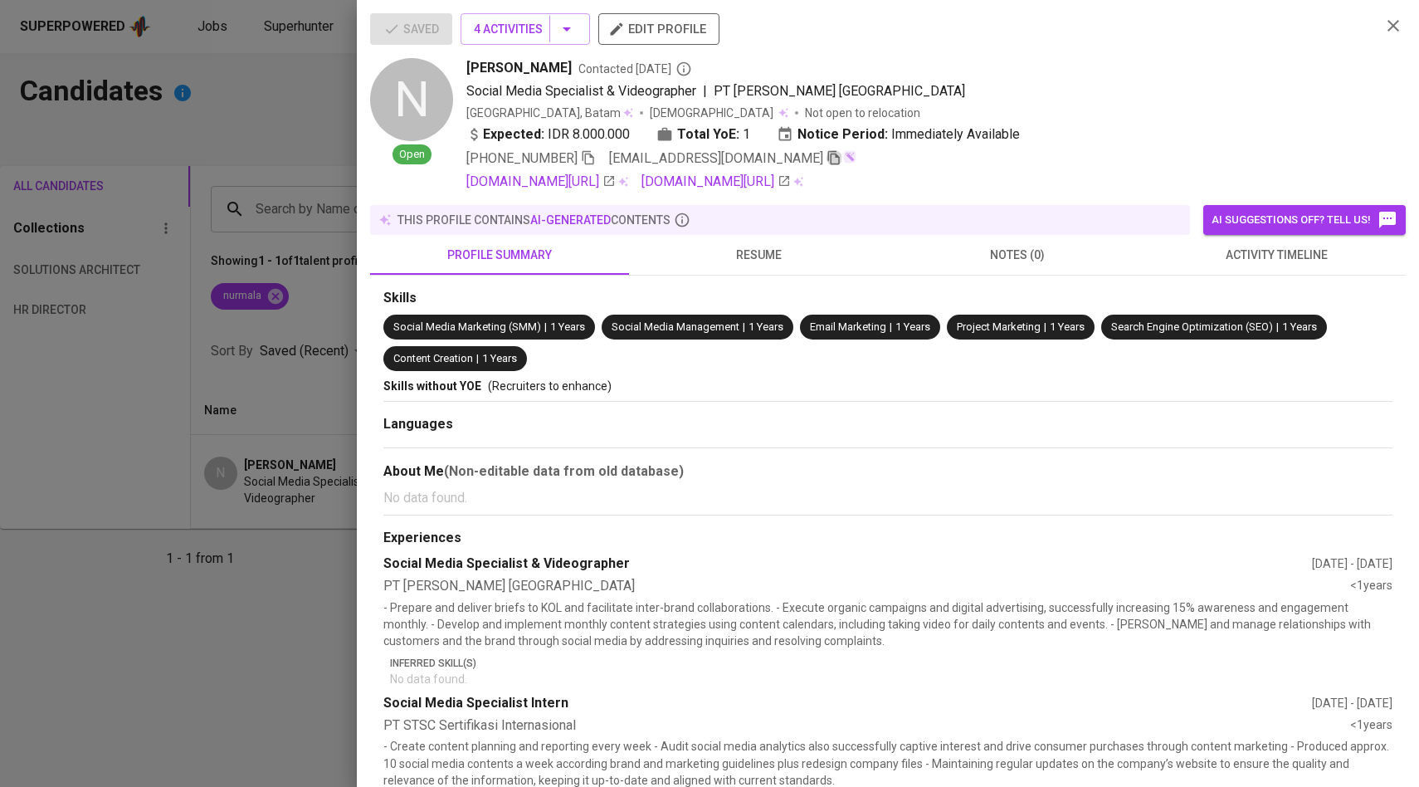
click at [827, 159] on icon "button" at bounding box center [834, 157] width 15 height 15
click at [211, 102] on div at bounding box center [709, 393] width 1419 height 787
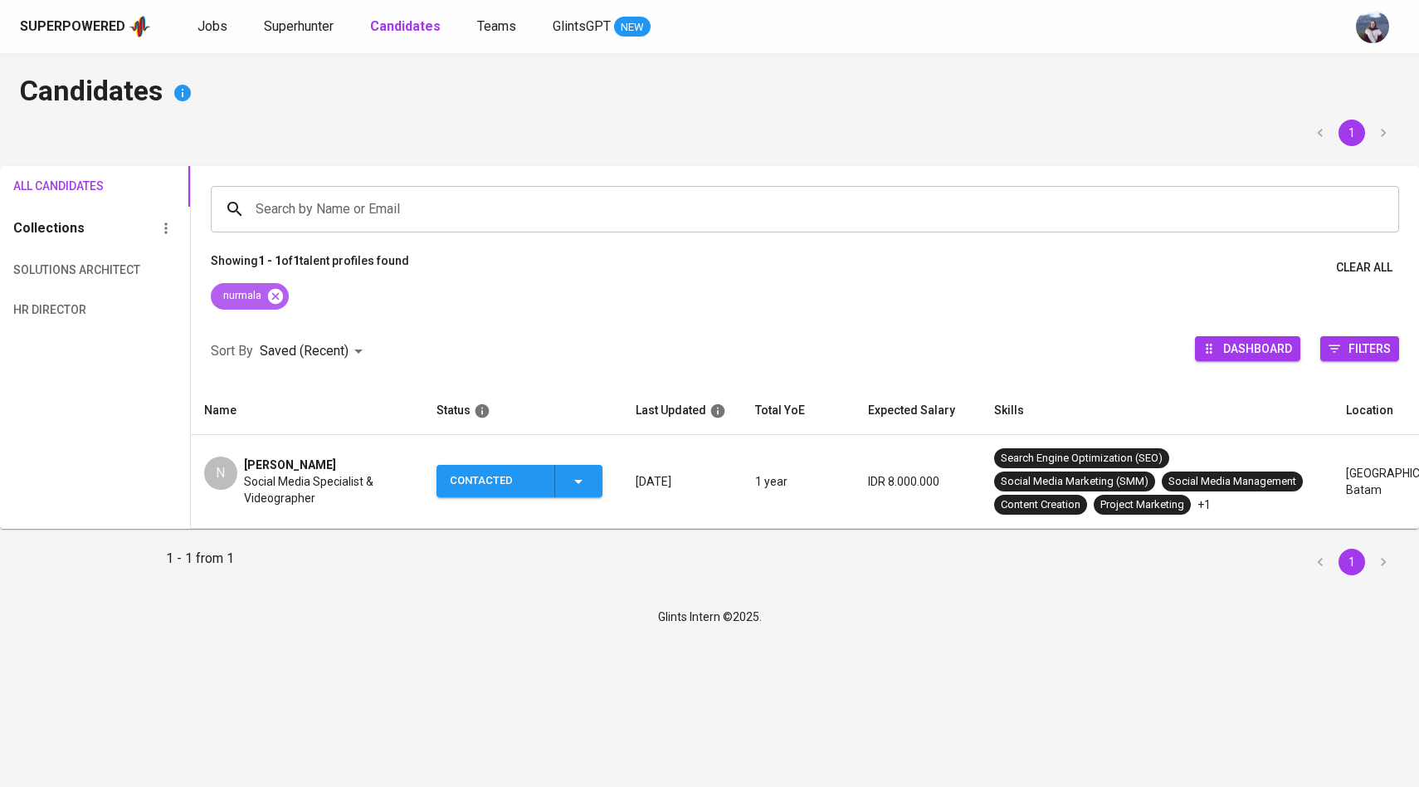
click at [277, 295] on icon at bounding box center [275, 296] width 18 height 18
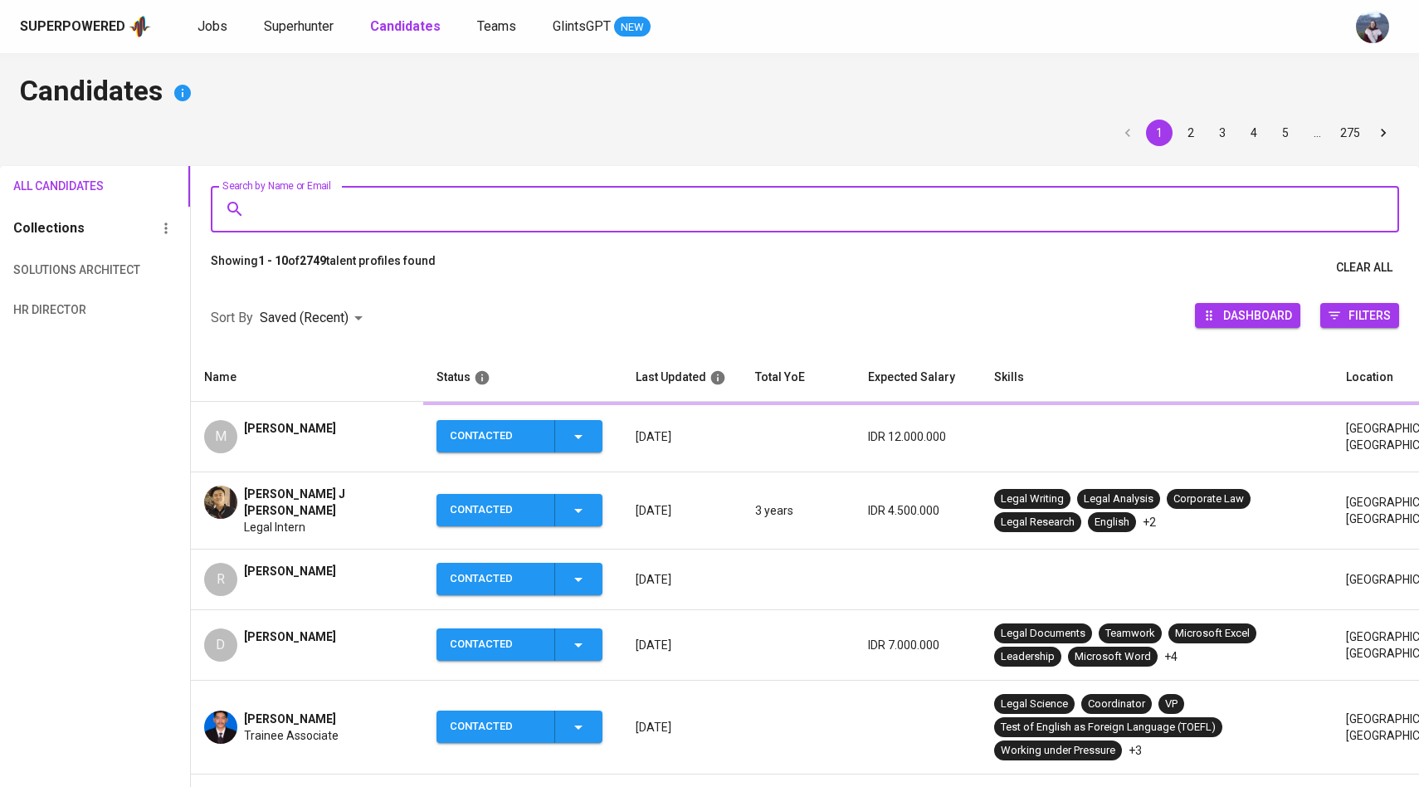
click at [299, 201] on input "Search by Name or Email" at bounding box center [808, 209] width 1115 height 32
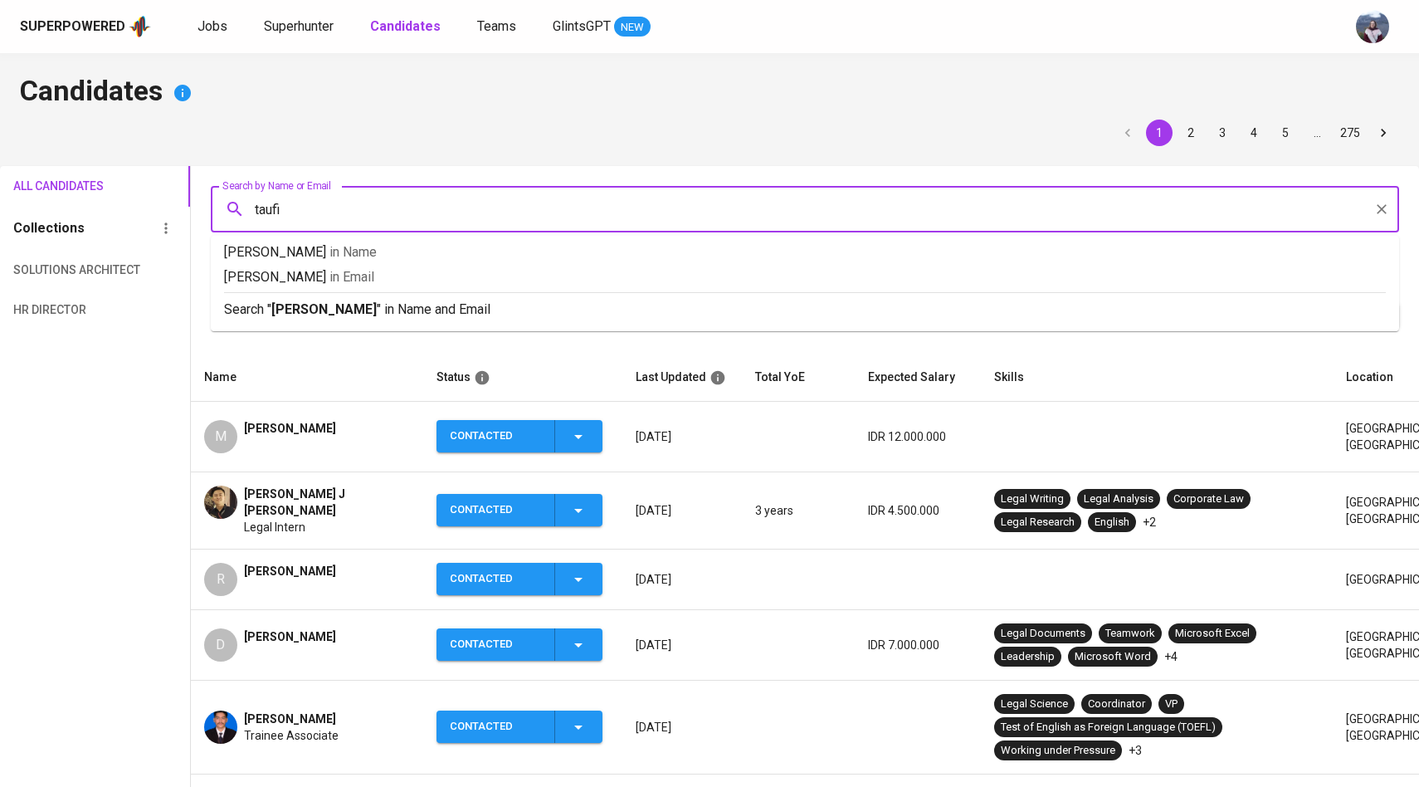
type input "taufik"
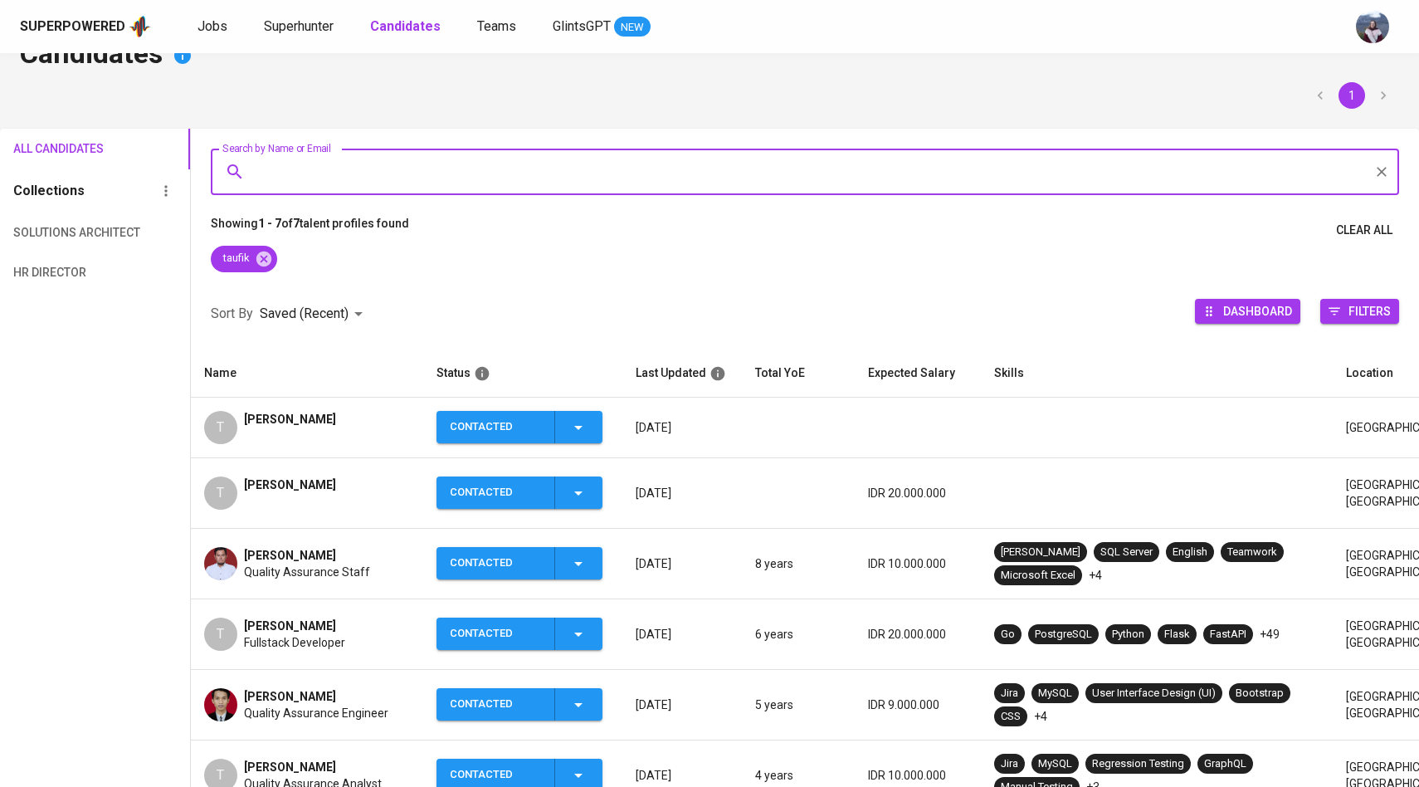
scroll to position [39, 0]
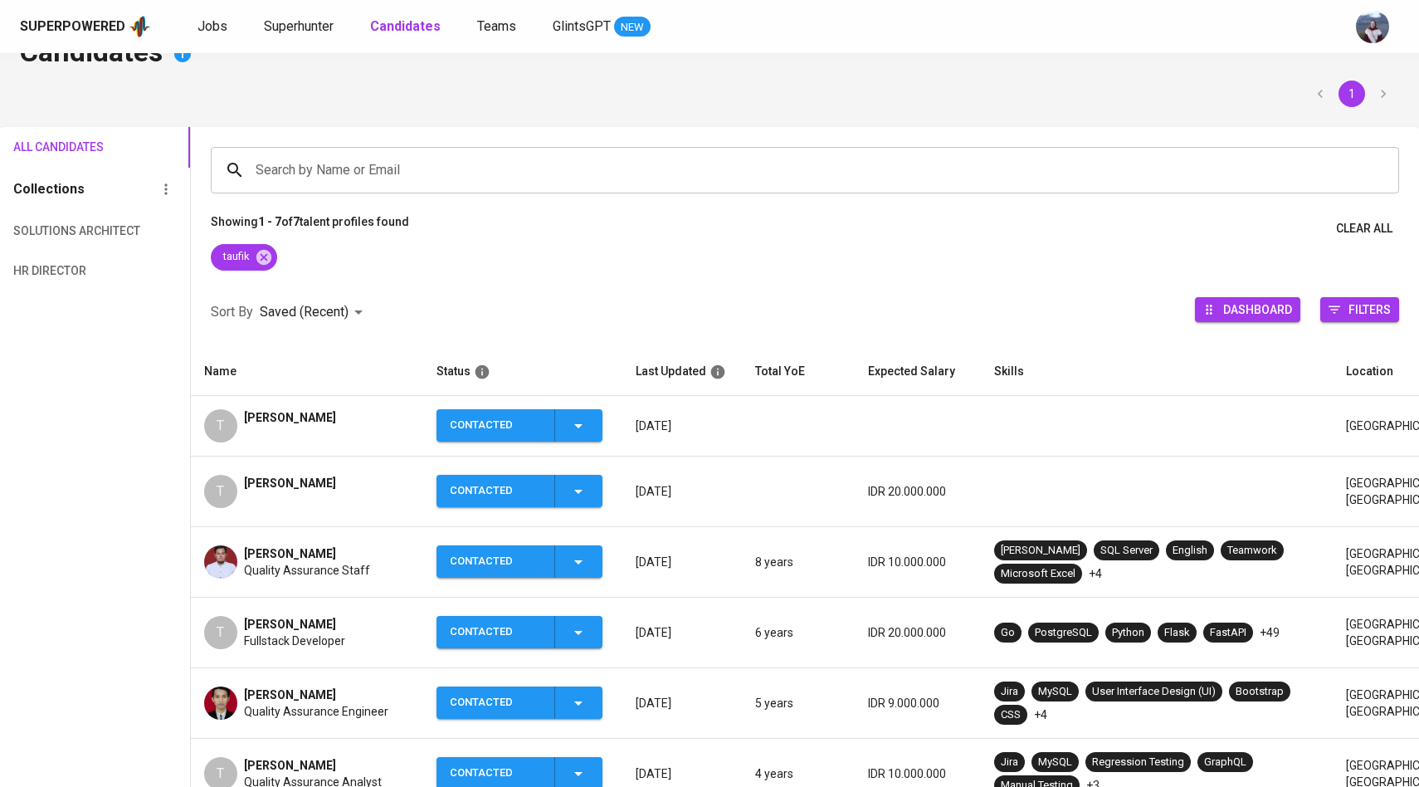
click at [234, 416] on div "T" at bounding box center [220, 425] width 33 height 33
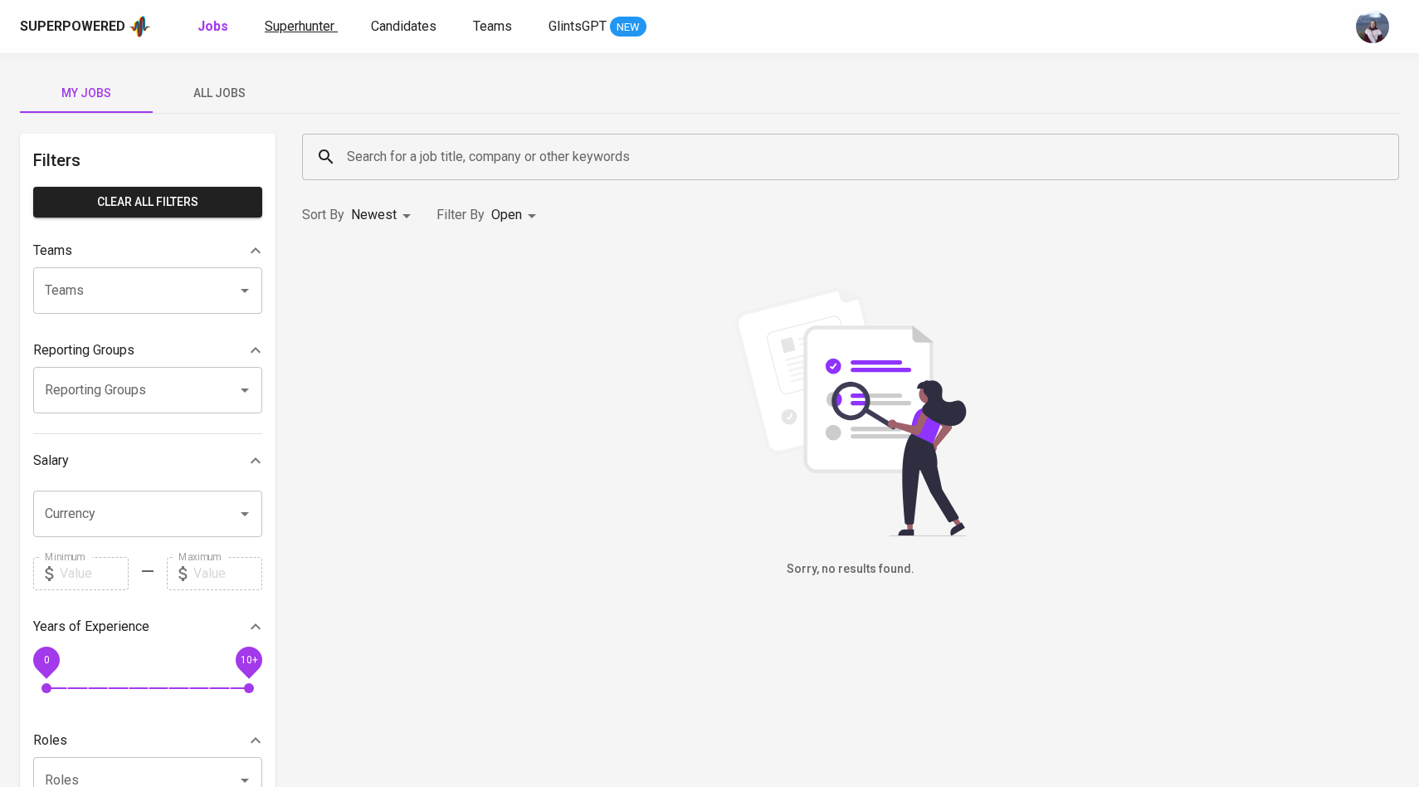
click at [305, 37] on link "Superhunter" at bounding box center [301, 27] width 73 height 21
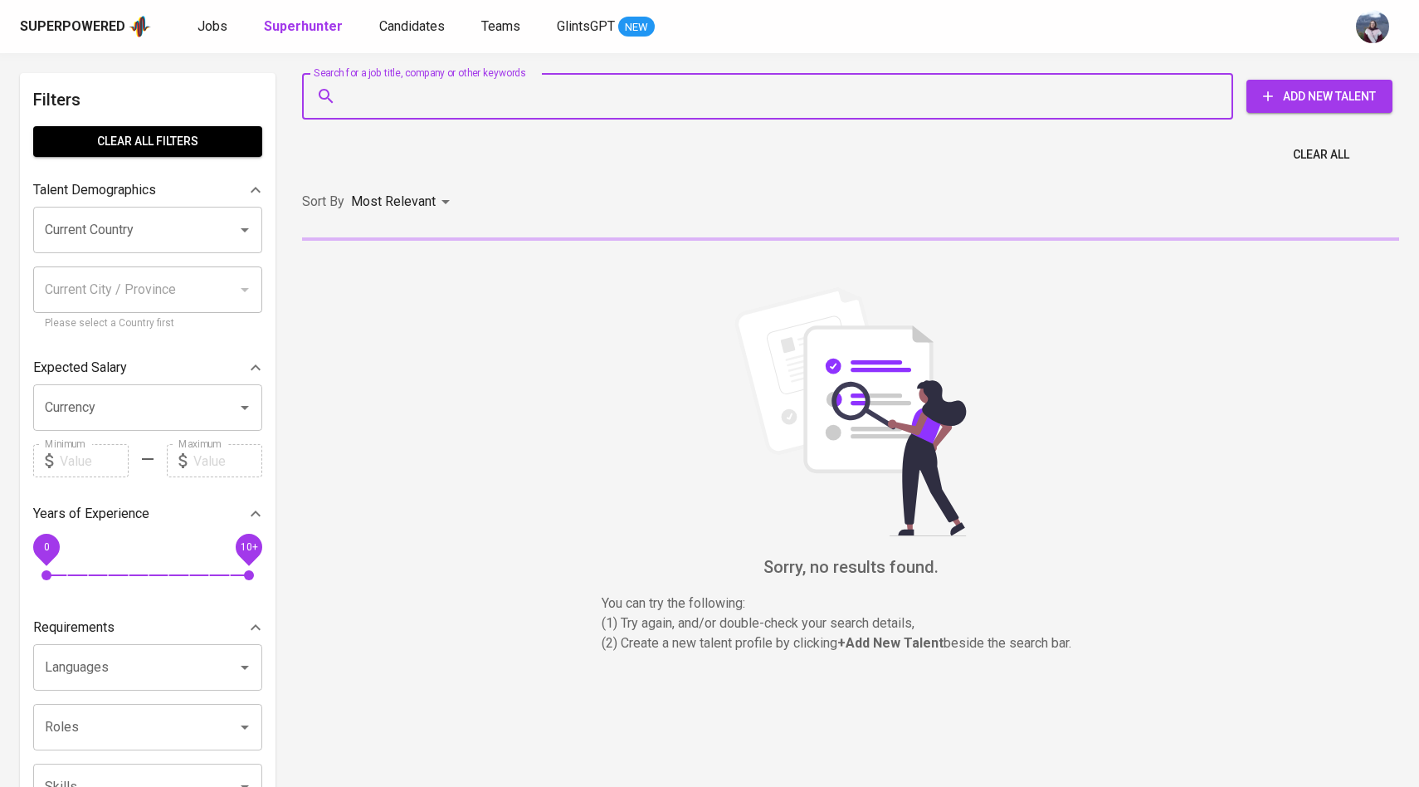
click at [366, 91] on input "Search for a job title, company or other keywords" at bounding box center [772, 96] width 858 height 32
paste input "| [EMAIL_ADDRESS][DOMAIN_NAME]"
type input "| [EMAIL_ADDRESS][DOMAIN_NAME]"
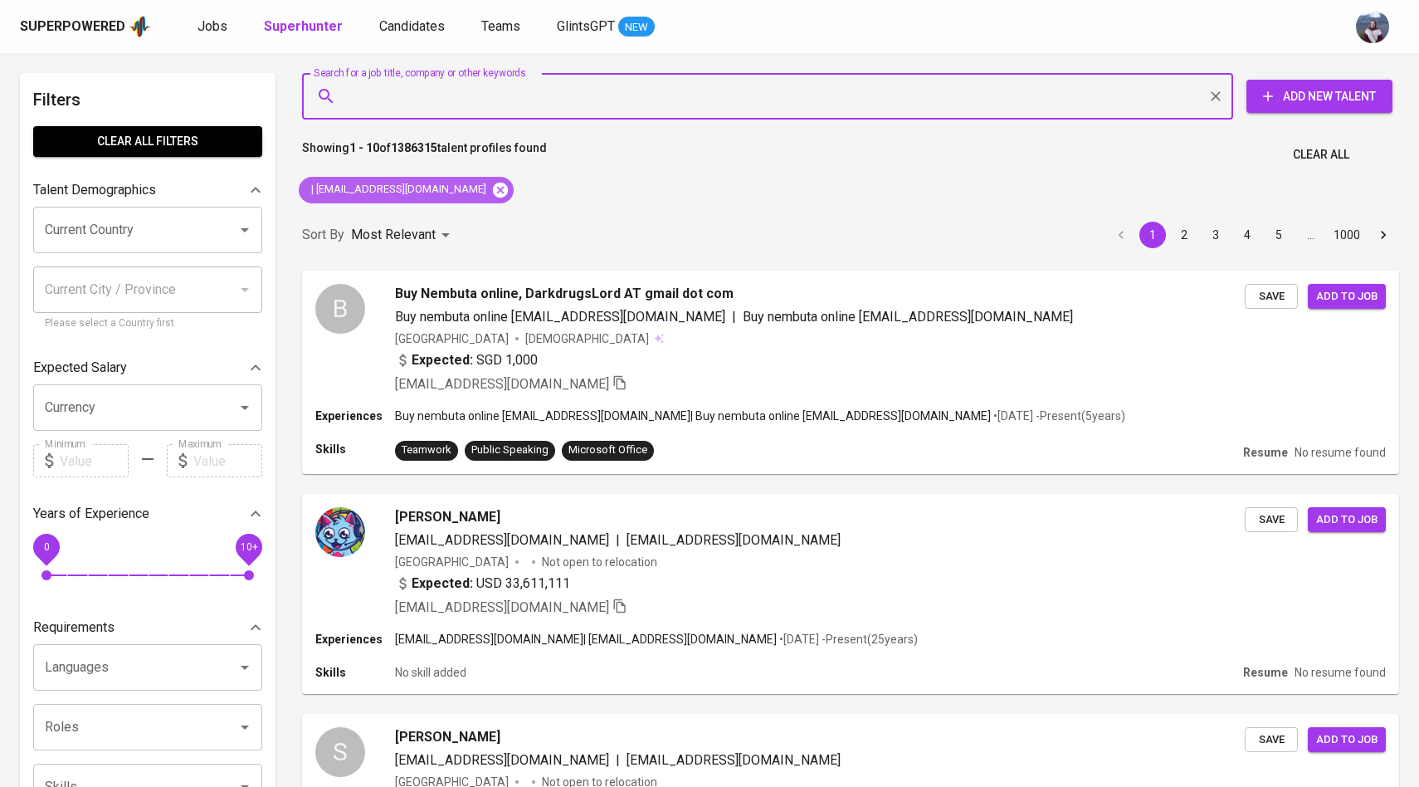
click at [493, 192] on icon at bounding box center [500, 189] width 15 height 15
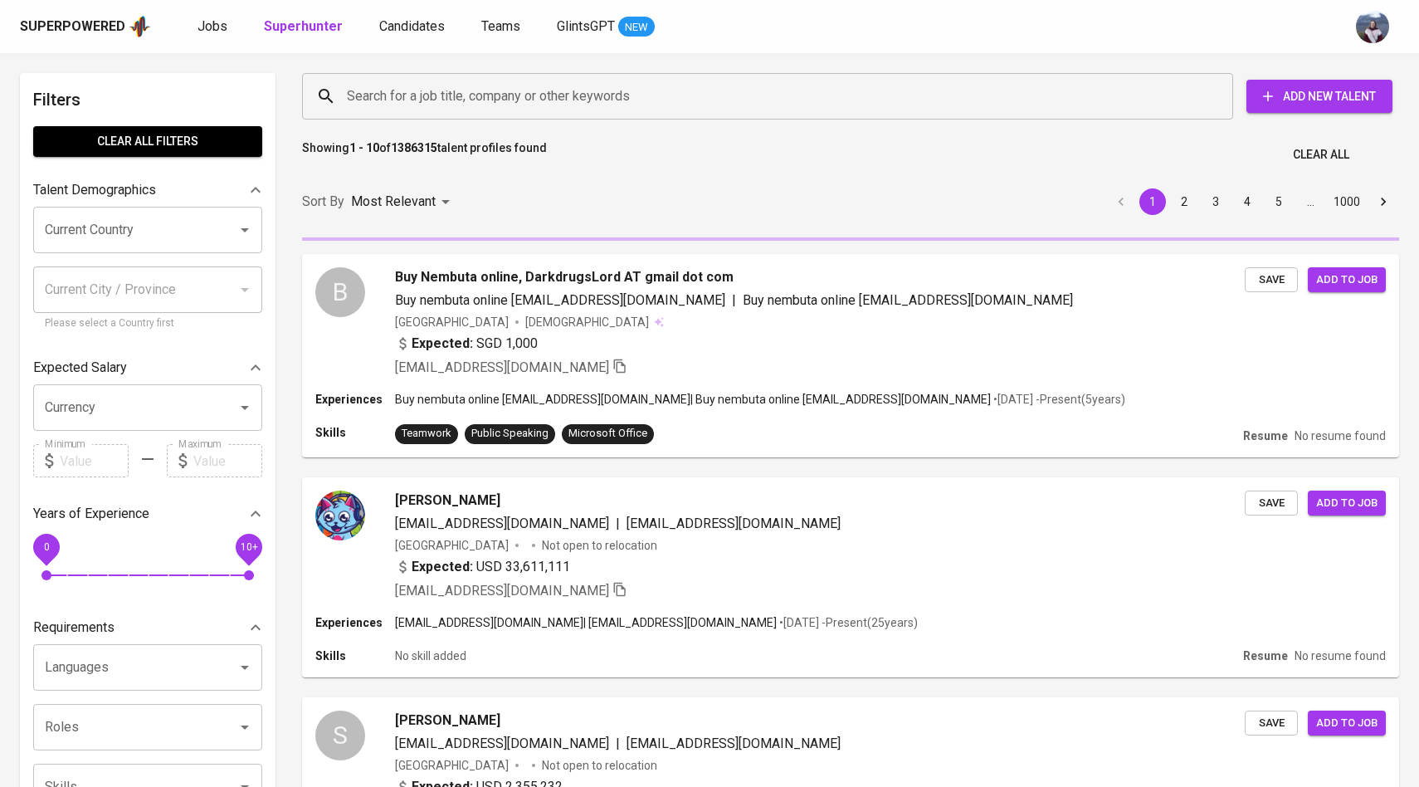
click at [456, 85] on input "Search for a job title, company or other keywords" at bounding box center [772, 96] width 858 height 32
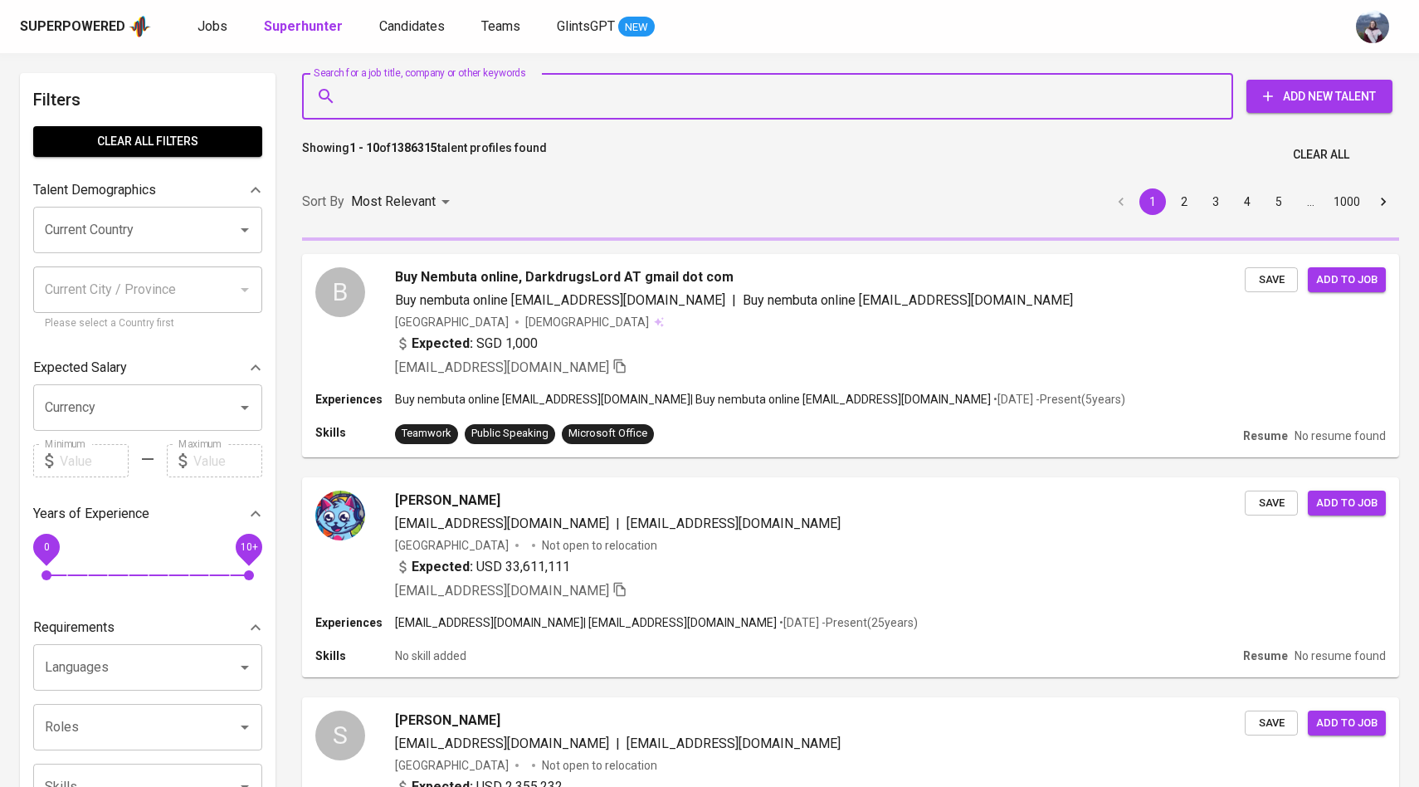
paste input "| [EMAIL_ADDRESS][DOMAIN_NAME]"
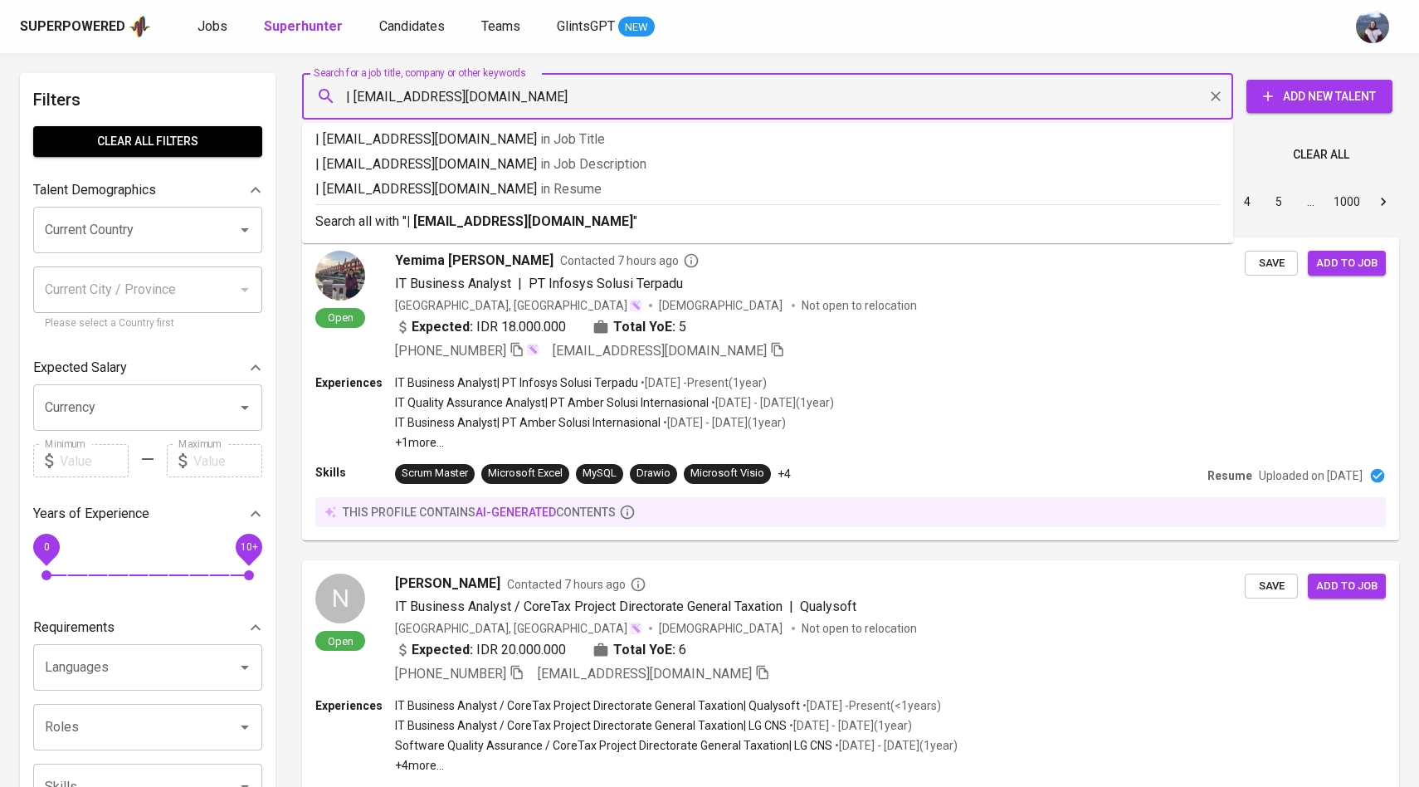
click at [349, 95] on input "| [EMAIL_ADDRESS][DOMAIN_NAME]" at bounding box center [772, 96] width 858 height 32
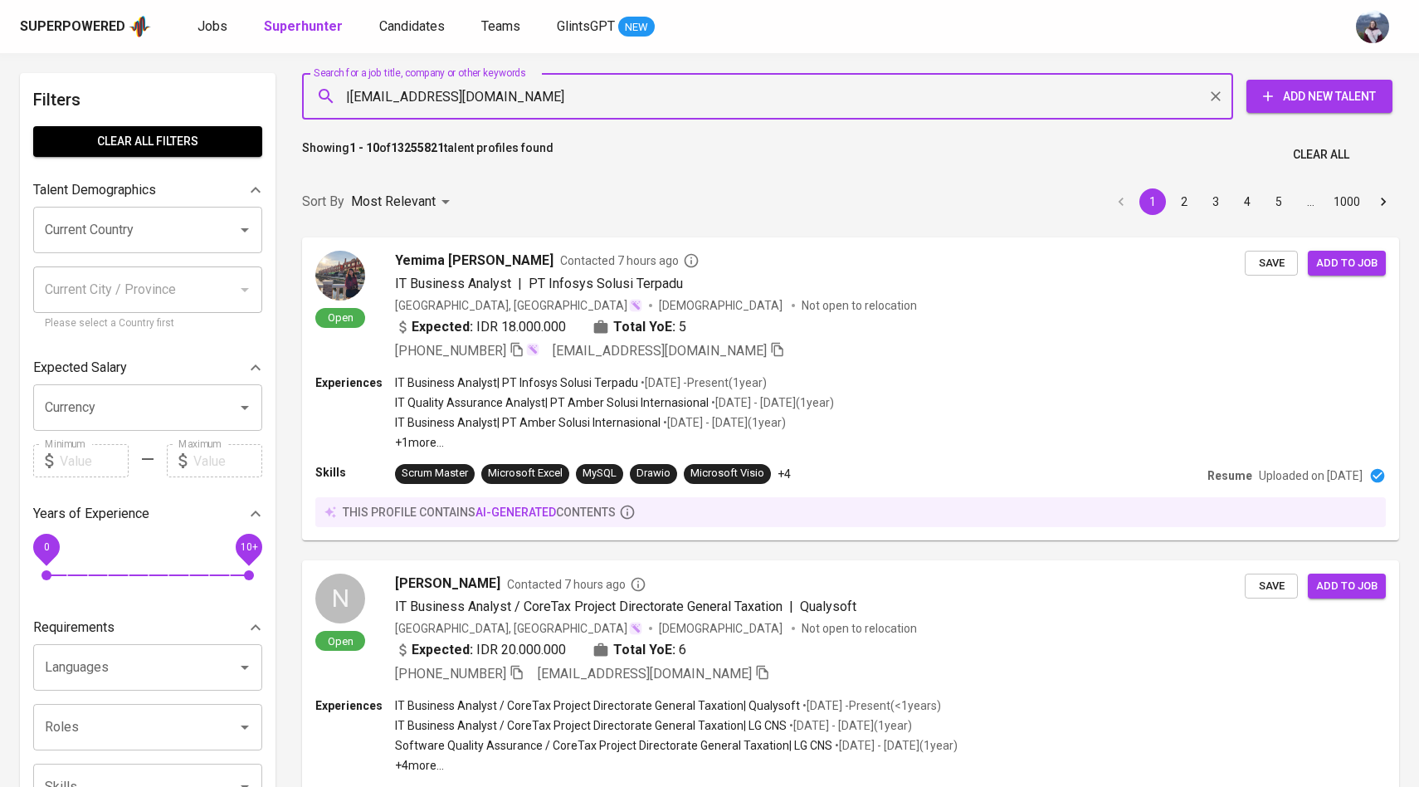
type input "[EMAIL_ADDRESS][DOMAIN_NAME]"
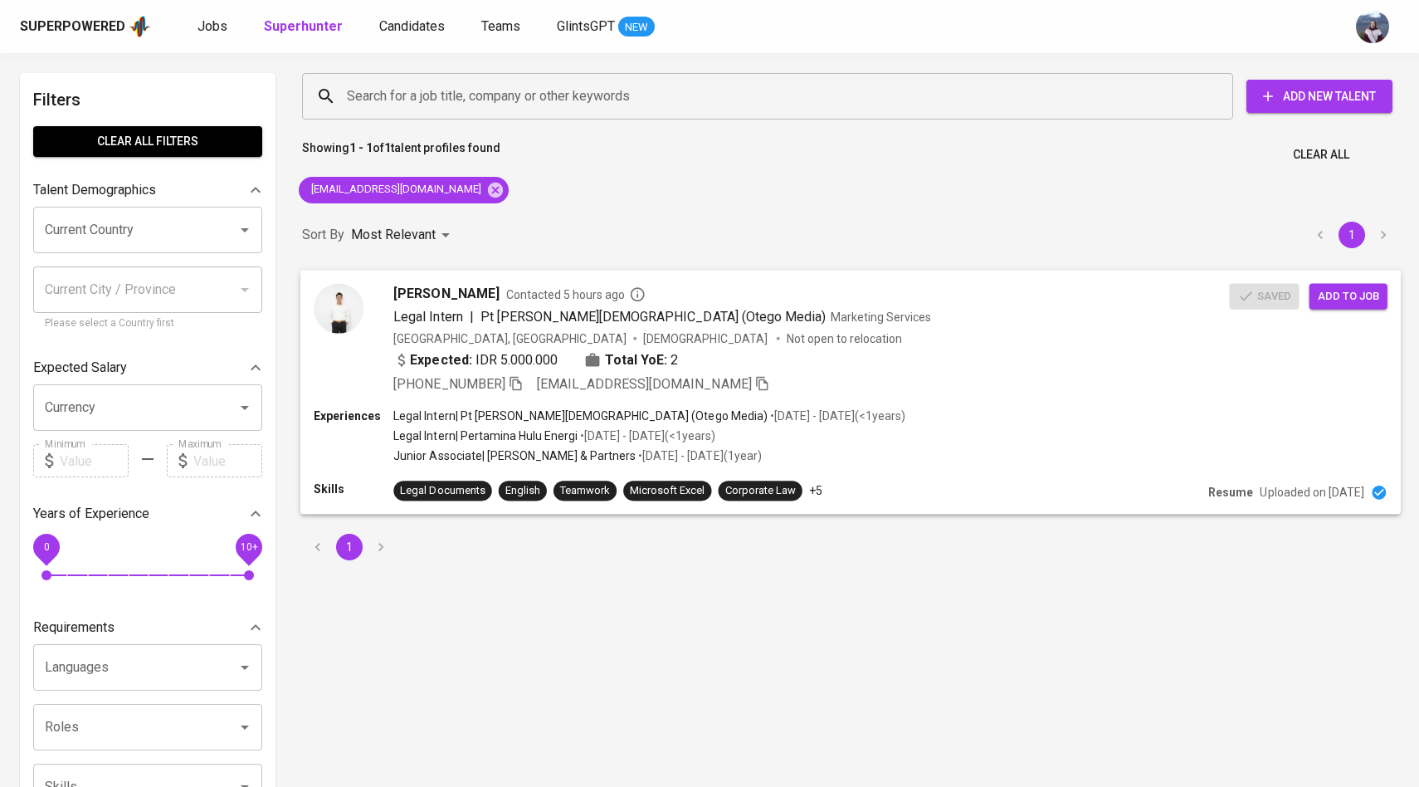
click at [369, 301] on div "[PERSON_NAME] Contacted 5 hours ago Legal Intern | Pt [PERSON_NAME][DEMOGRAPHIC…" at bounding box center [771, 338] width 915 height 110
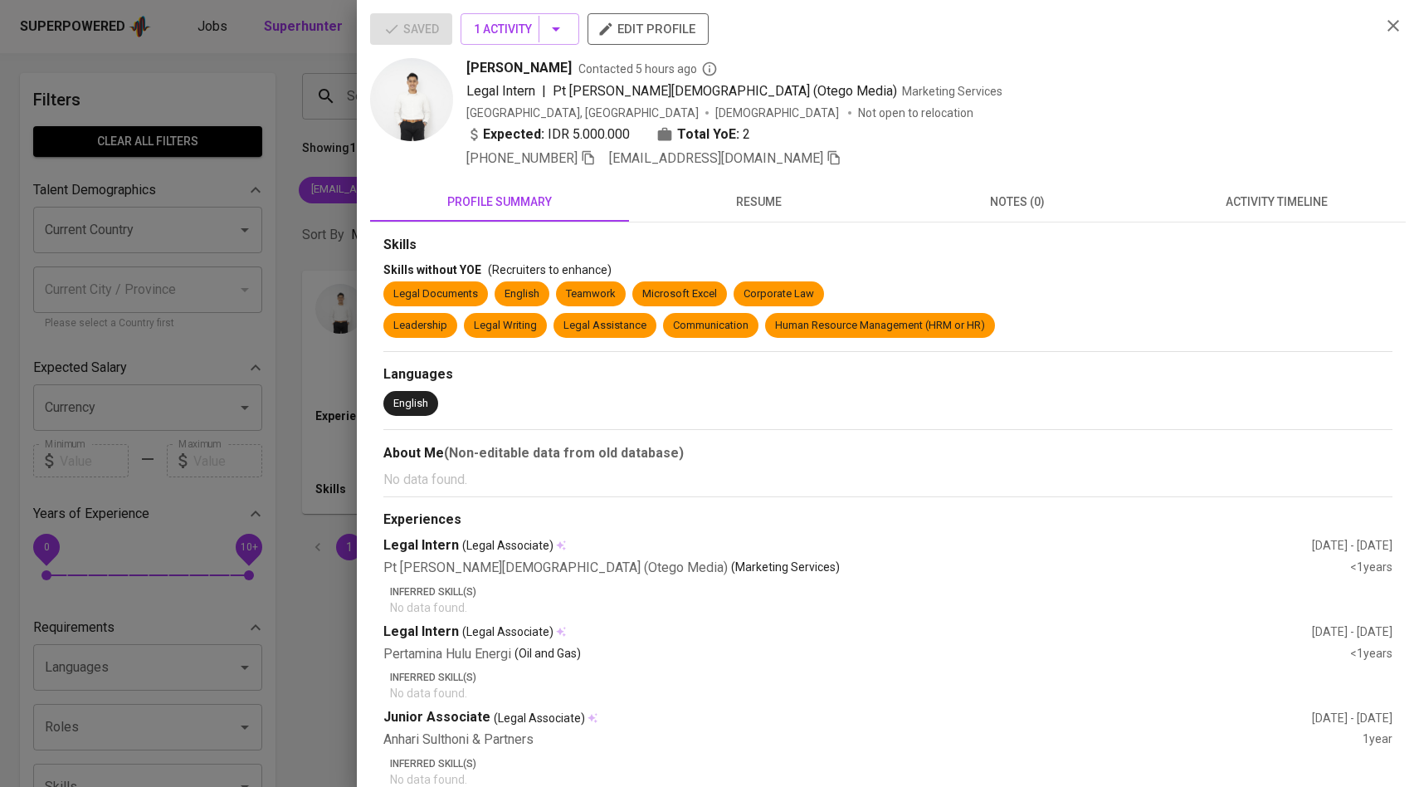
click at [1303, 213] on button "activity timeline" at bounding box center [1276, 202] width 259 height 40
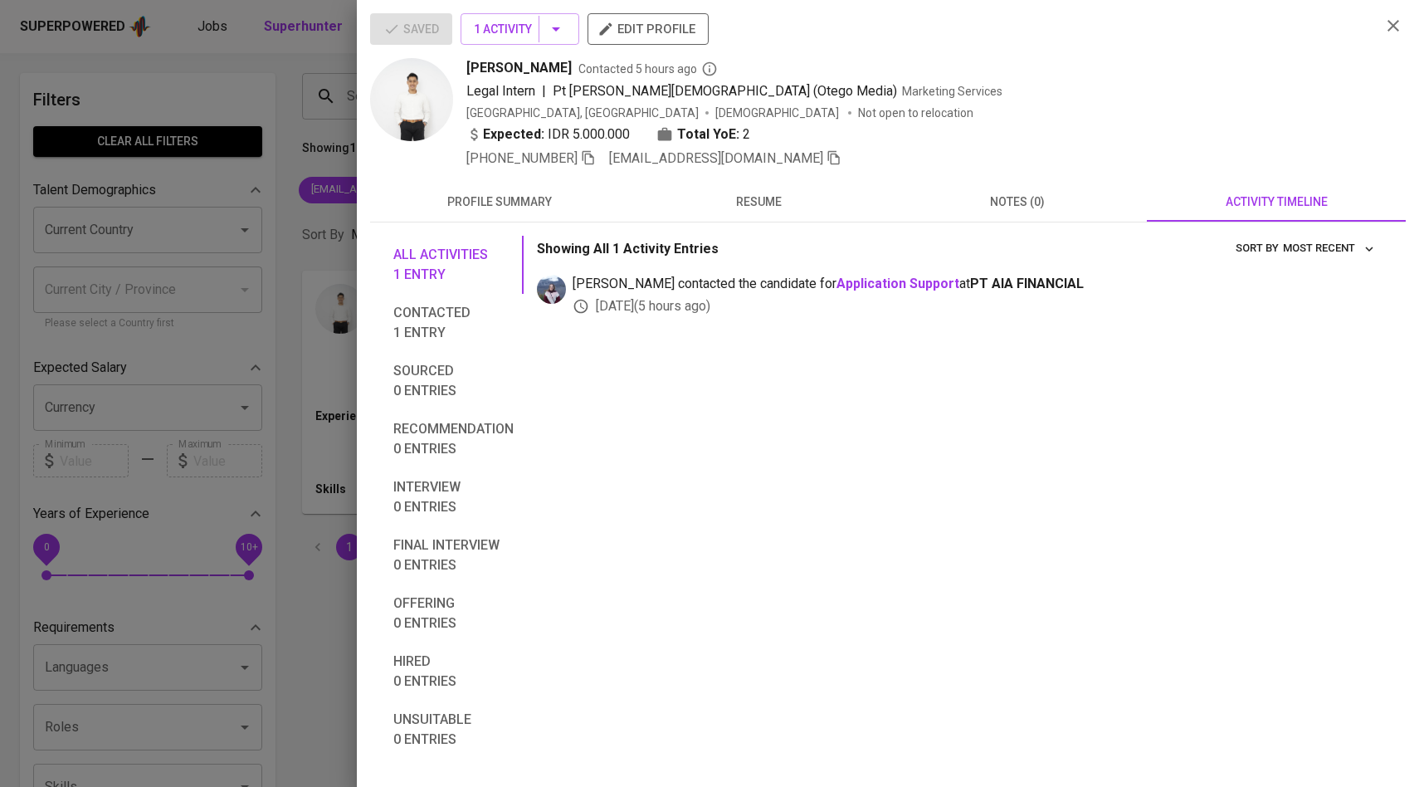
click at [307, 333] on div at bounding box center [709, 393] width 1419 height 787
